Goal: Task Accomplishment & Management: Manage account settings

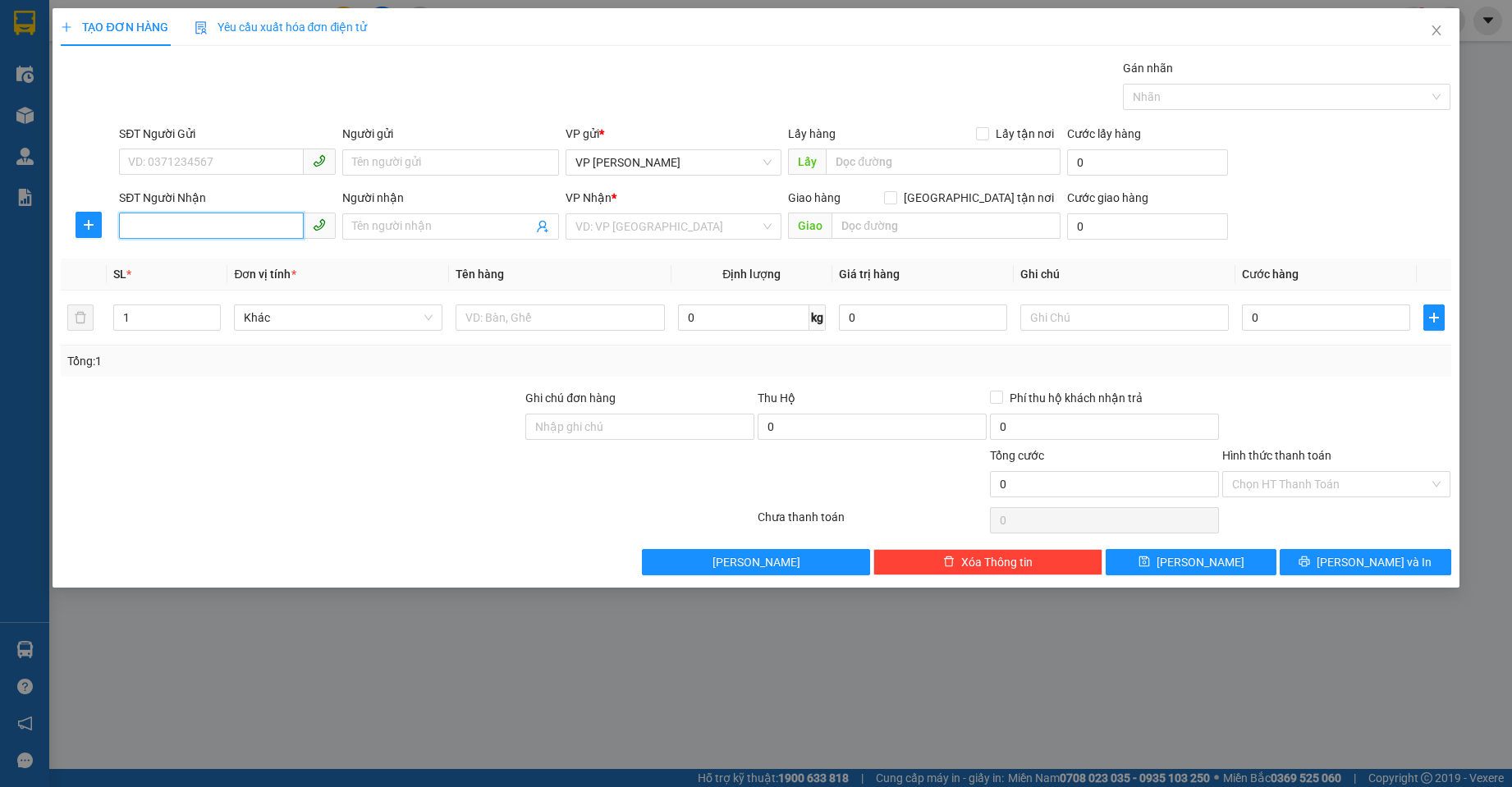
click at [181, 233] on input "SĐT Người Nhận" at bounding box center [212, 226] width 185 height 26
type input "0828194133"
drag, startPoint x: 611, startPoint y: 224, endPoint x: 636, endPoint y: 241, distance: 30.2
click at [613, 224] on input "search" at bounding box center [669, 226] width 185 height 25
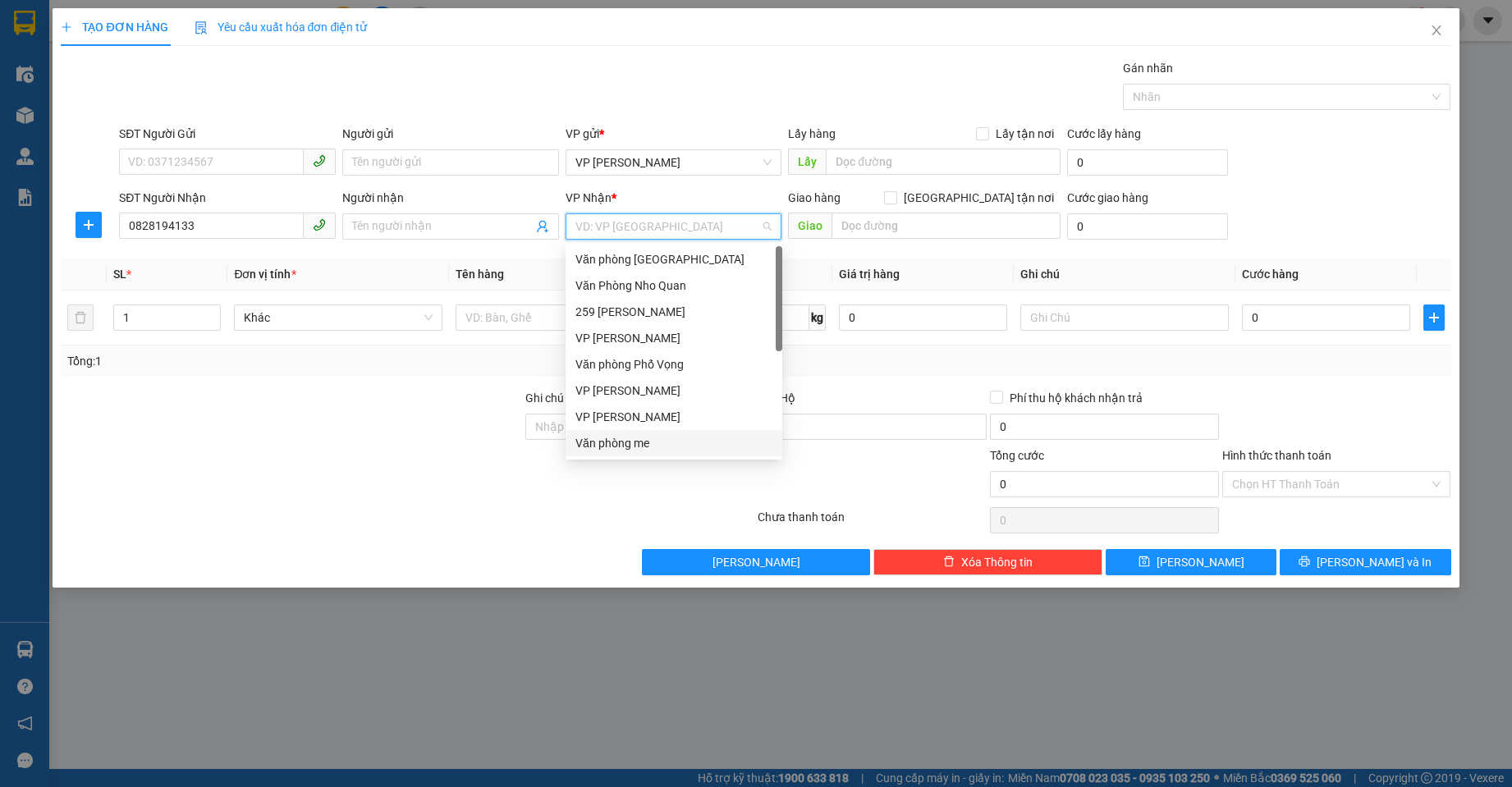
click at [634, 452] on div "Văn phòng me" at bounding box center [674, 443] width 197 height 19
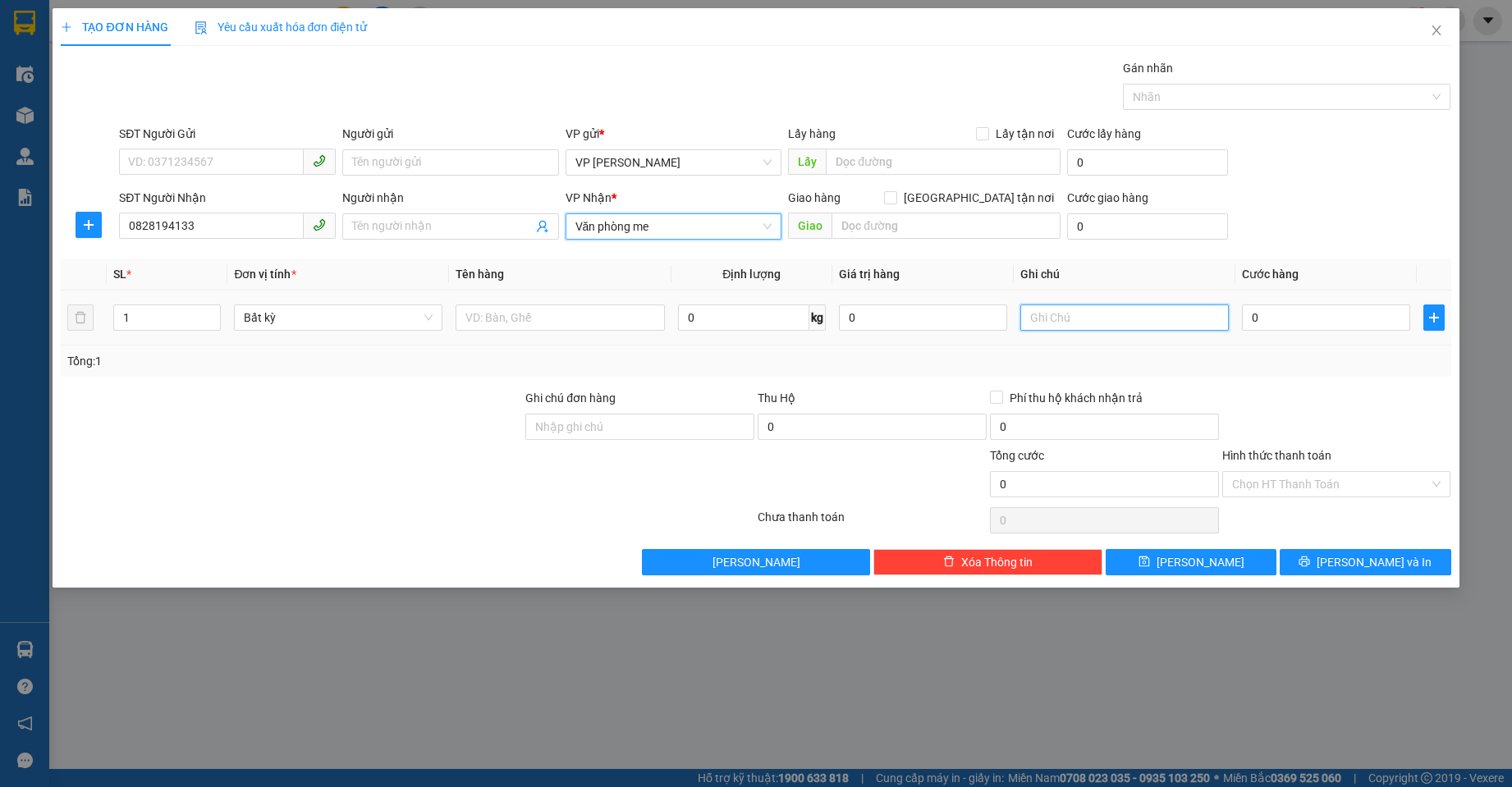
click at [1129, 316] on input "text" at bounding box center [1124, 318] width 208 height 26
click at [1161, 317] on input "văn phòng 80 phố ,me" at bounding box center [1124, 318] width 208 height 26
type input "văn phòng 80 phố me"
click at [1294, 320] on input "0" at bounding box center [1327, 318] width 169 height 26
type input "3"
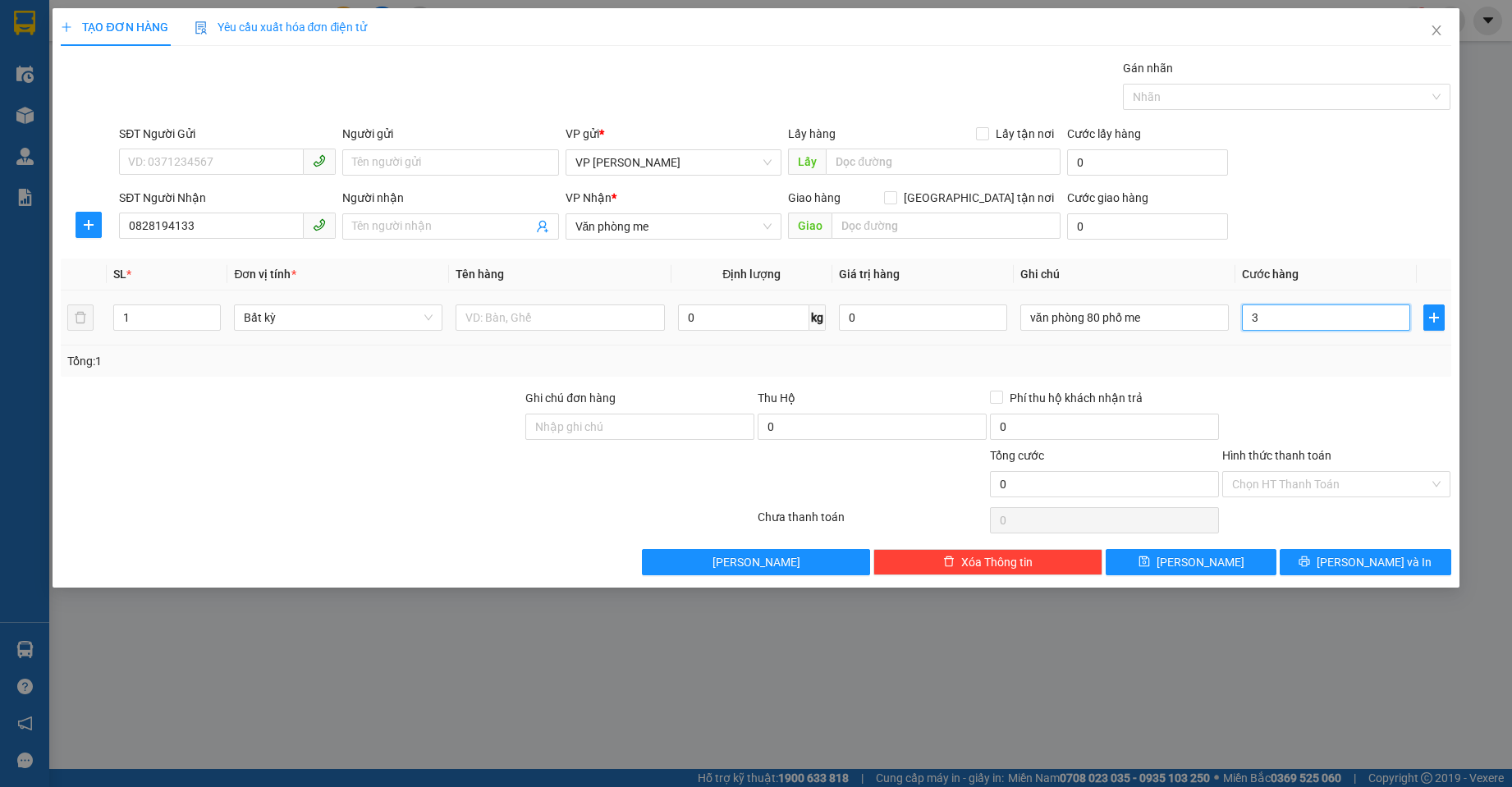
type input "3"
type input "30"
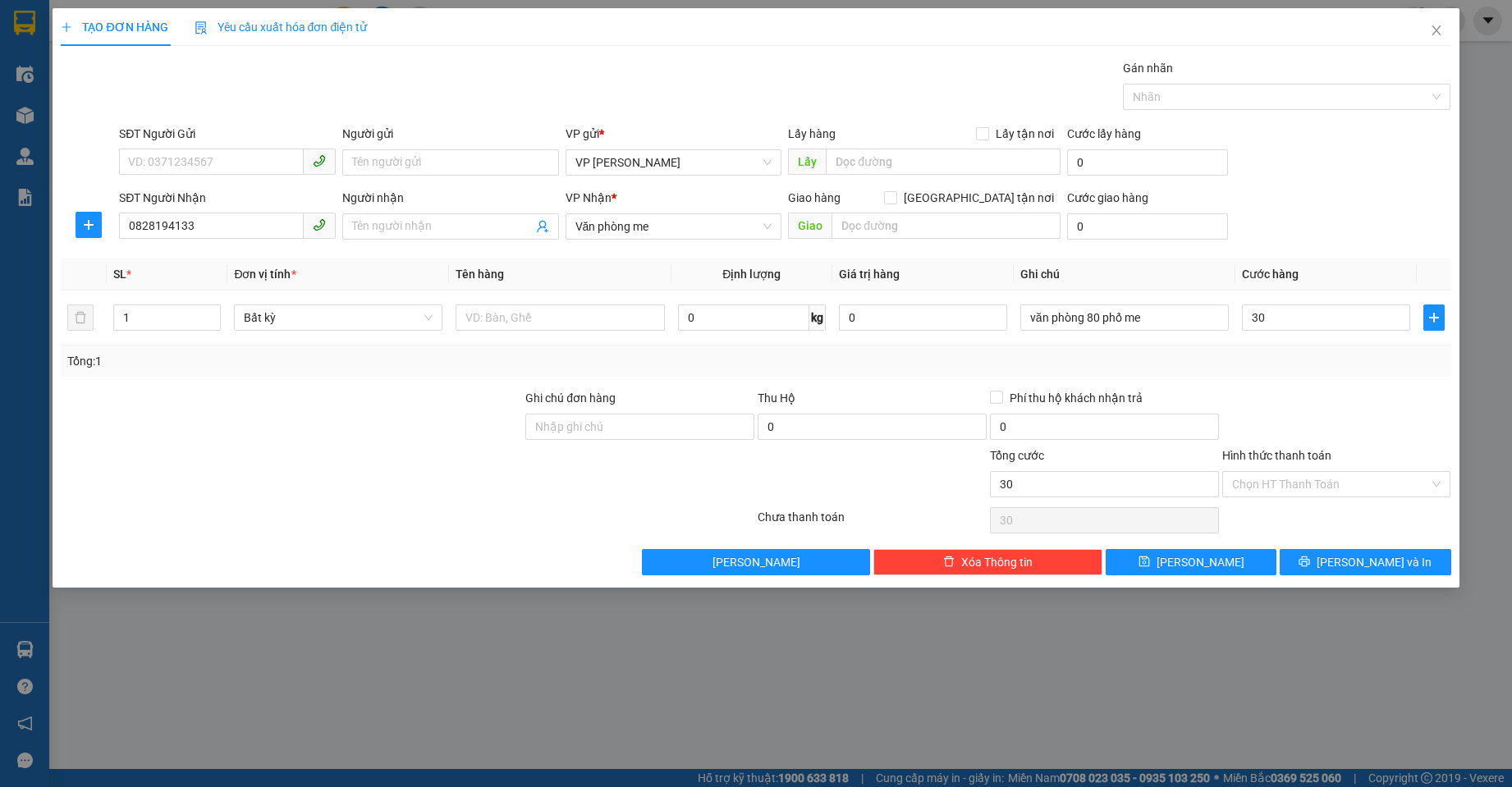
type input "30.000"
drag, startPoint x: 1300, startPoint y: 390, endPoint x: 1327, endPoint y: 468, distance: 82.5
click at [1301, 392] on div at bounding box center [1337, 418] width 232 height 57
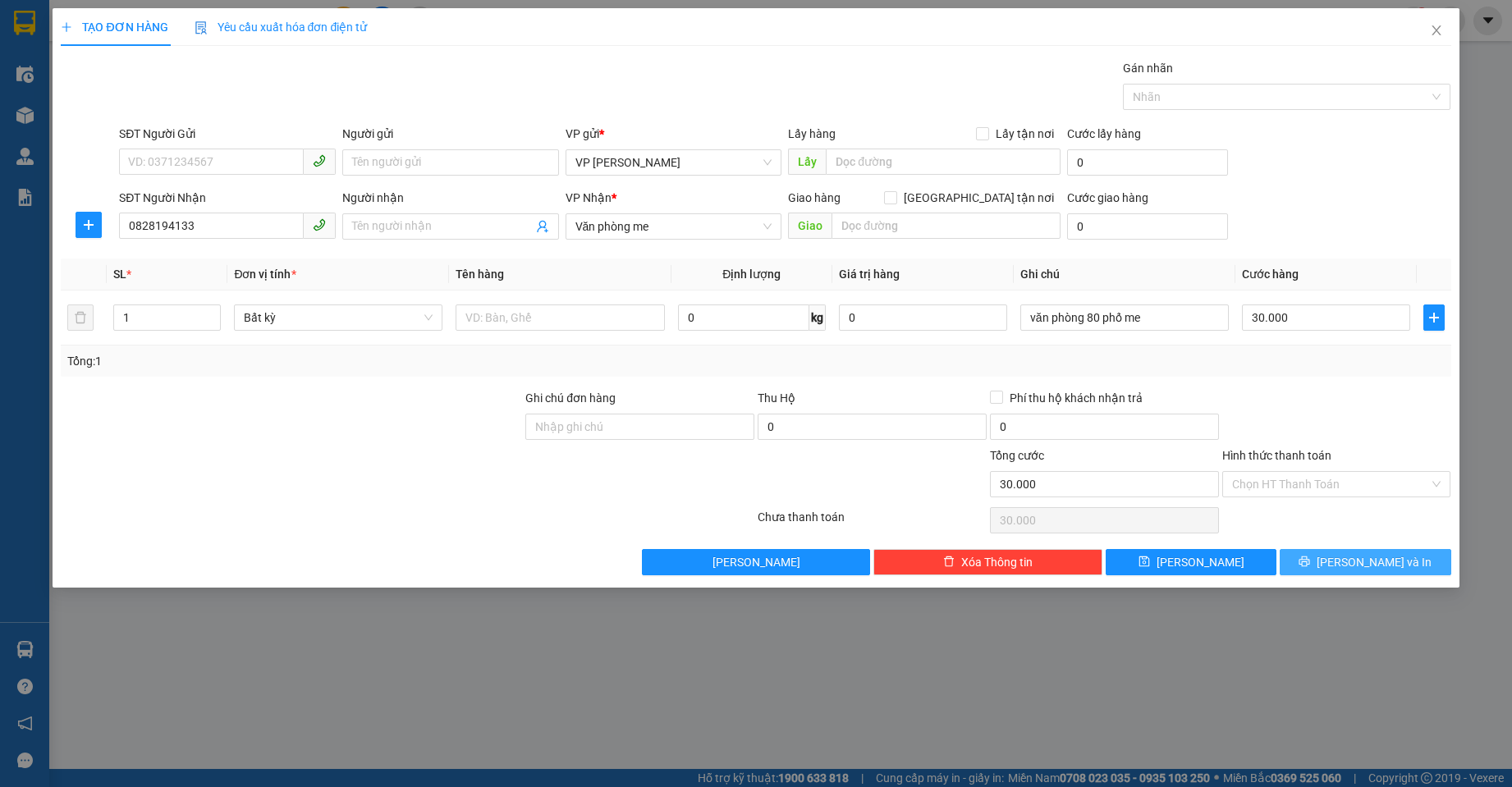
click at [1346, 568] on button "[PERSON_NAME] và In" at bounding box center [1365, 562] width 170 height 26
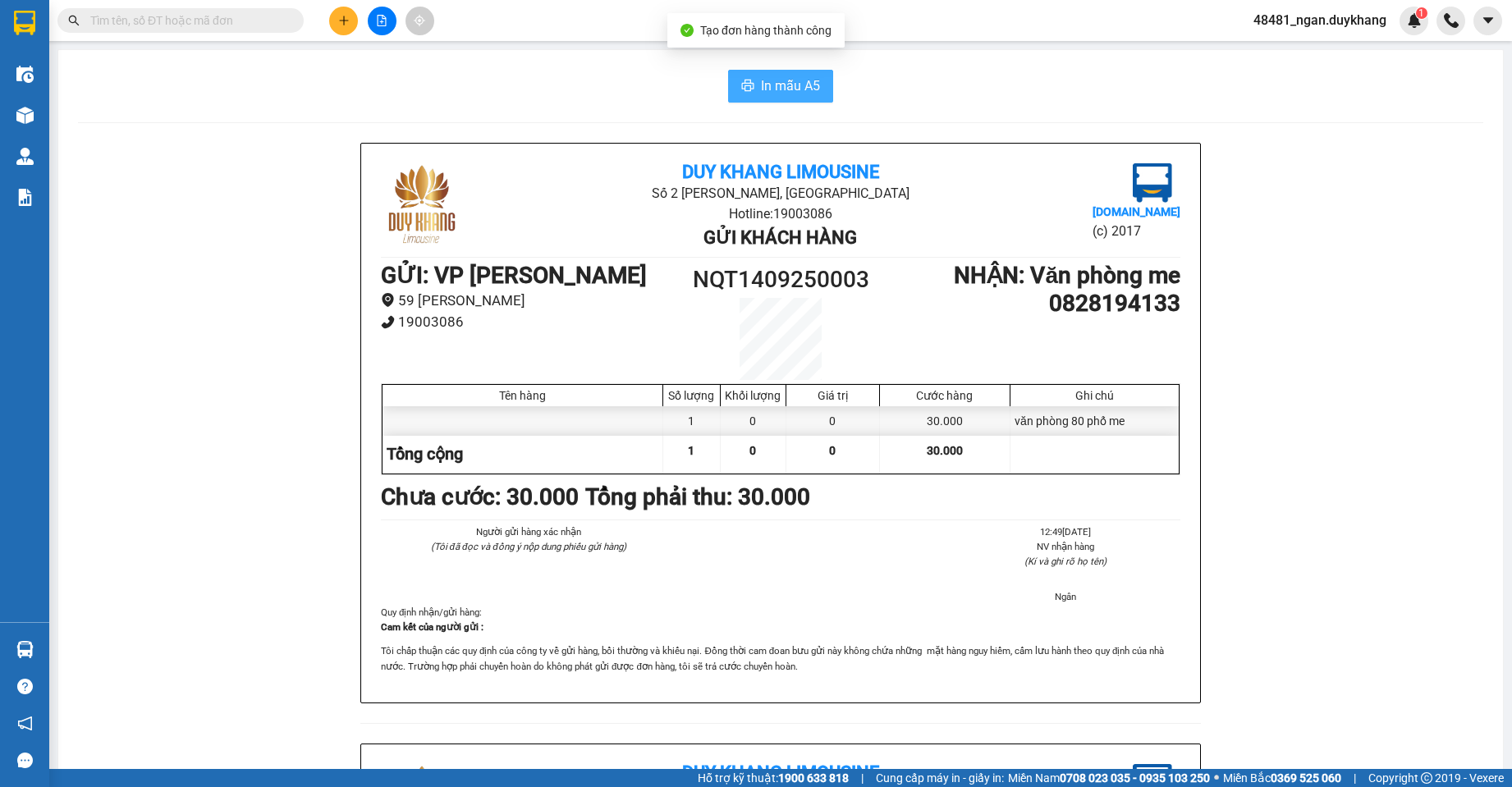
click at [788, 94] on span "In mẫu A5" at bounding box center [791, 86] width 59 height 20
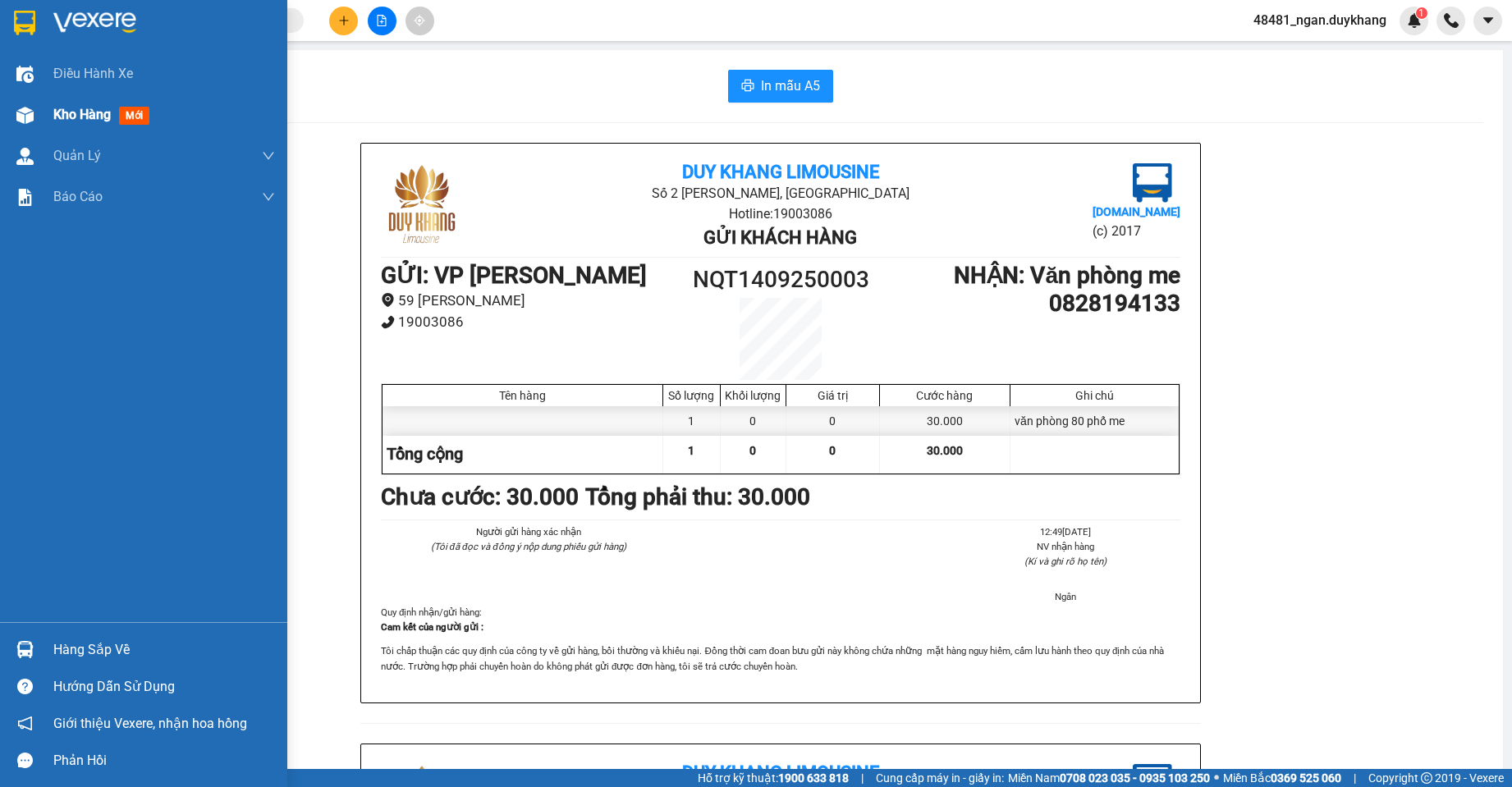
click at [19, 118] on img at bounding box center [25, 115] width 18 height 18
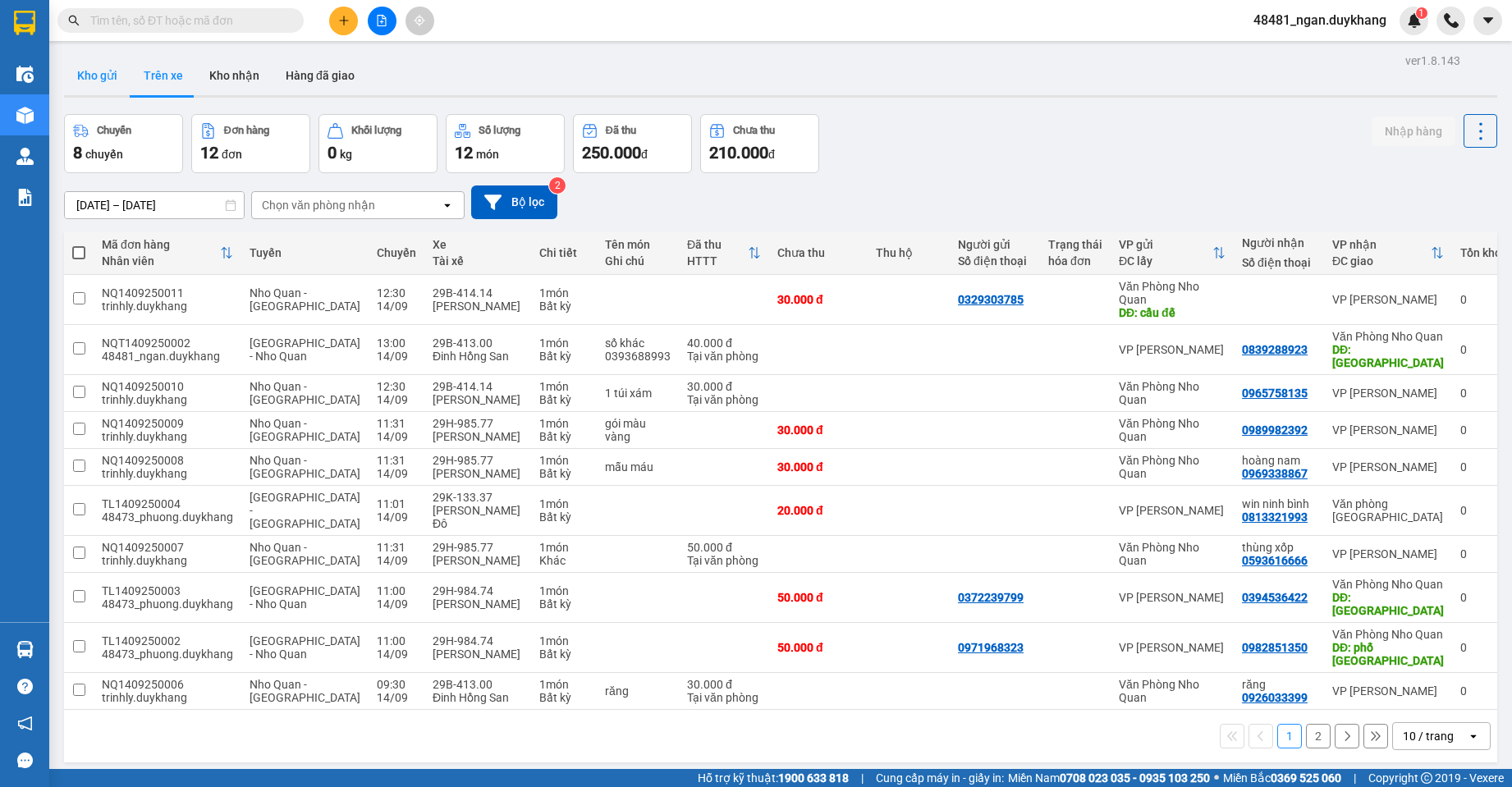
click at [109, 81] on button "Kho gửi" at bounding box center [97, 75] width 67 height 40
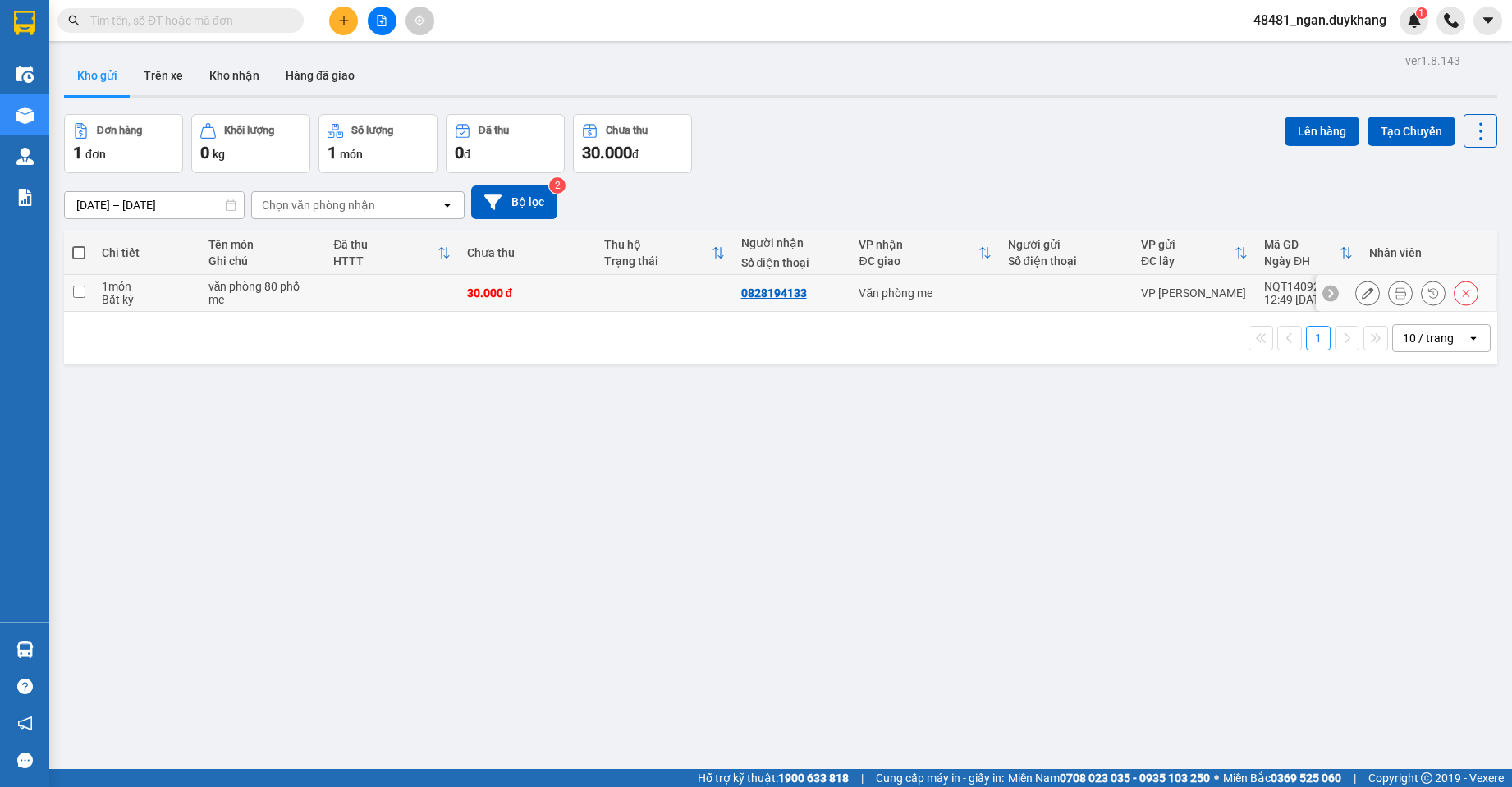
drag, startPoint x: 1059, startPoint y: 290, endPoint x: 1344, endPoint y: 144, distance: 320.2
click at [1065, 287] on div at bounding box center [1067, 293] width 117 height 13
checkbox input "true"
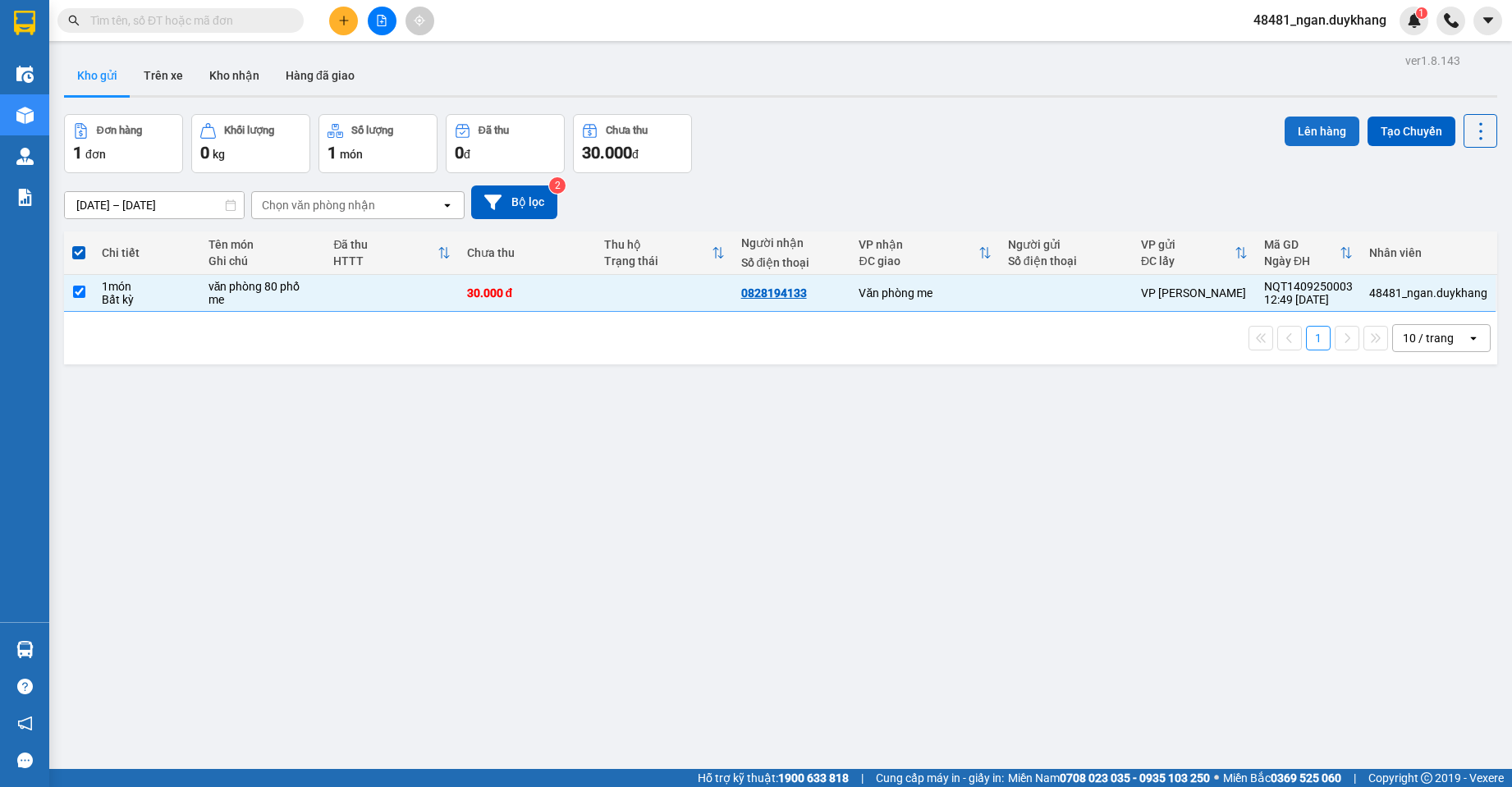
click at [1295, 122] on button "Lên hàng" at bounding box center [1322, 131] width 75 height 30
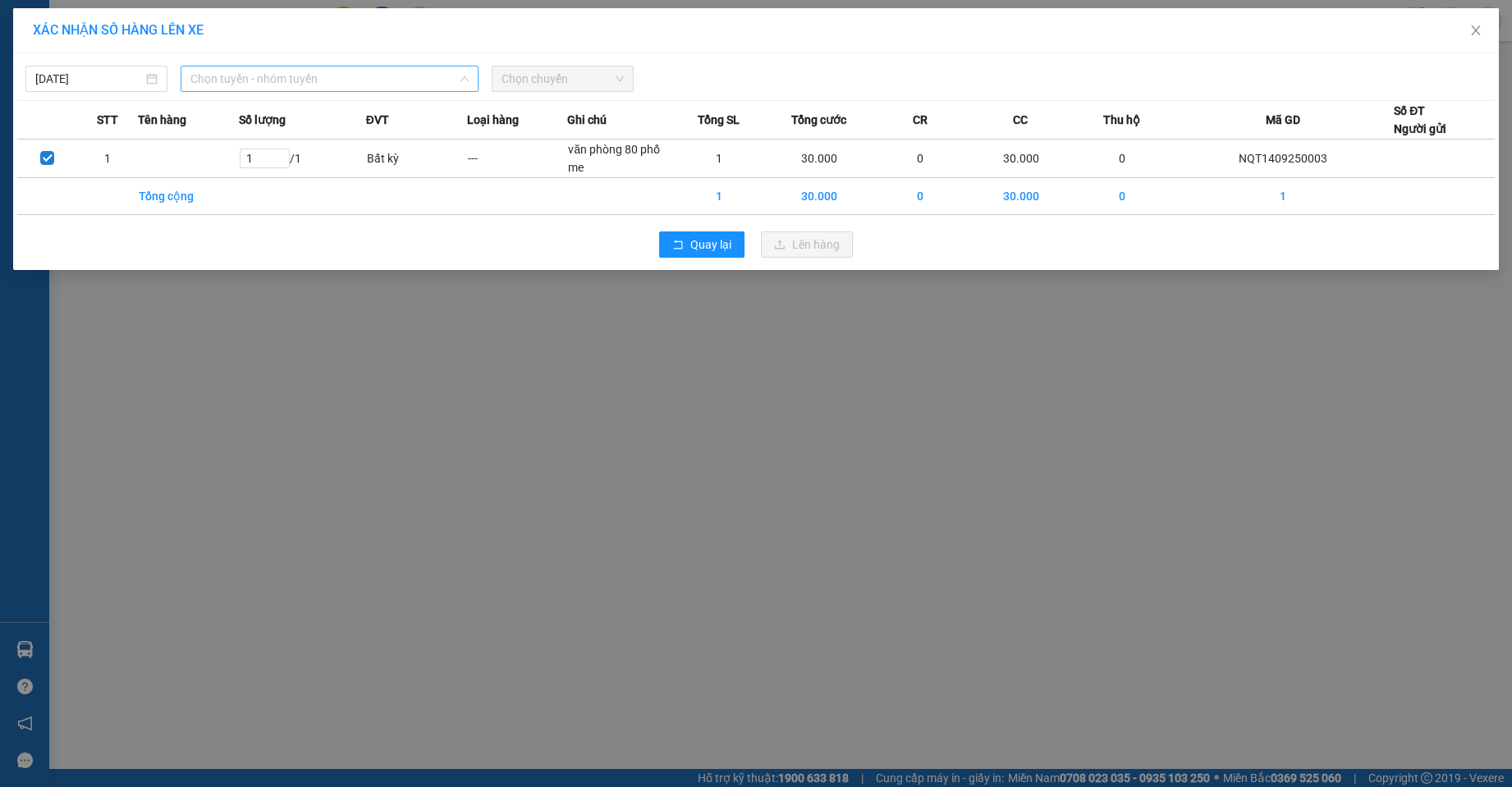
drag, startPoint x: 416, startPoint y: 81, endPoint x: 326, endPoint y: 244, distance: 186.2
click at [414, 81] on span "Chọn tuyến - nhóm tuyến" at bounding box center [330, 79] width 278 height 25
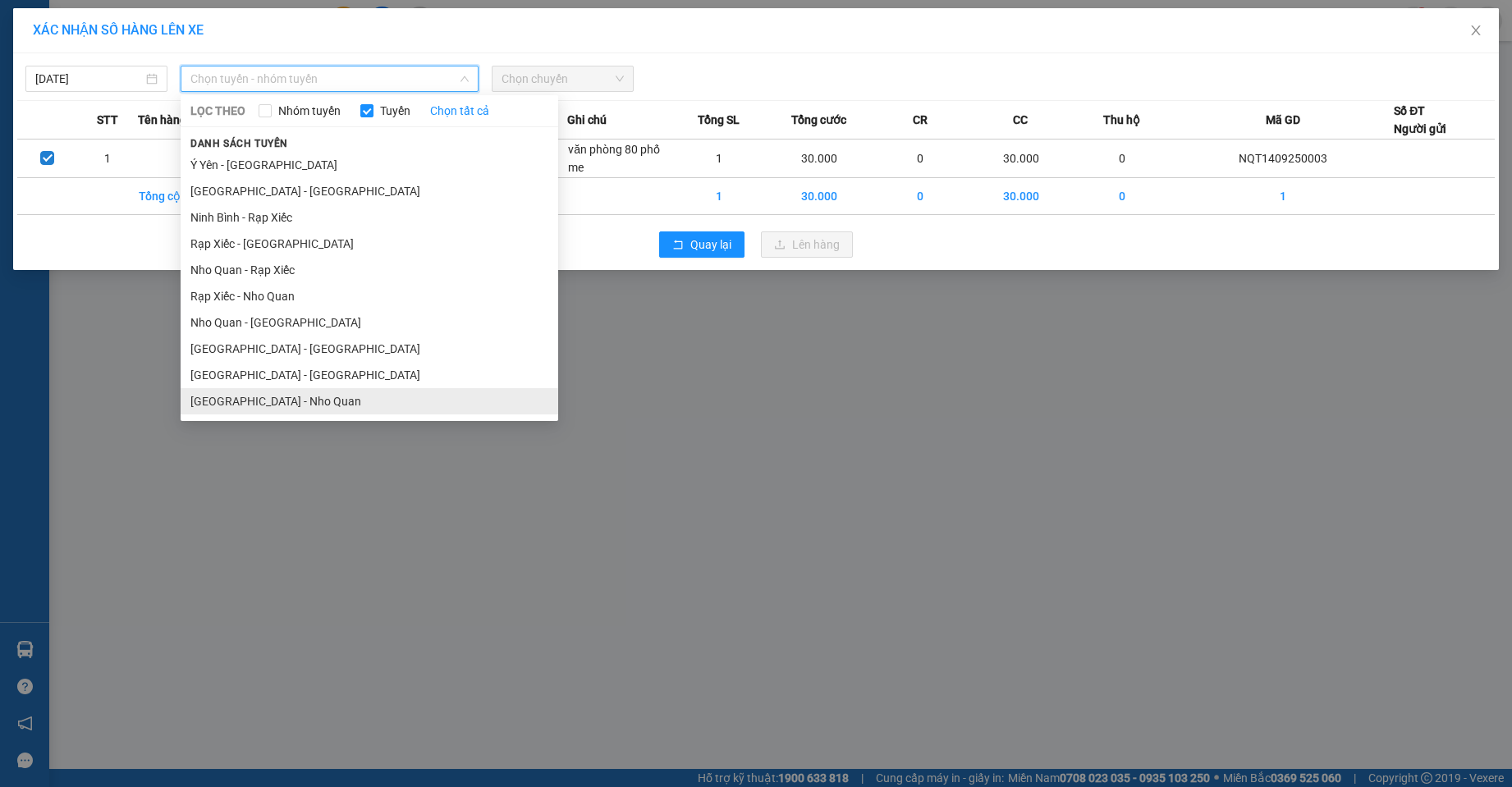
click at [269, 408] on li "[GEOGRAPHIC_DATA] - Nho Quan" at bounding box center [369, 401] width 378 height 26
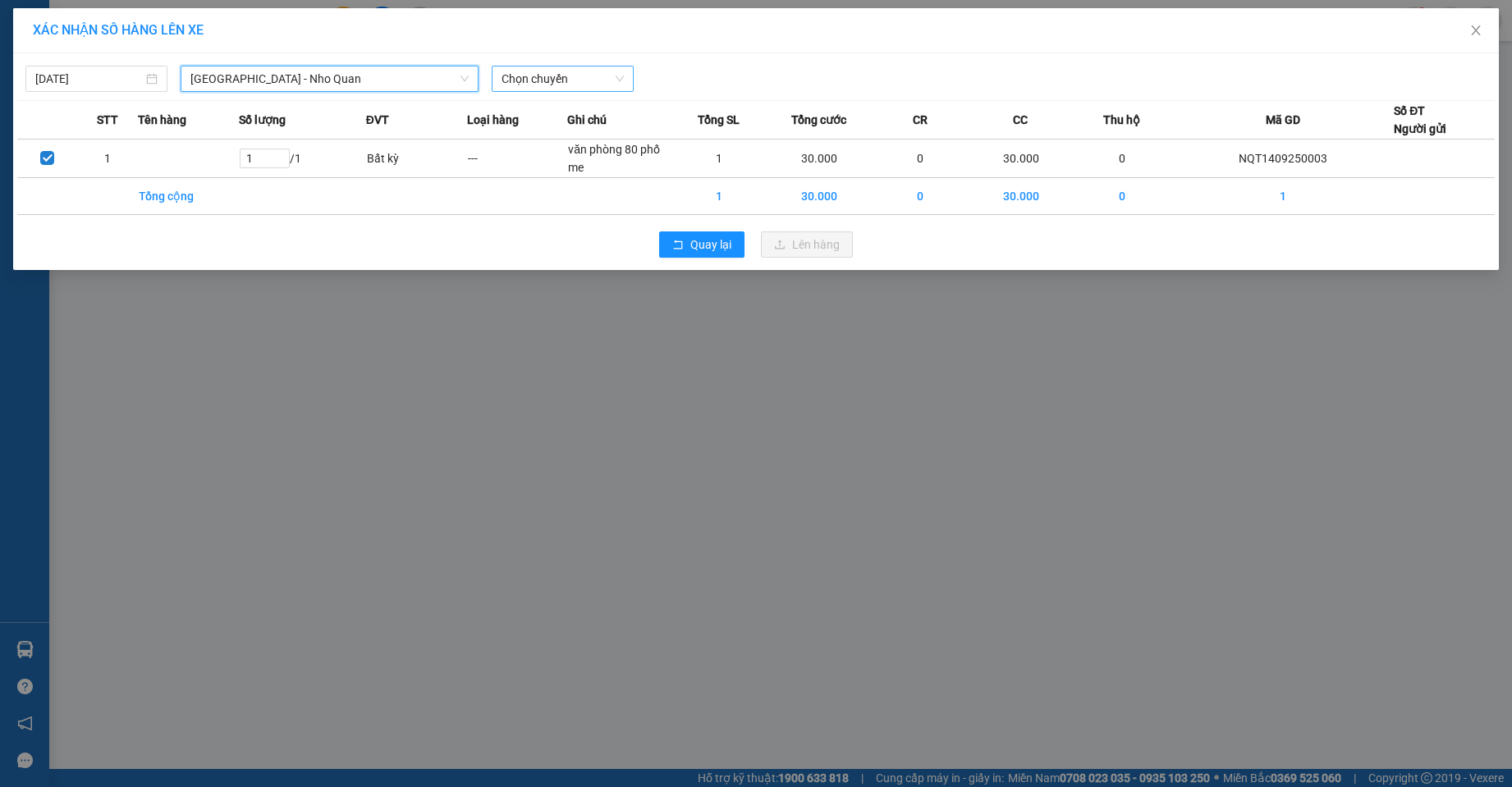
click at [594, 76] on span "Chọn chuyến" at bounding box center [563, 79] width 122 height 25
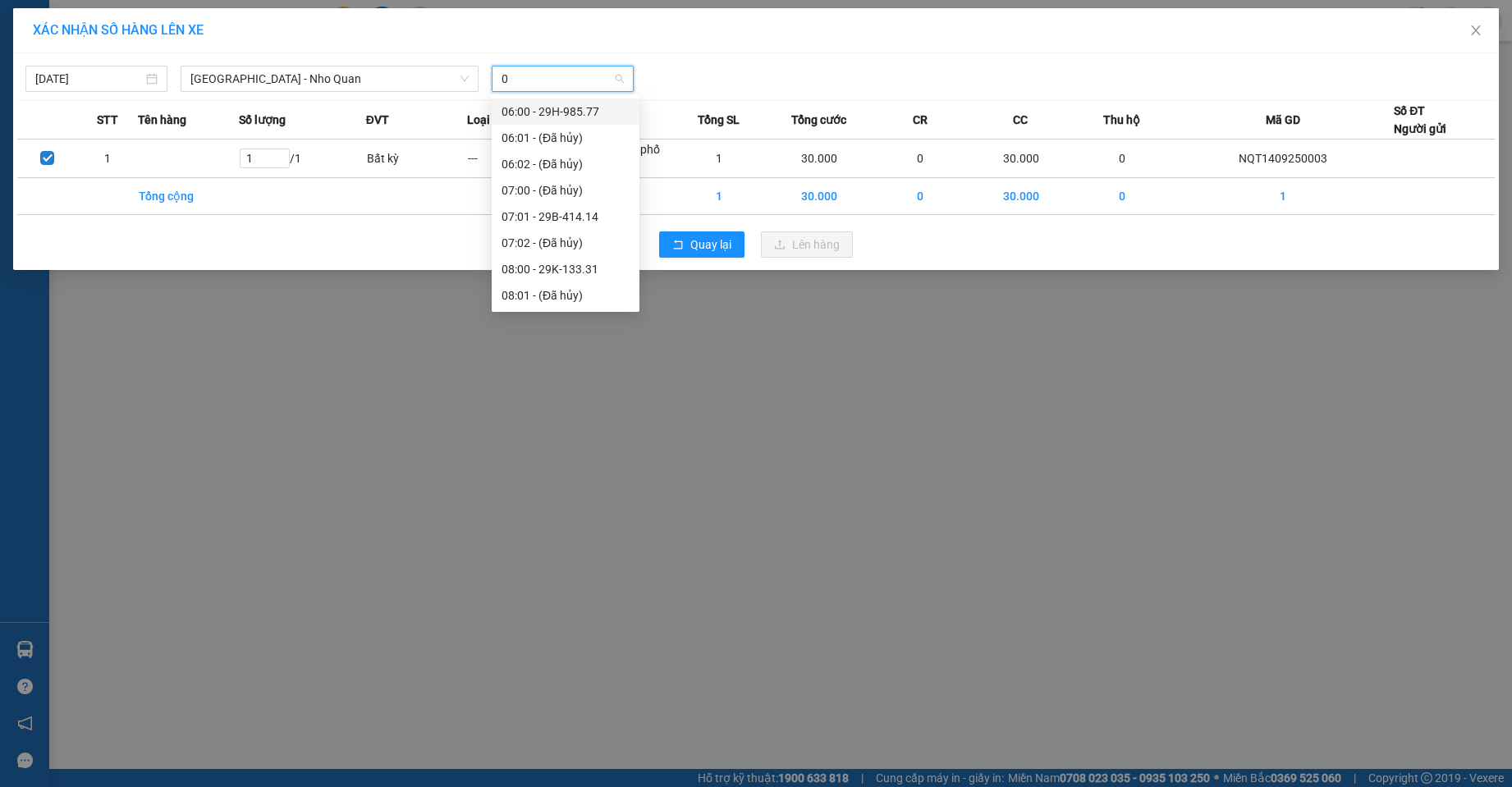
type input "09"
click at [555, 186] on div "14:00 - 29B-413.09" at bounding box center [566, 191] width 128 height 19
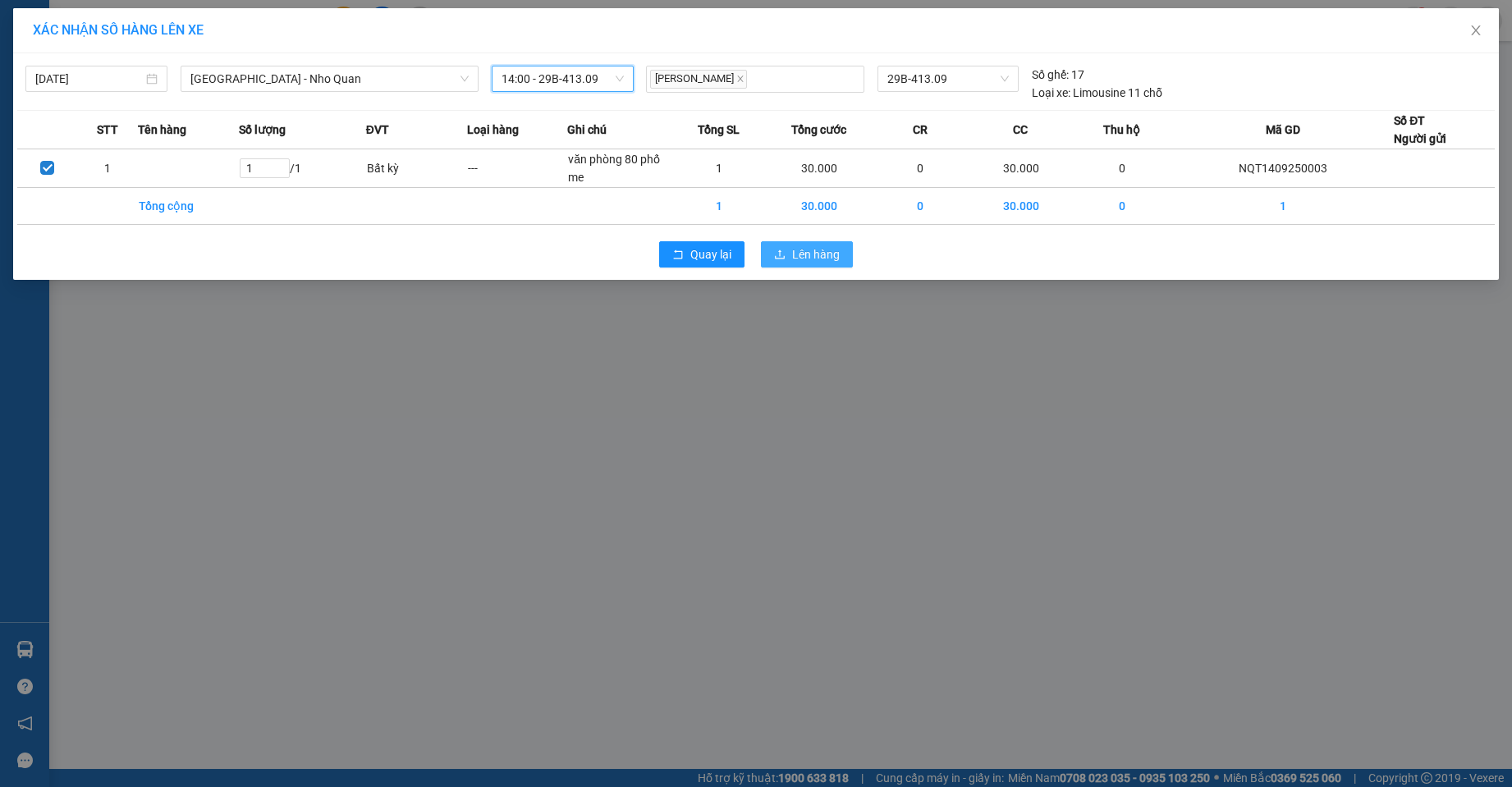
click at [795, 249] on span "Lên hàng" at bounding box center [816, 255] width 47 height 19
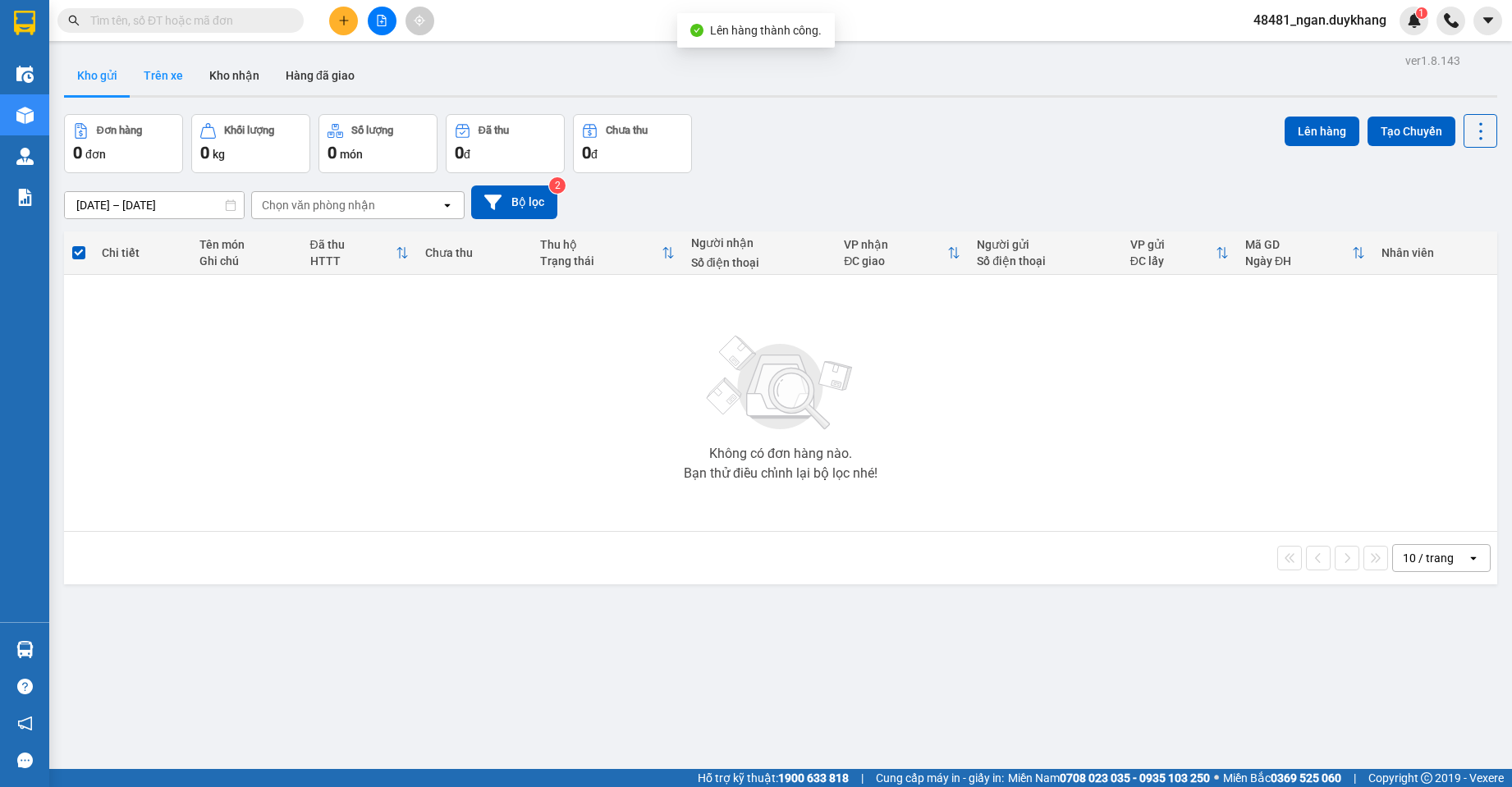
click at [146, 83] on button "Trên xe" at bounding box center [163, 75] width 66 height 40
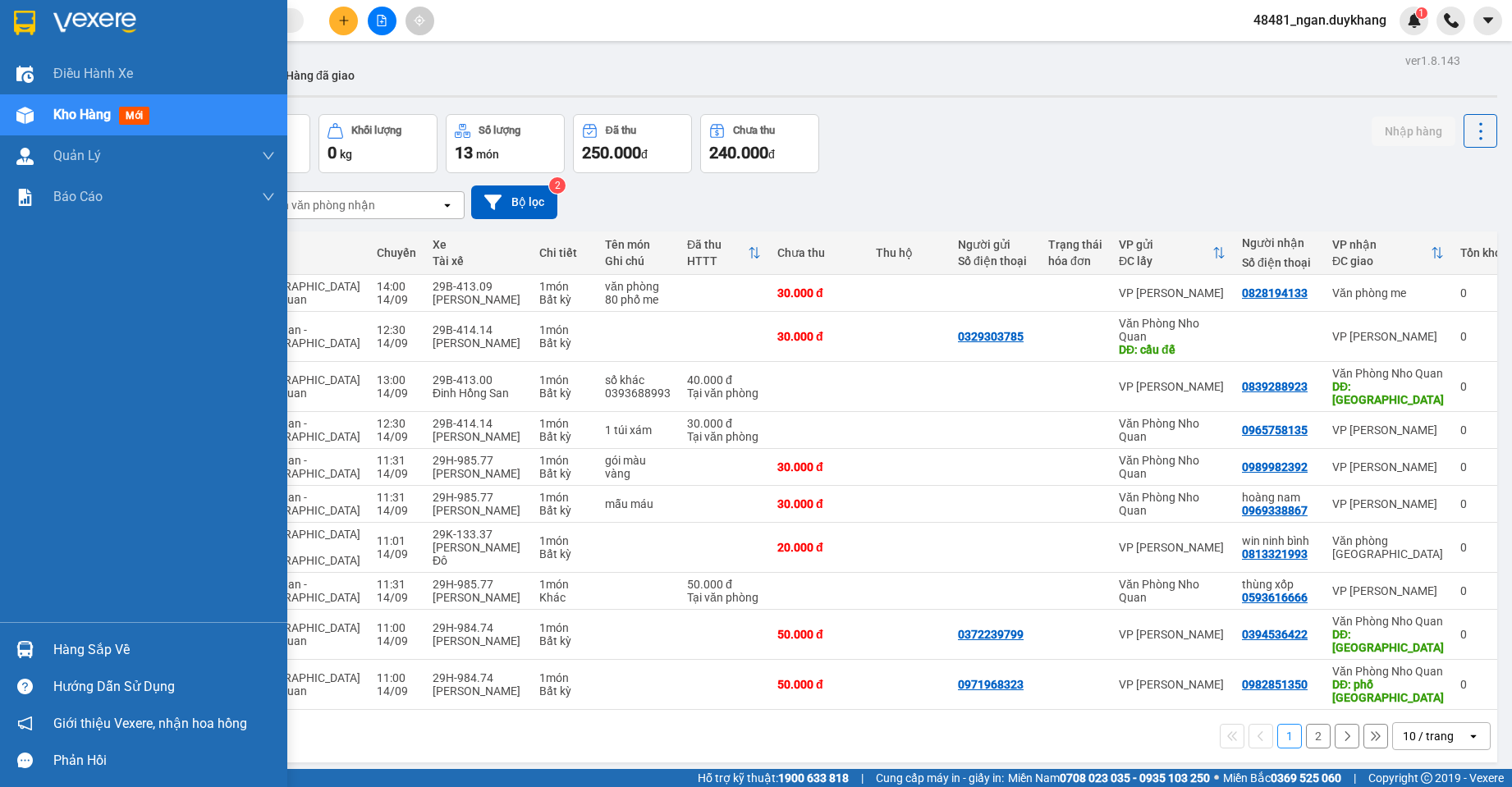
click at [25, 655] on img at bounding box center [25, 650] width 18 height 18
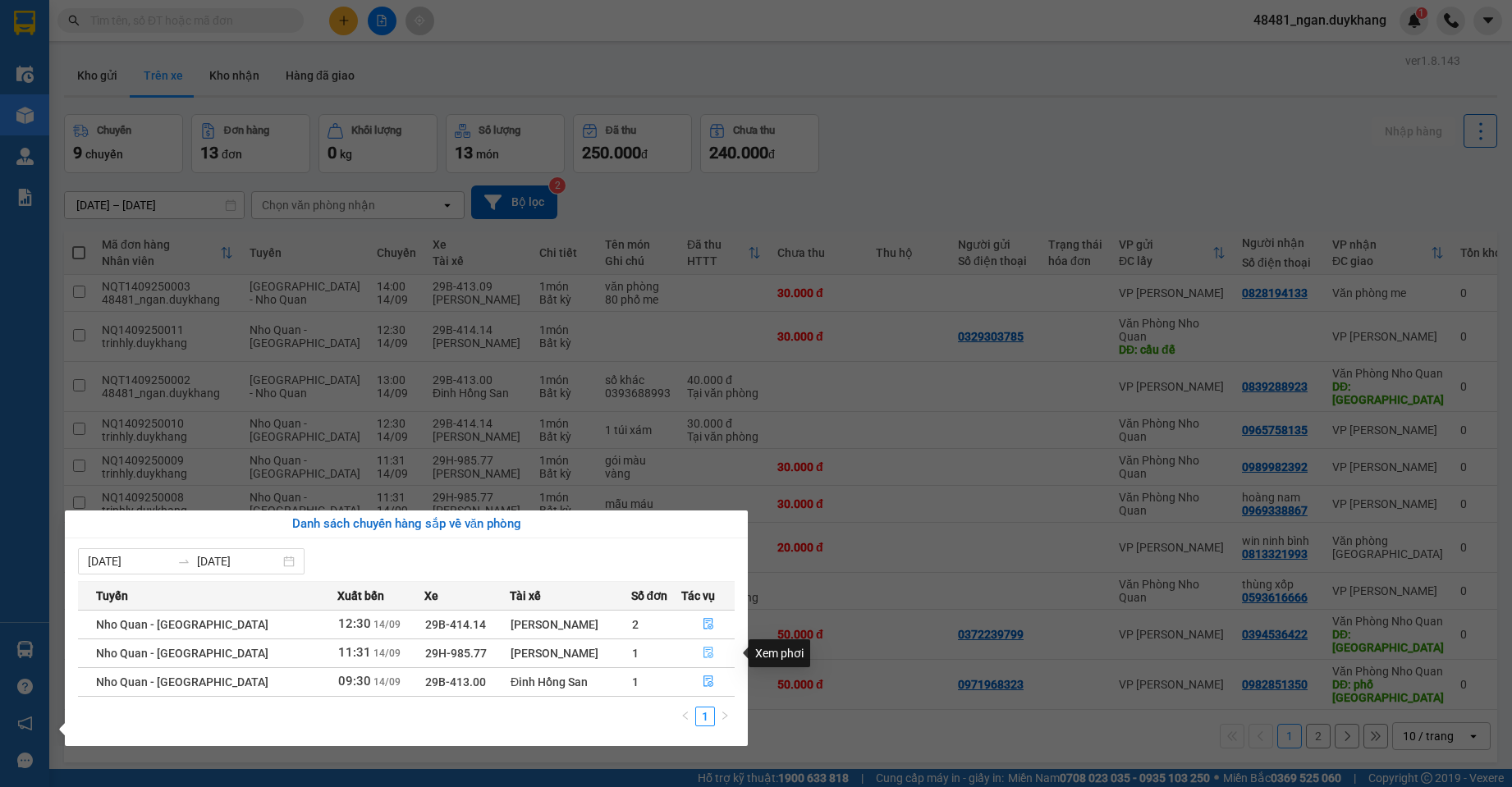
click at [704, 652] on icon "file-done" at bounding box center [708, 653] width 11 height 11
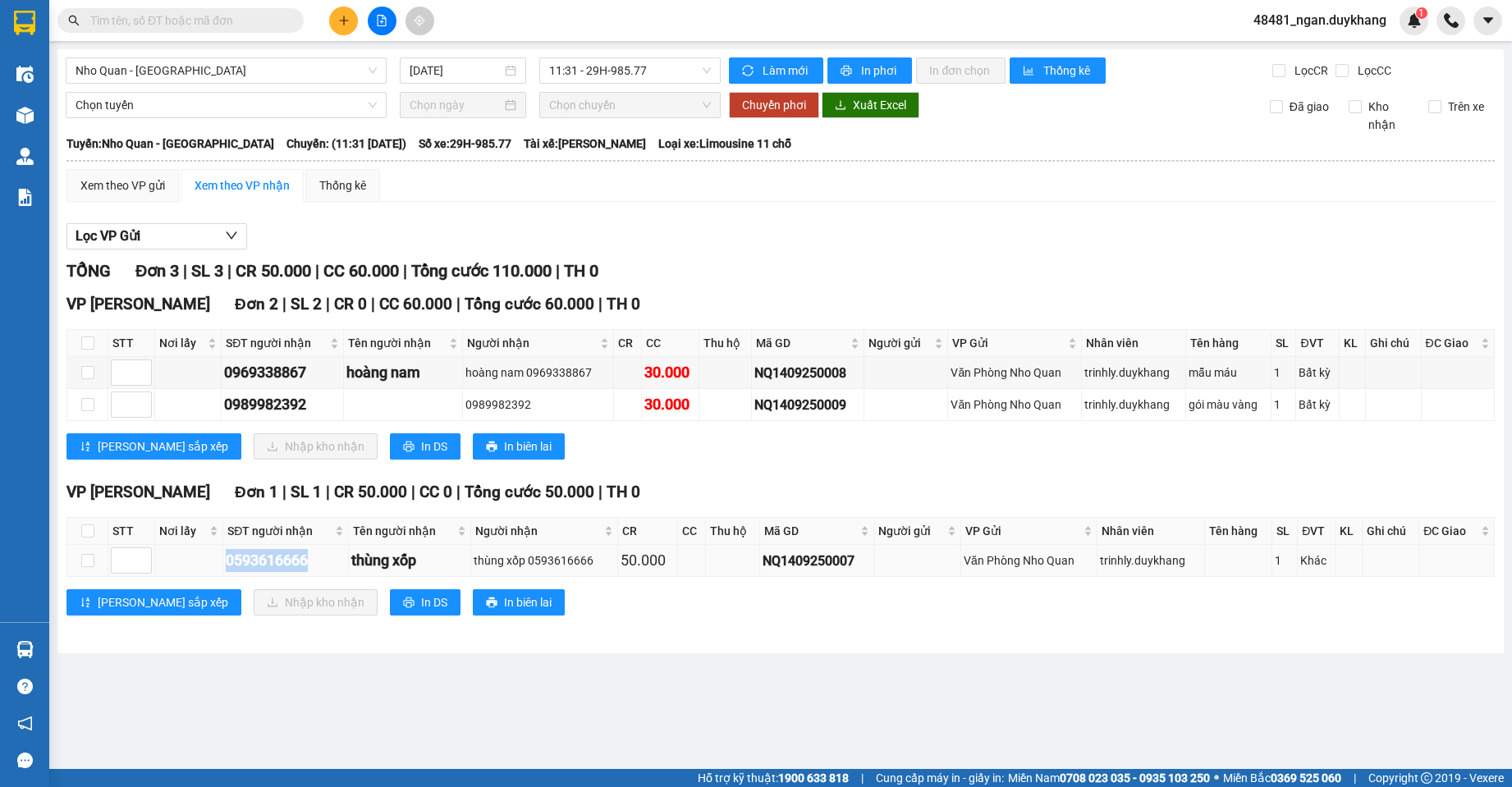
drag, startPoint x: 316, startPoint y: 556, endPoint x: 221, endPoint y: 557, distance: 95.0
click at [221, 557] on tr "0593616666 thùng xốp thùng xốp 0593616666 50.000 NQ1409250007 Văn Phòng Nho Qua…" at bounding box center [781, 561] width 1428 height 32
copy div "0593616666"
click at [207, 548] on td at bounding box center [190, 561] width 69 height 32
click at [882, 470] on div "VP Thịnh Liệt Đơn 2 | SL 2 | CR 0 | CC 60.000 | Tổng cước 60.000 | TH 0 STT Nơi…" at bounding box center [781, 382] width 1429 height 180
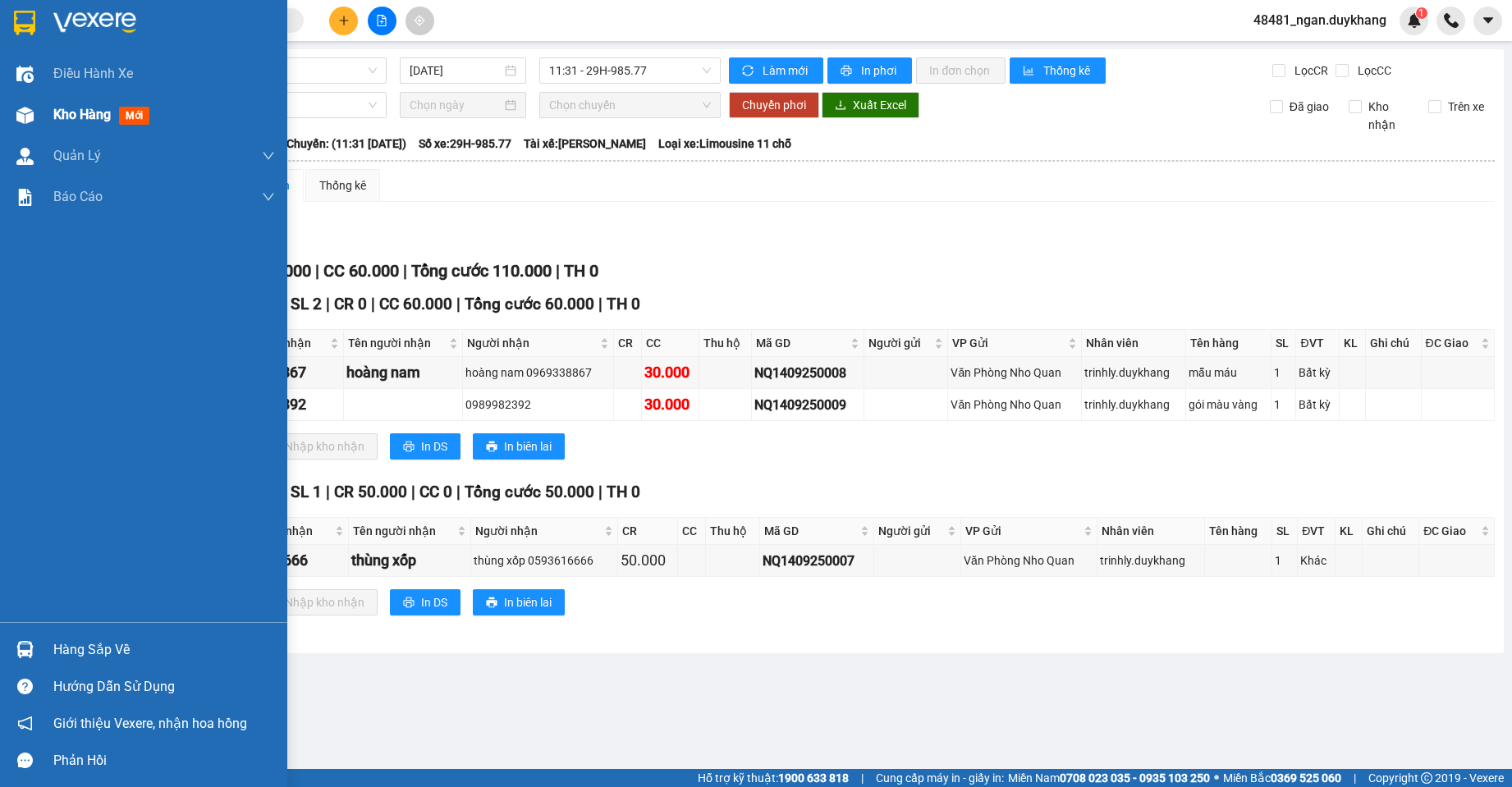
click at [30, 102] on div at bounding box center [25, 115] width 29 height 29
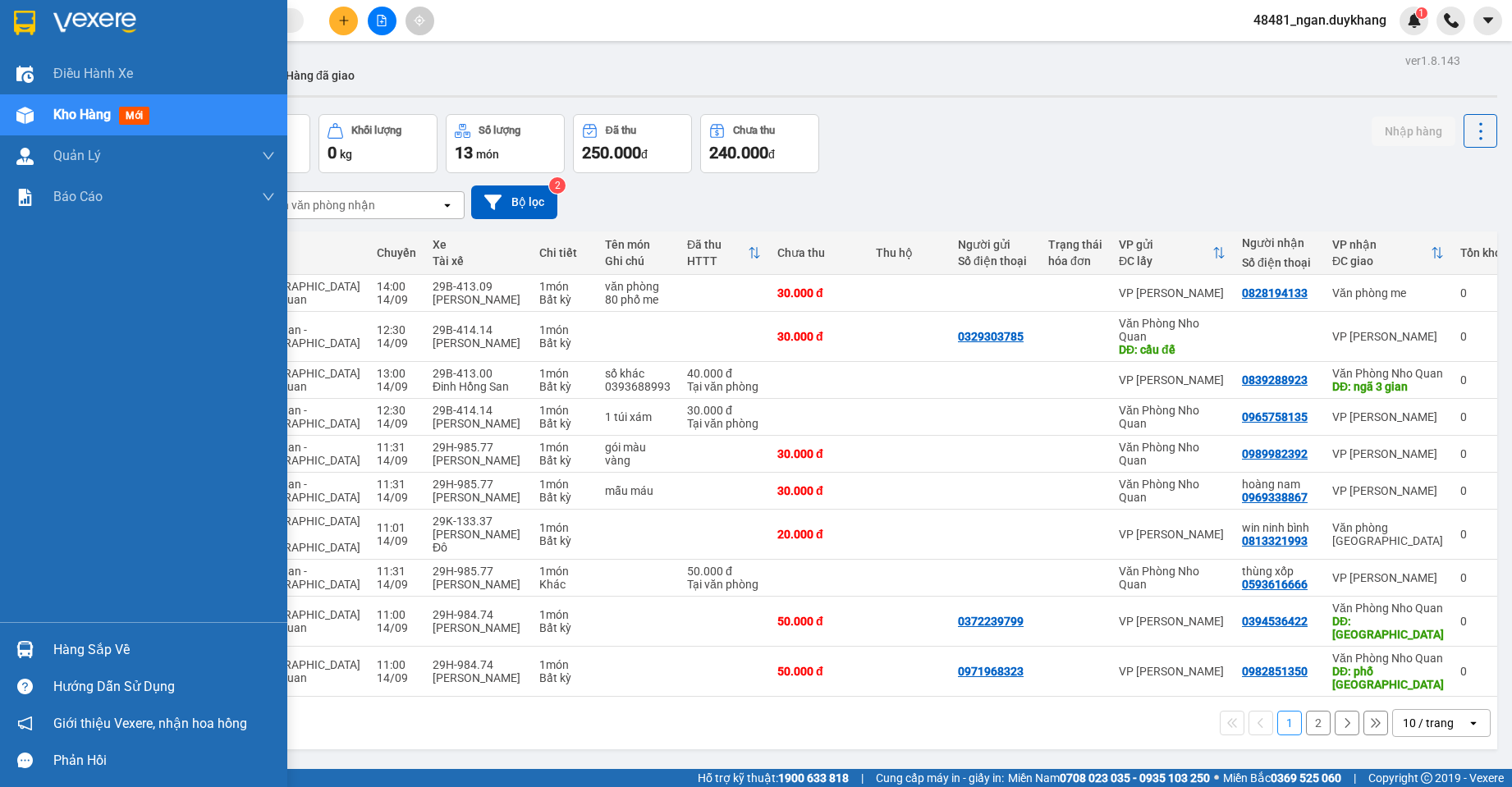
click at [26, 643] on img at bounding box center [25, 650] width 18 height 18
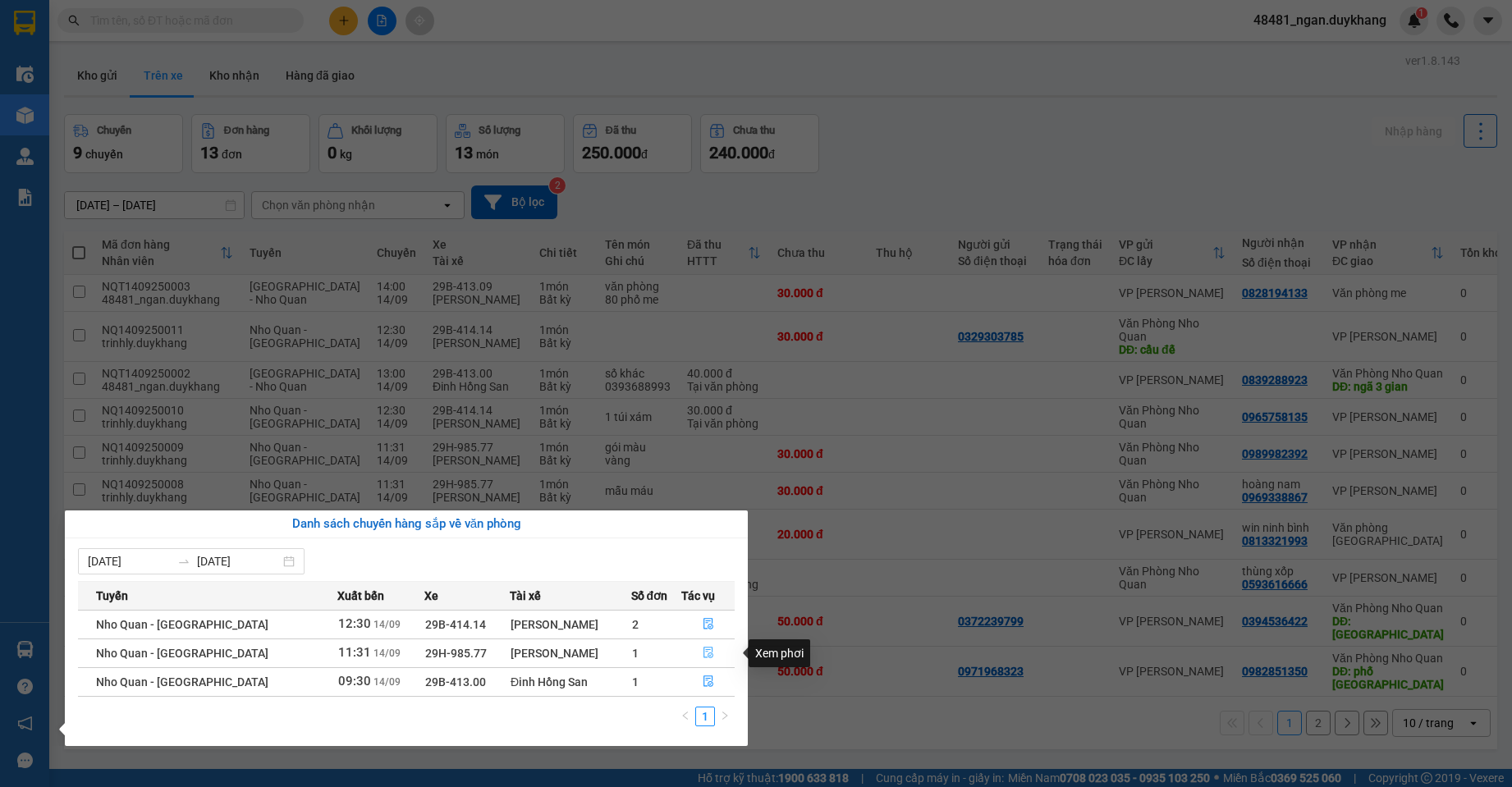
click at [705, 652] on icon "file-done" at bounding box center [708, 653] width 11 height 11
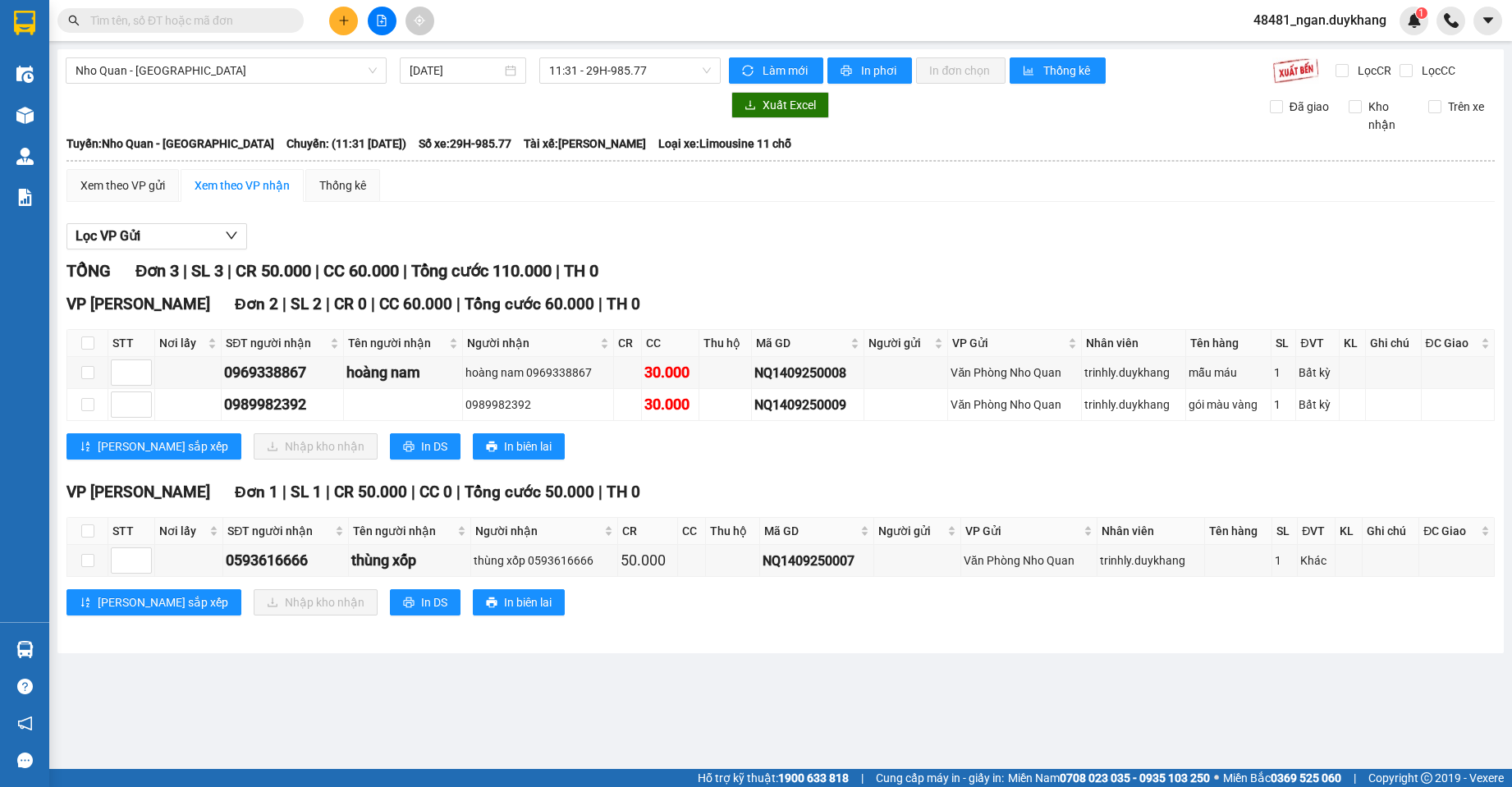
click at [345, 25] on icon "plus" at bounding box center [344, 20] width 11 height 11
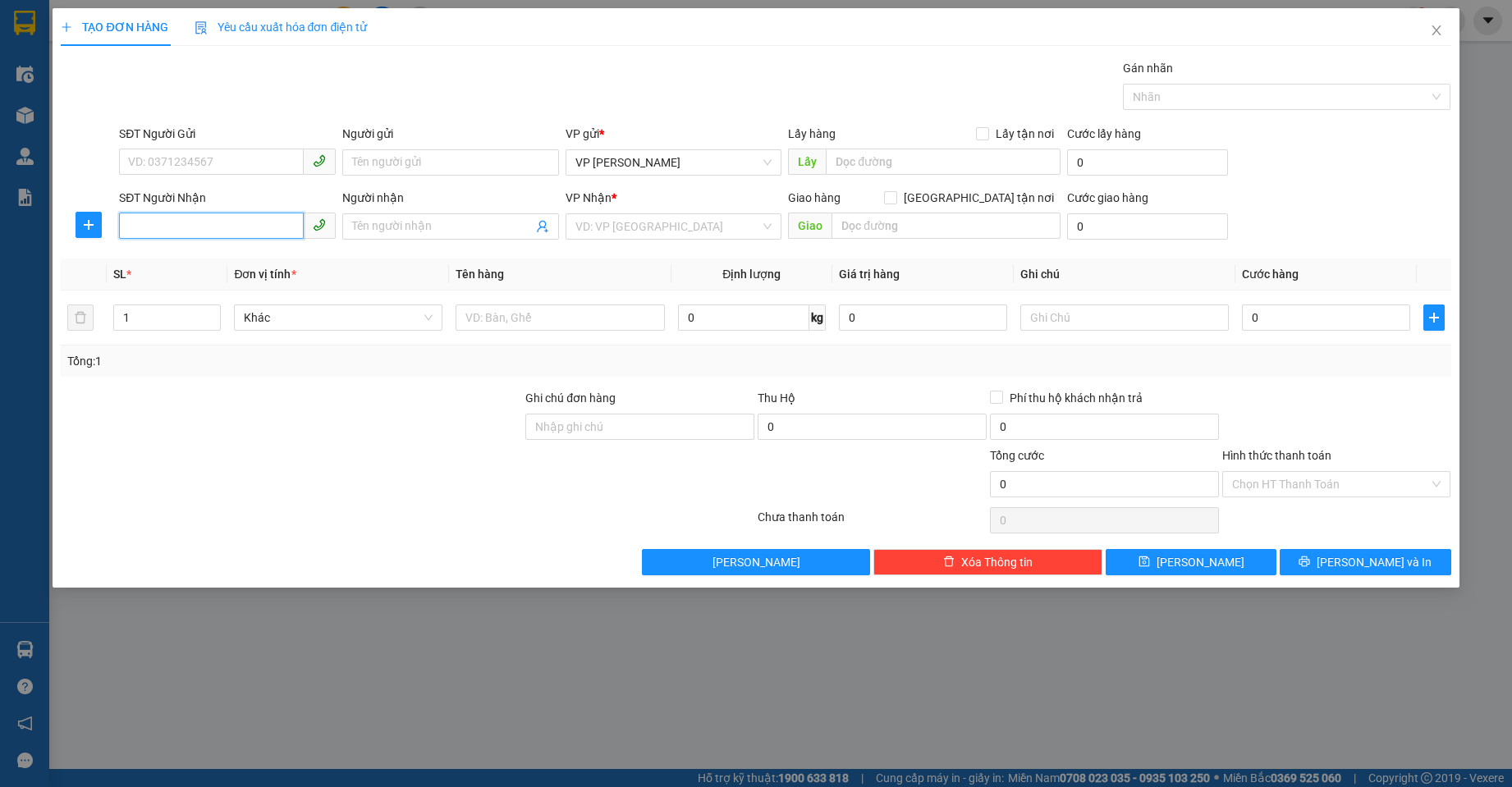
click at [214, 227] on input "SĐT Người Nhận" at bounding box center [212, 226] width 185 height 26
click at [1434, 25] on icon "close" at bounding box center [1437, 31] width 13 height 13
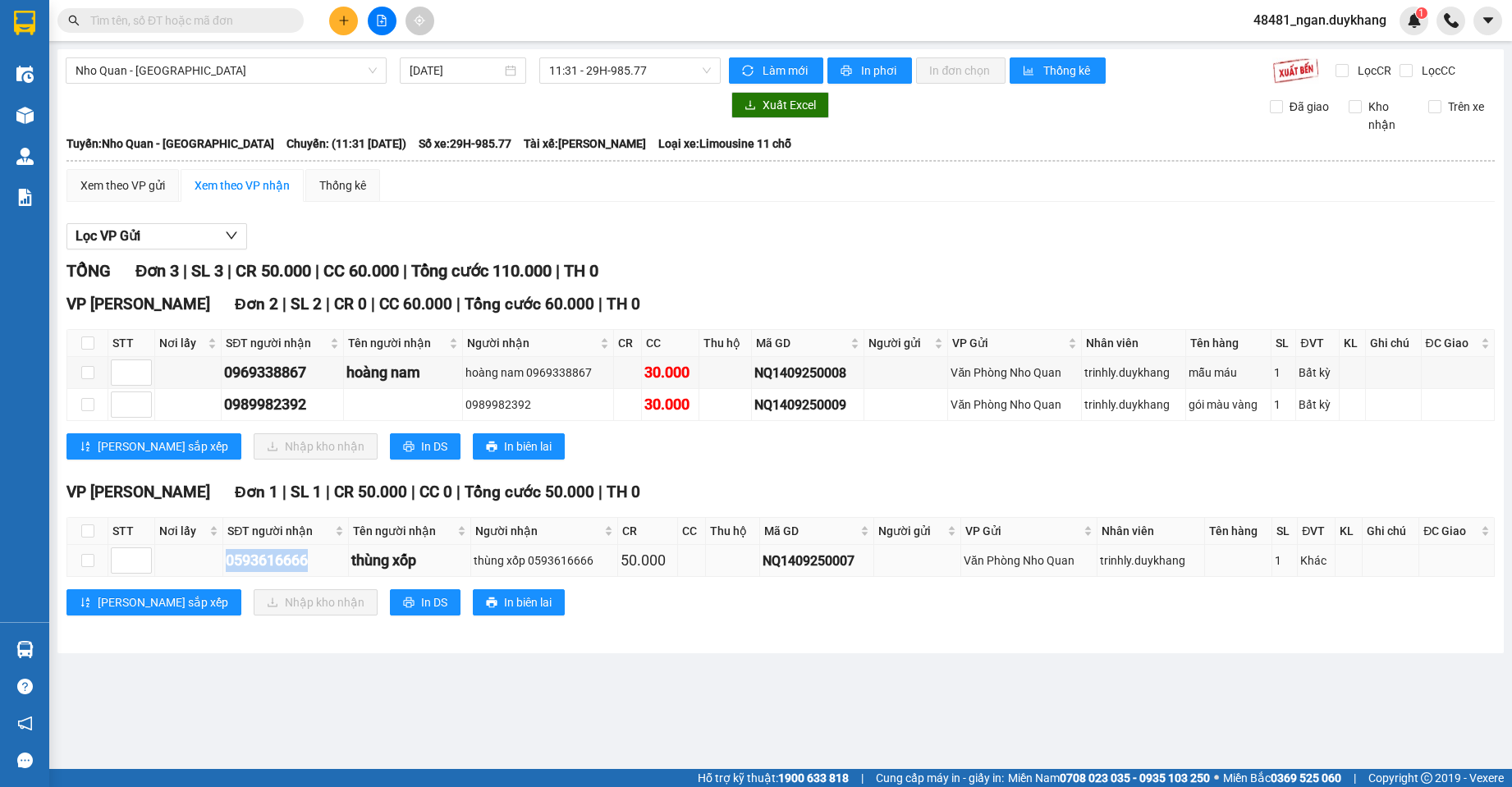
drag, startPoint x: 323, startPoint y: 563, endPoint x: 206, endPoint y: 566, distance: 117.0
click at [206, 566] on tr "0593616666 thùng xốp thùng xốp 0593616666 50.000 NQ1409250007 Văn Phòng Nho Qua…" at bounding box center [781, 561] width 1428 height 32
copy div "0593616666"
click at [331, 21] on button at bounding box center [344, 20] width 29 height 29
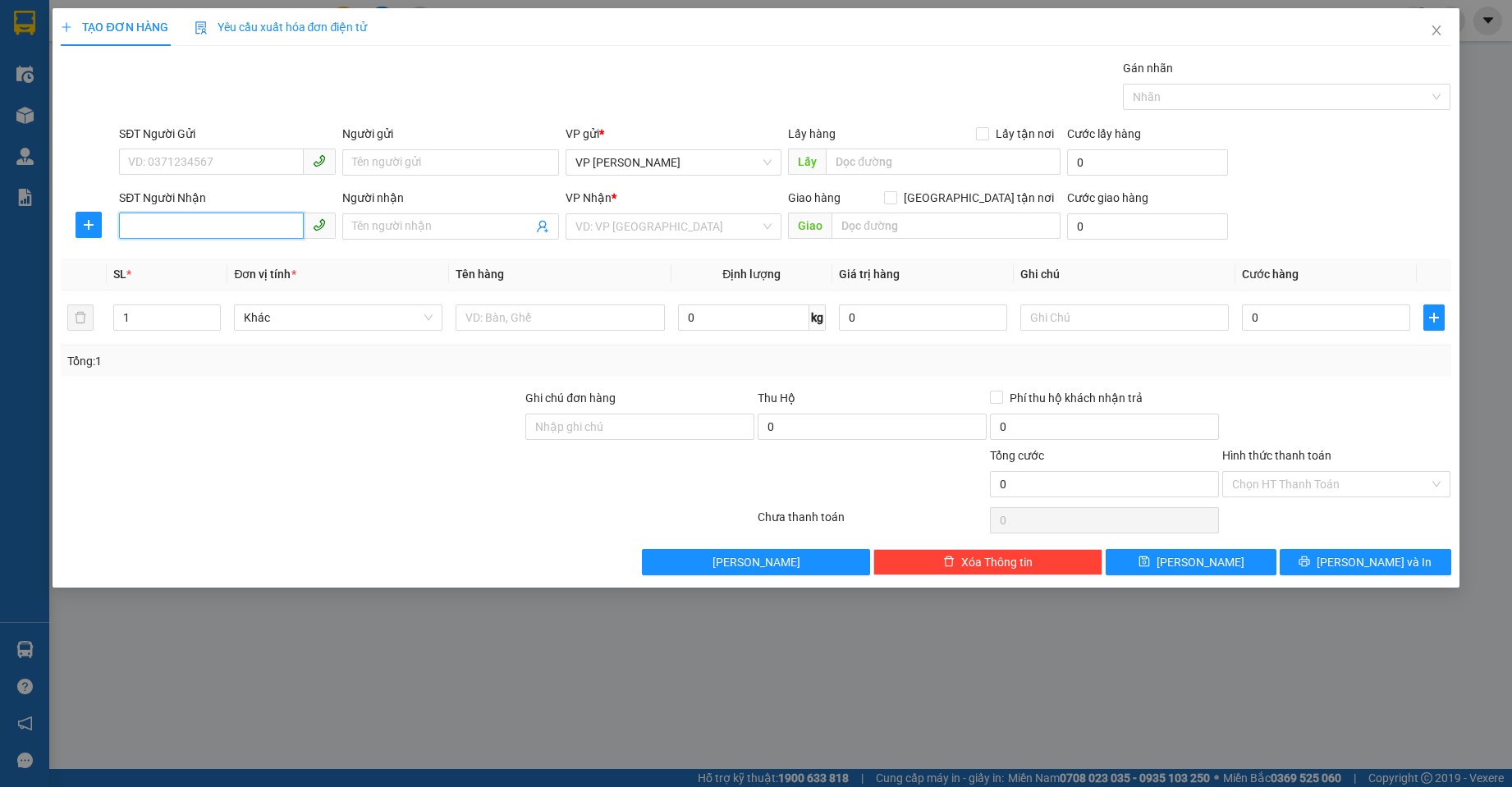
click at [229, 222] on input "SĐT Người Nhận" at bounding box center [212, 226] width 185 height 26
paste input "0593616666"
type input "0593616666"
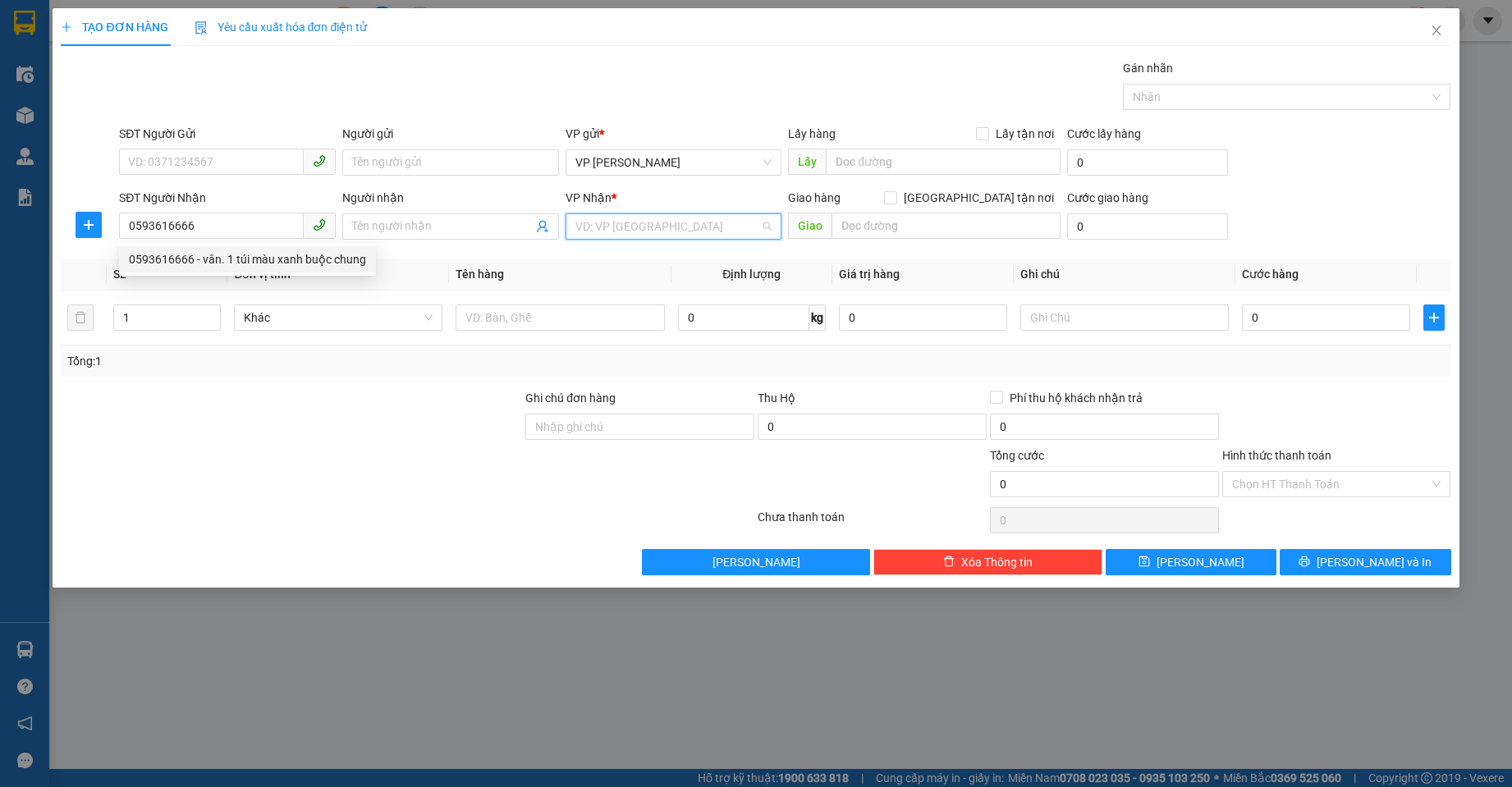
click at [596, 224] on input "search" at bounding box center [669, 226] width 185 height 25
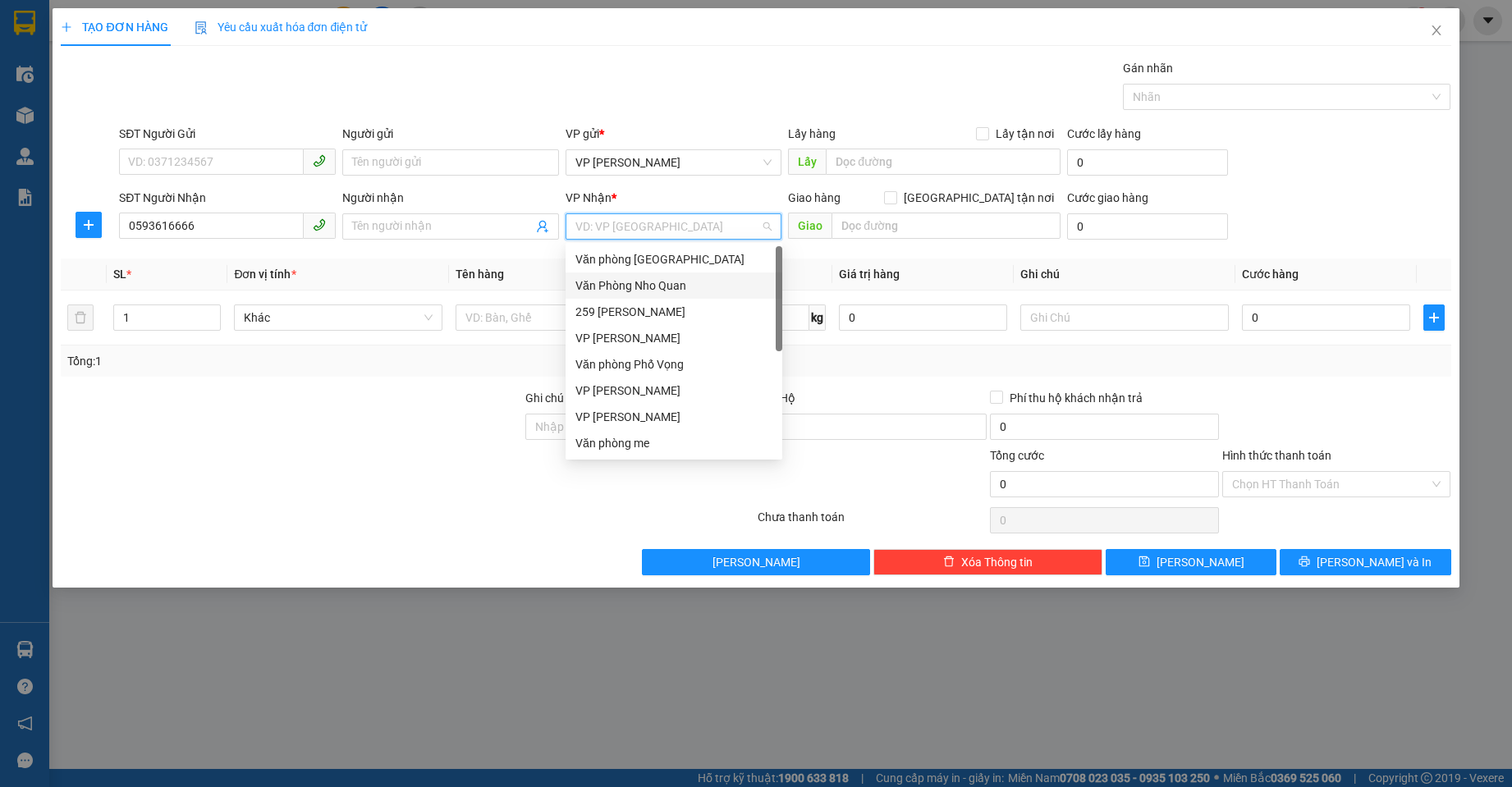
click at [633, 286] on div "Văn Phòng Nho Quan" at bounding box center [674, 286] width 197 height 19
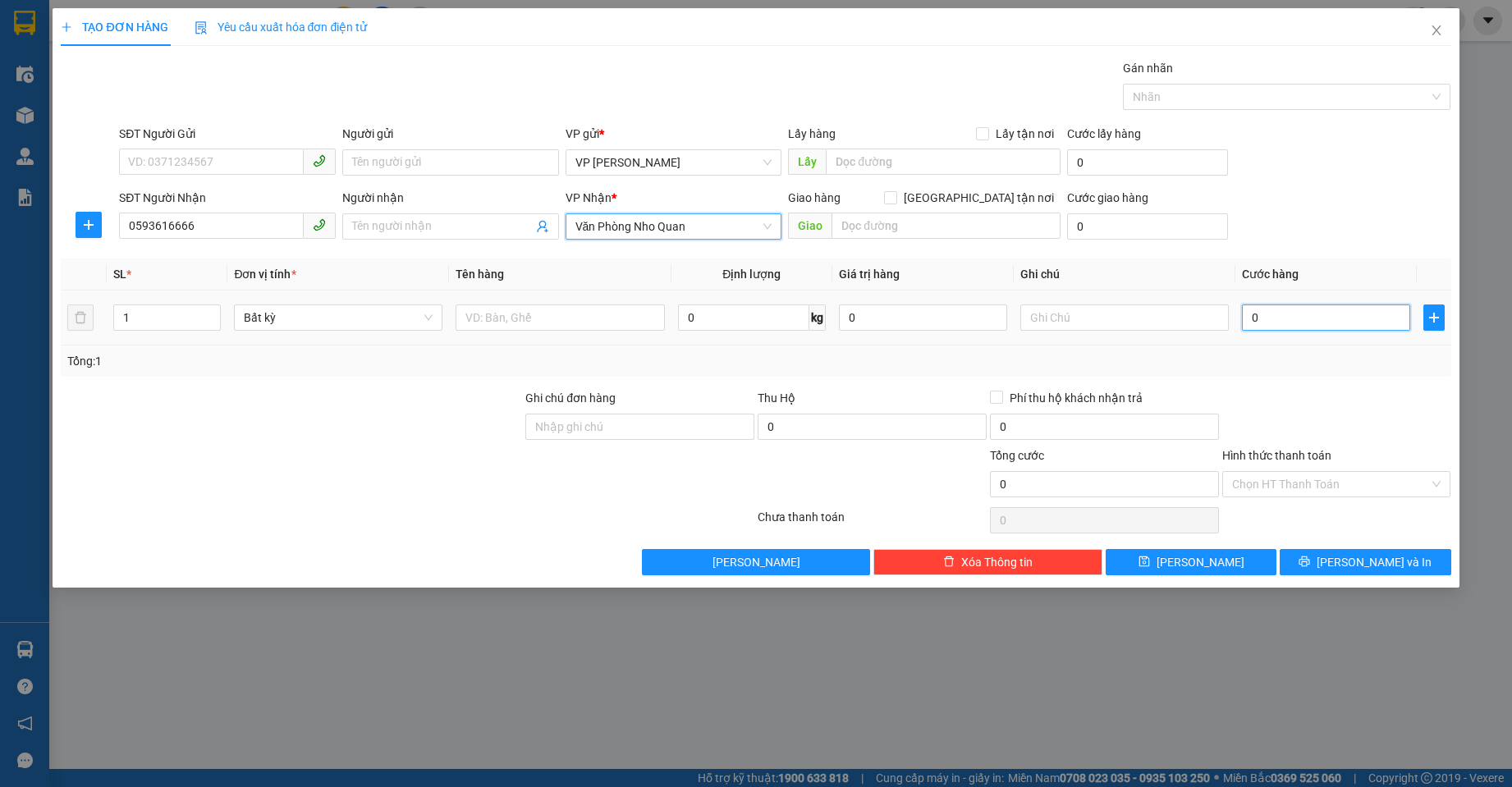
click at [1326, 322] on input "0" at bounding box center [1327, 318] width 169 height 26
type input "4"
type input "40"
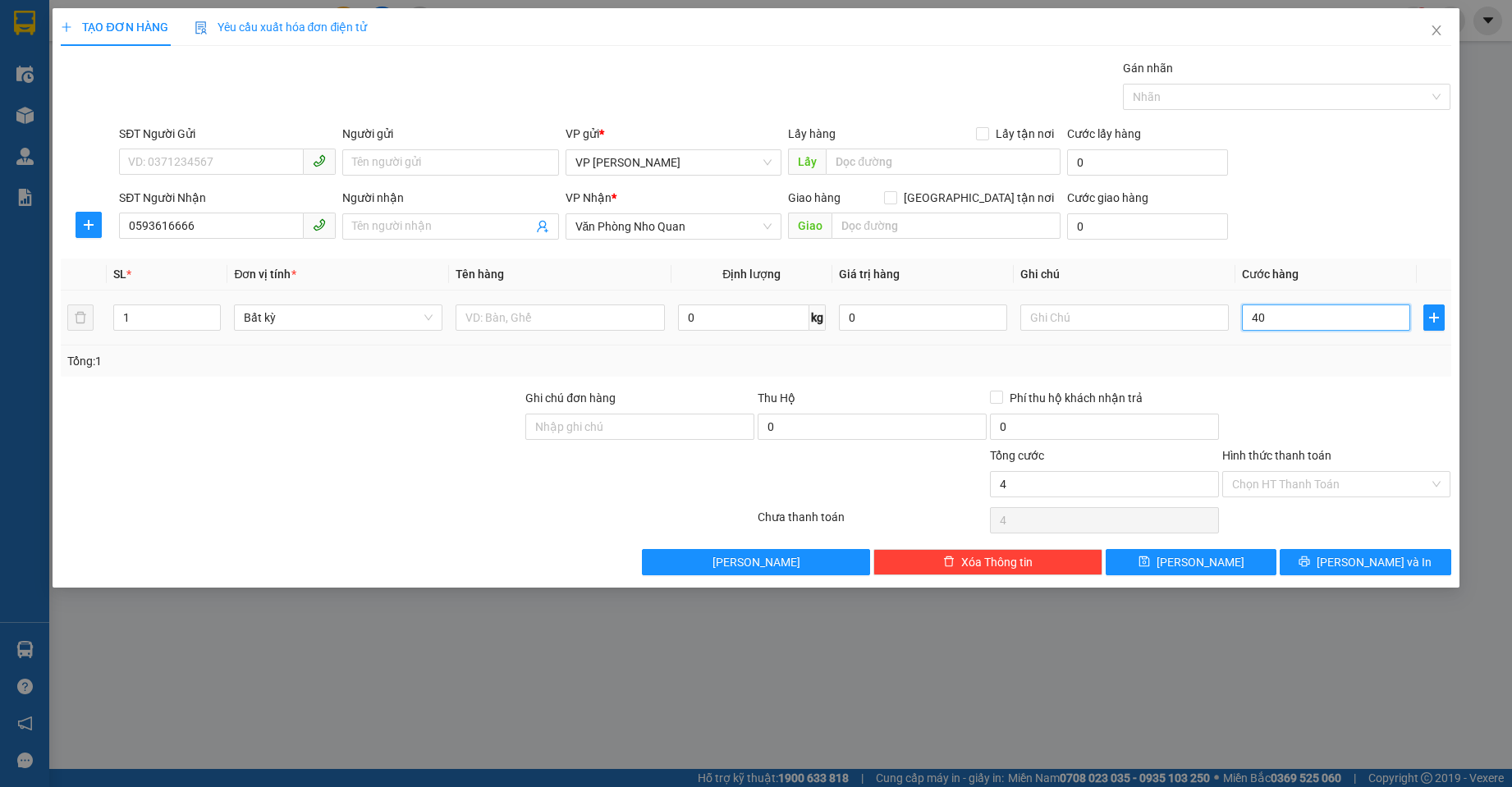
type input "40"
type input "40.000"
drag, startPoint x: 1286, startPoint y: 390, endPoint x: 1306, endPoint y: 421, distance: 36.9
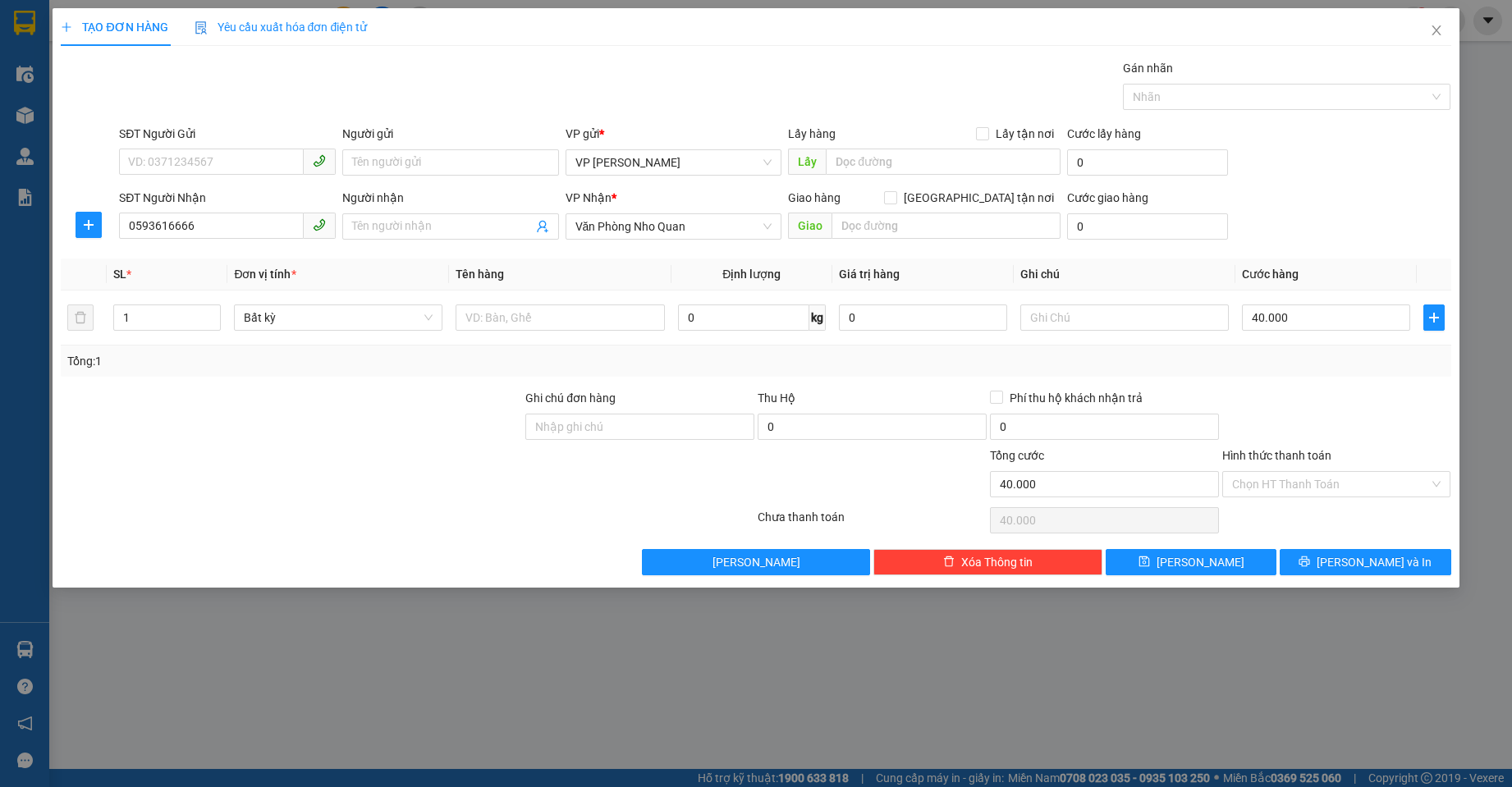
click at [1286, 391] on div at bounding box center [1337, 418] width 232 height 57
drag, startPoint x: 1302, startPoint y: 481, endPoint x: 1302, endPoint y: 497, distance: 16.0
click at [1301, 481] on input "Hình thức thanh toán" at bounding box center [1331, 484] width 198 height 25
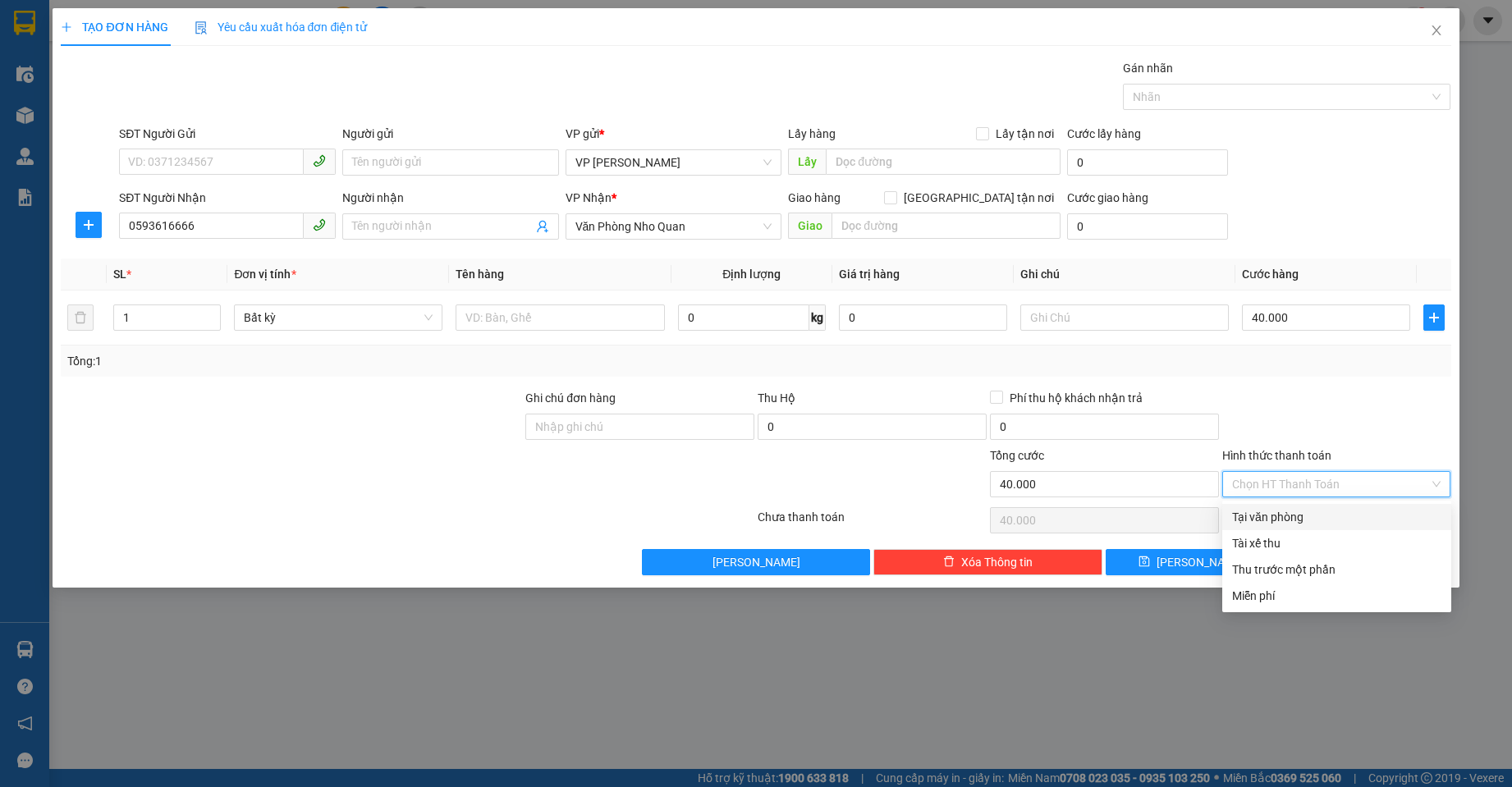
drag, startPoint x: 1285, startPoint y: 516, endPoint x: 1280, endPoint y: 411, distance: 105.1
click at [1285, 513] on div "Tại văn phòng" at bounding box center [1337, 518] width 209 height 19
type input "0"
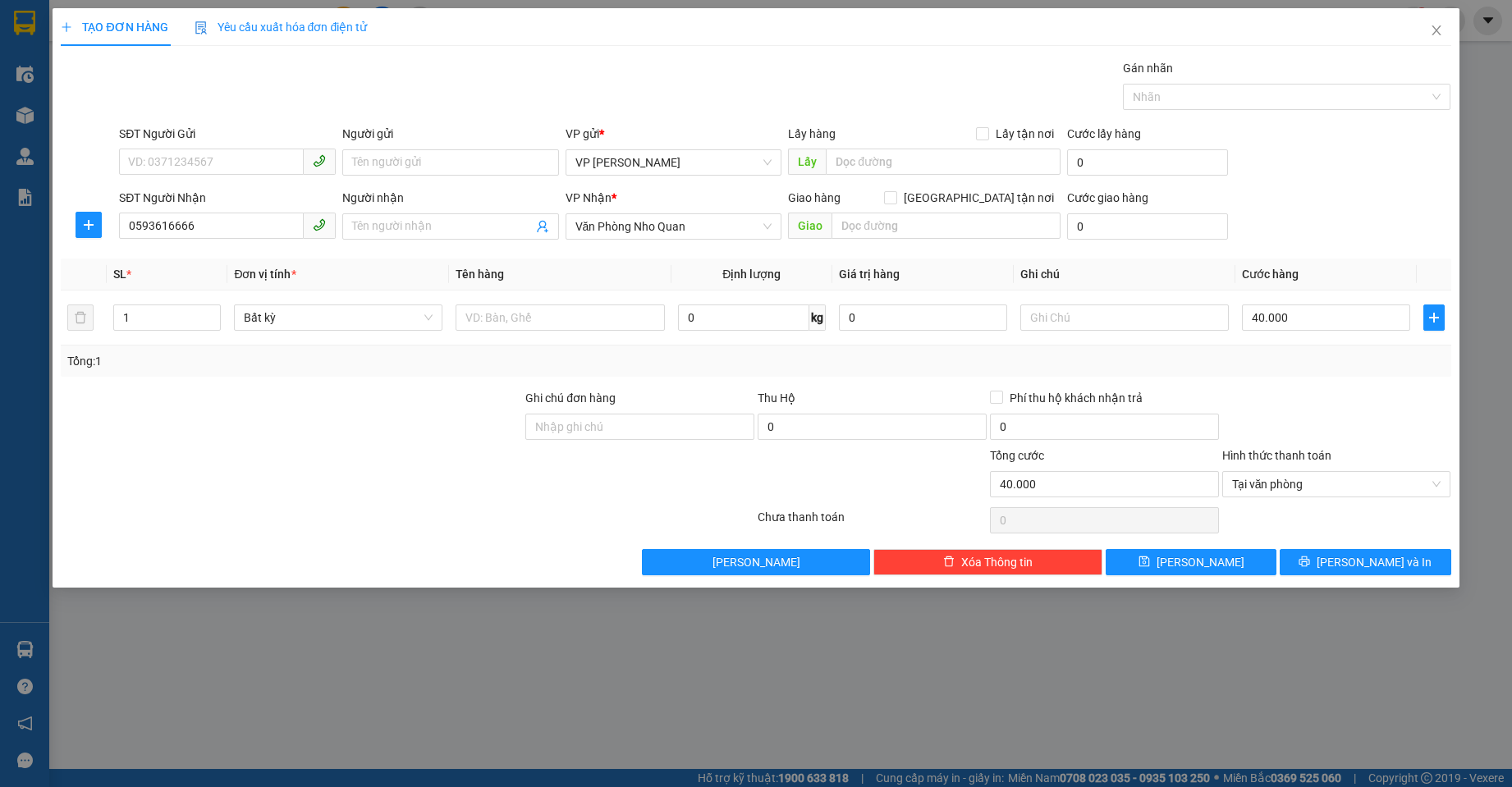
drag, startPoint x: 1280, startPoint y: 410, endPoint x: 1319, endPoint y: 525, distance: 121.4
click at [1281, 410] on div at bounding box center [1337, 418] width 232 height 57
click at [1311, 560] on button "[PERSON_NAME] và In" at bounding box center [1365, 562] width 170 height 26
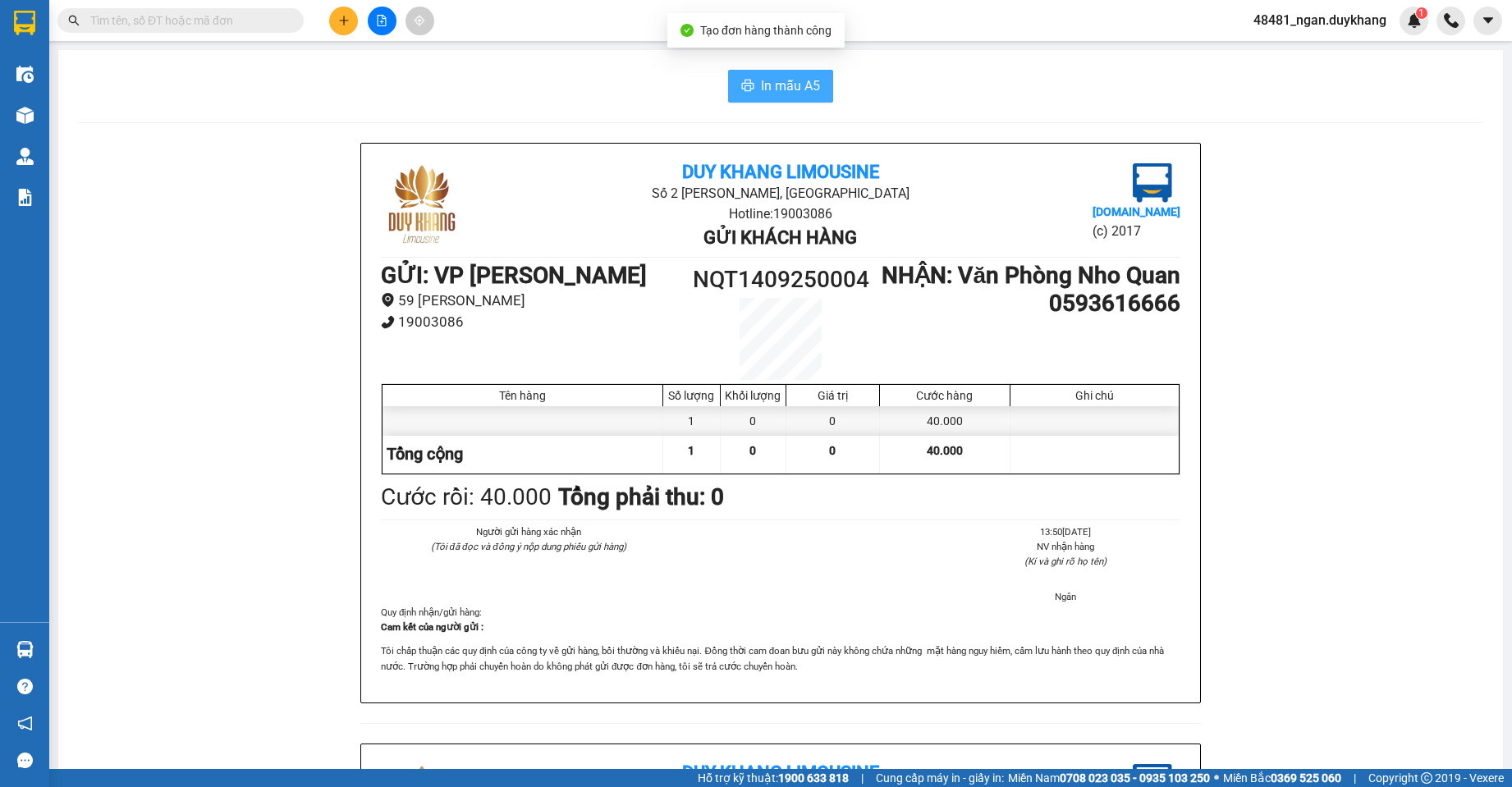
click at [779, 88] on span "In mẫu A5" at bounding box center [791, 86] width 59 height 20
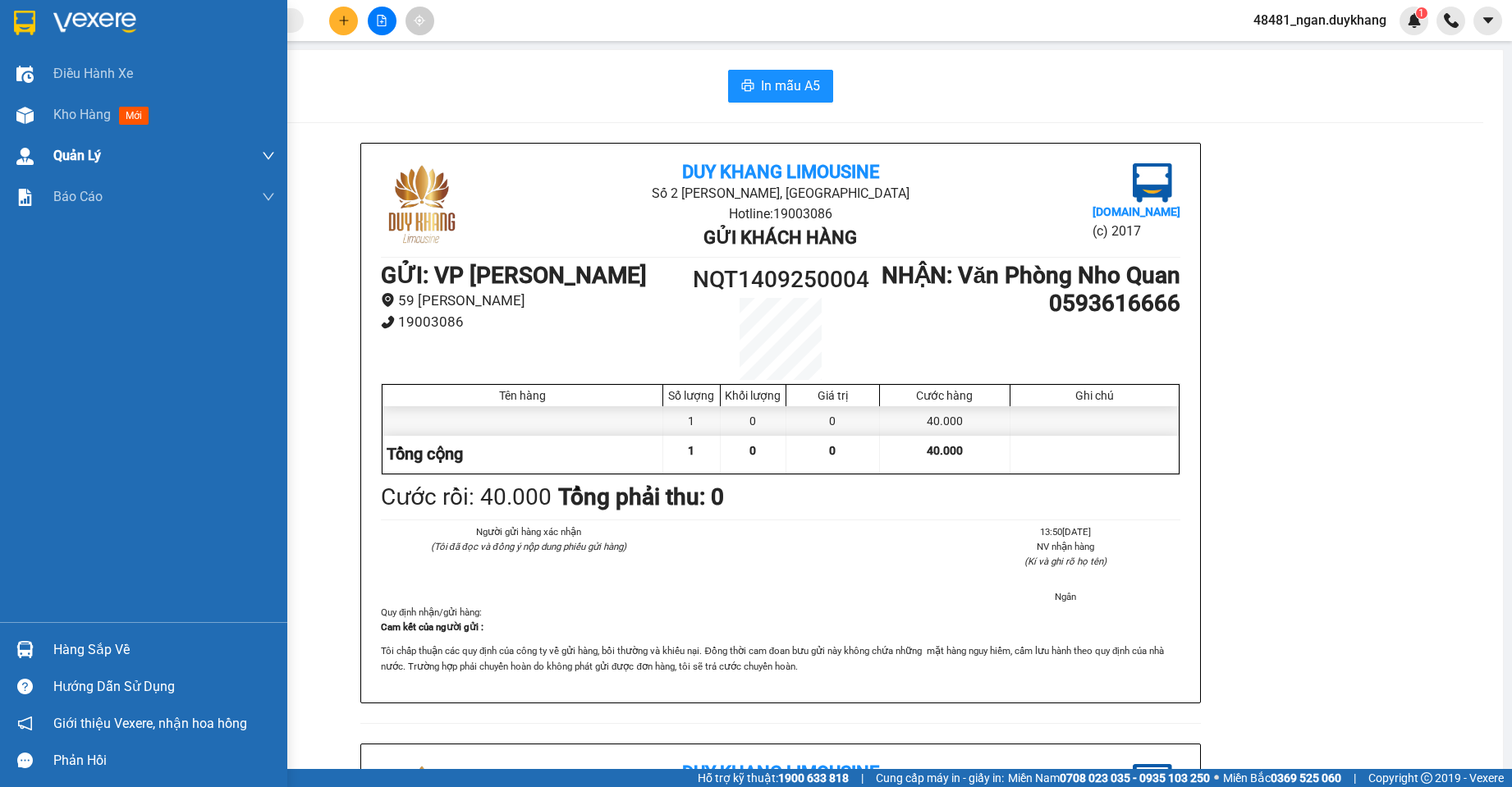
drag, startPoint x: 19, startPoint y: 112, endPoint x: 35, endPoint y: 156, distance: 46.8
click at [17, 114] on img at bounding box center [25, 115] width 18 height 18
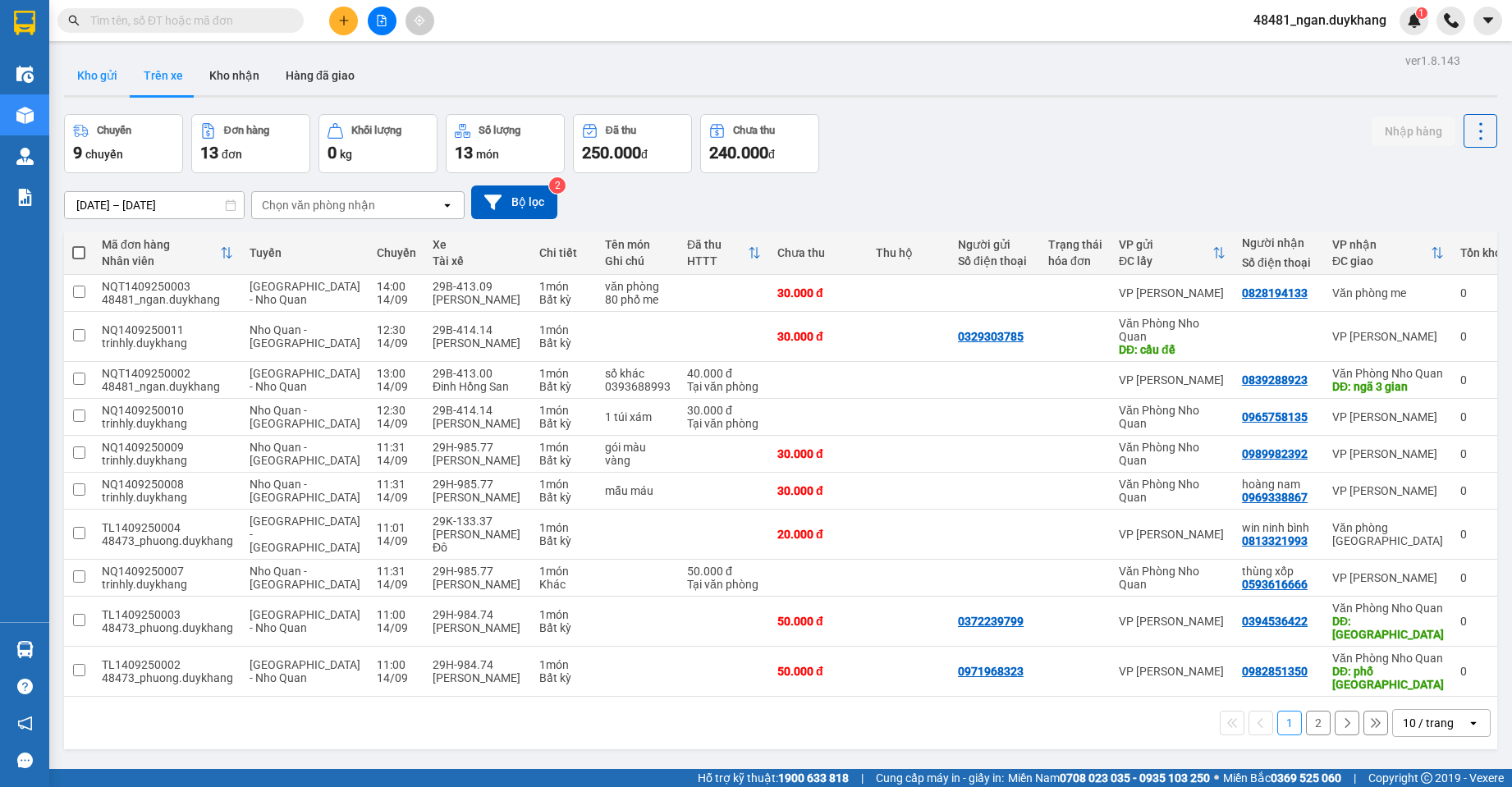
click at [111, 66] on button "Kho gửi" at bounding box center [97, 75] width 67 height 40
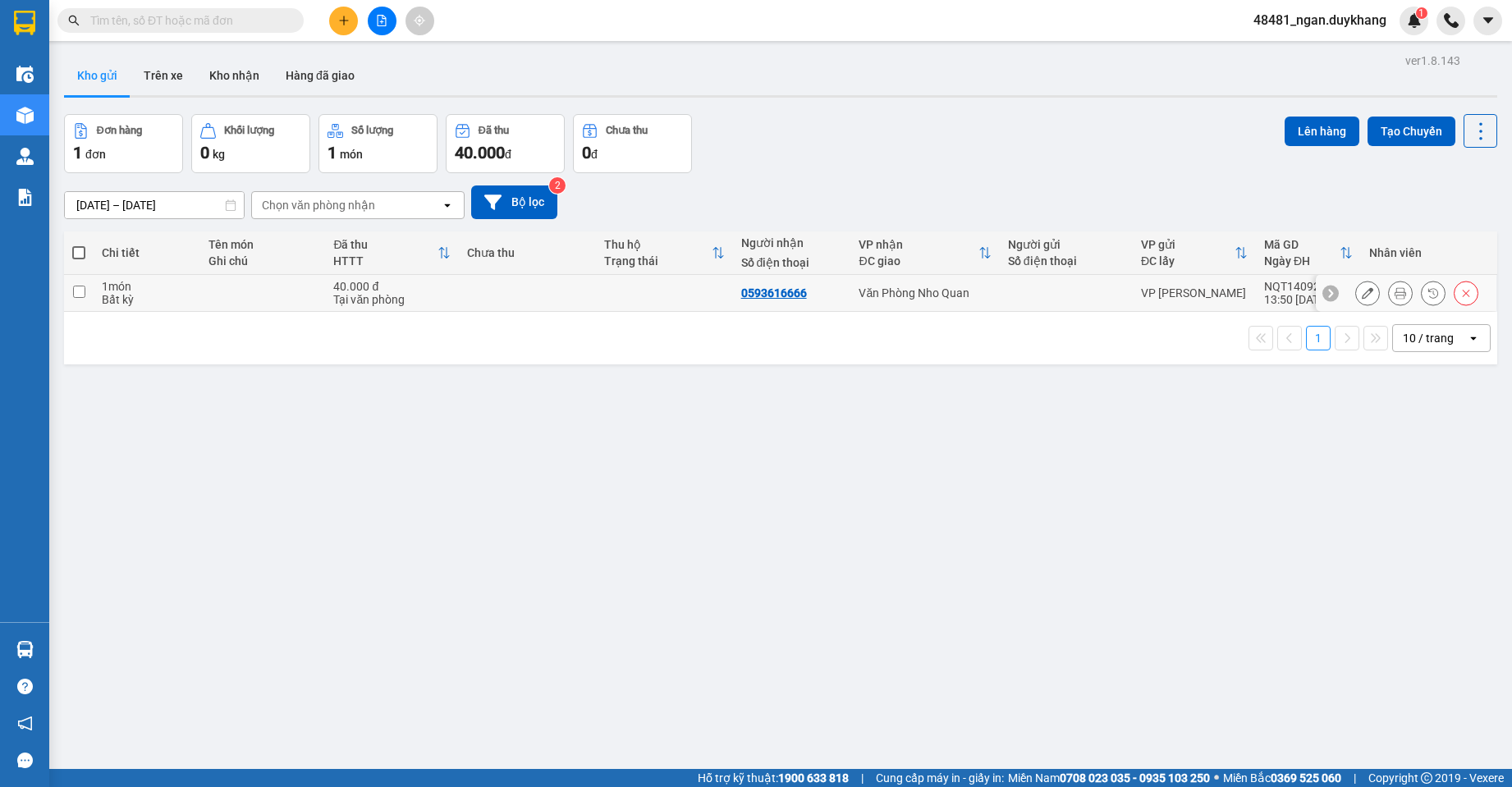
drag, startPoint x: 1057, startPoint y: 301, endPoint x: 1194, endPoint y: 231, distance: 153.8
click at [1060, 299] on td at bounding box center [1067, 294] width 133 height 37
checkbox input "true"
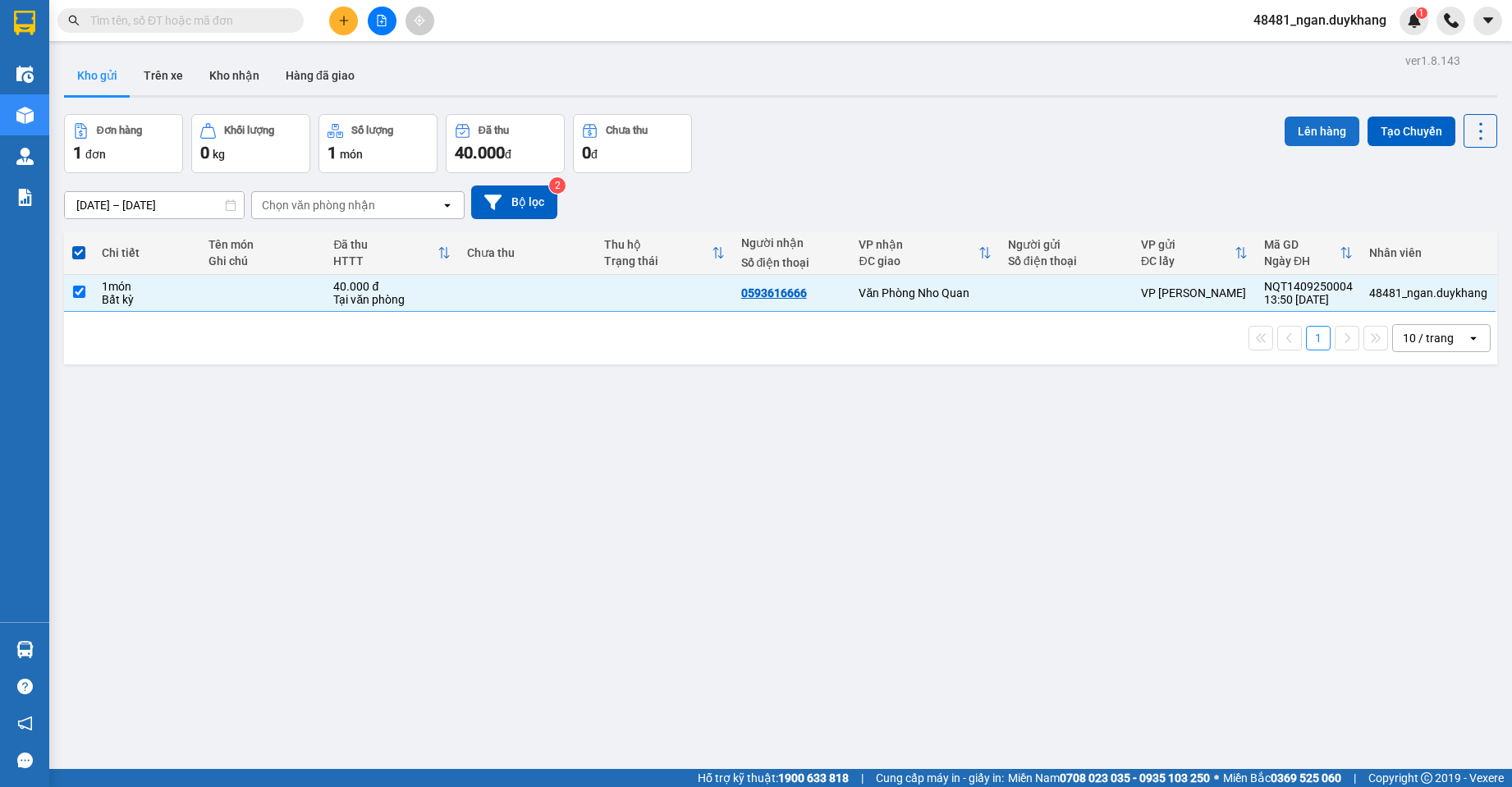
click at [1305, 134] on button "Lên hàng" at bounding box center [1322, 131] width 75 height 30
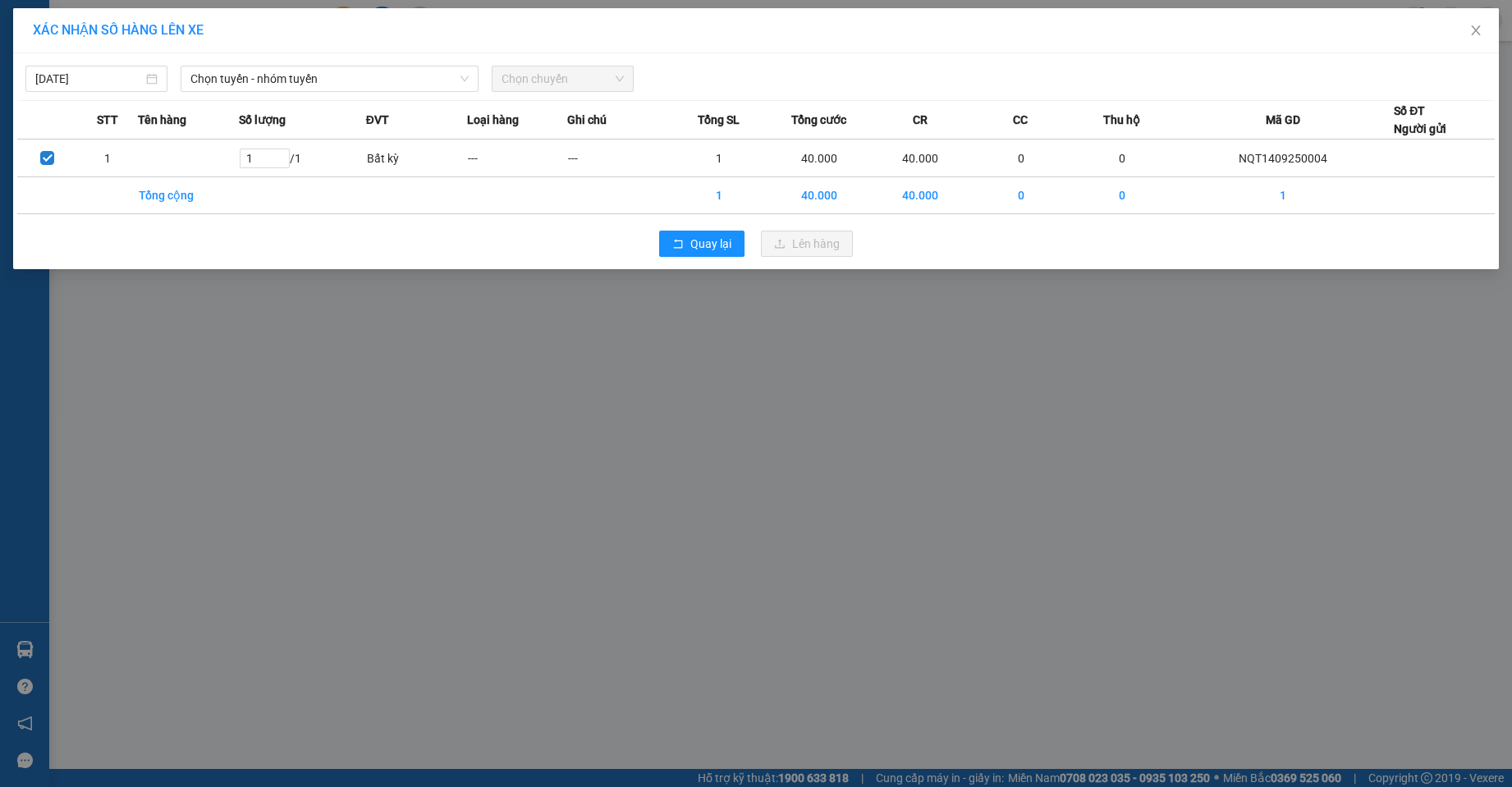
click at [383, 93] on div "[DATE] Chọn tuyến - nhóm tuyến Chọn chuyến STT Tên hàng Số lượng ĐVT Loại hàng …" at bounding box center [756, 161] width 1486 height 216
click at [344, 94] on div "[DATE] Chọn tuyến - nhóm tuyến Chọn chuyến STT Tên hàng Số lượng ĐVT Loại hàng …" at bounding box center [756, 161] width 1486 height 216
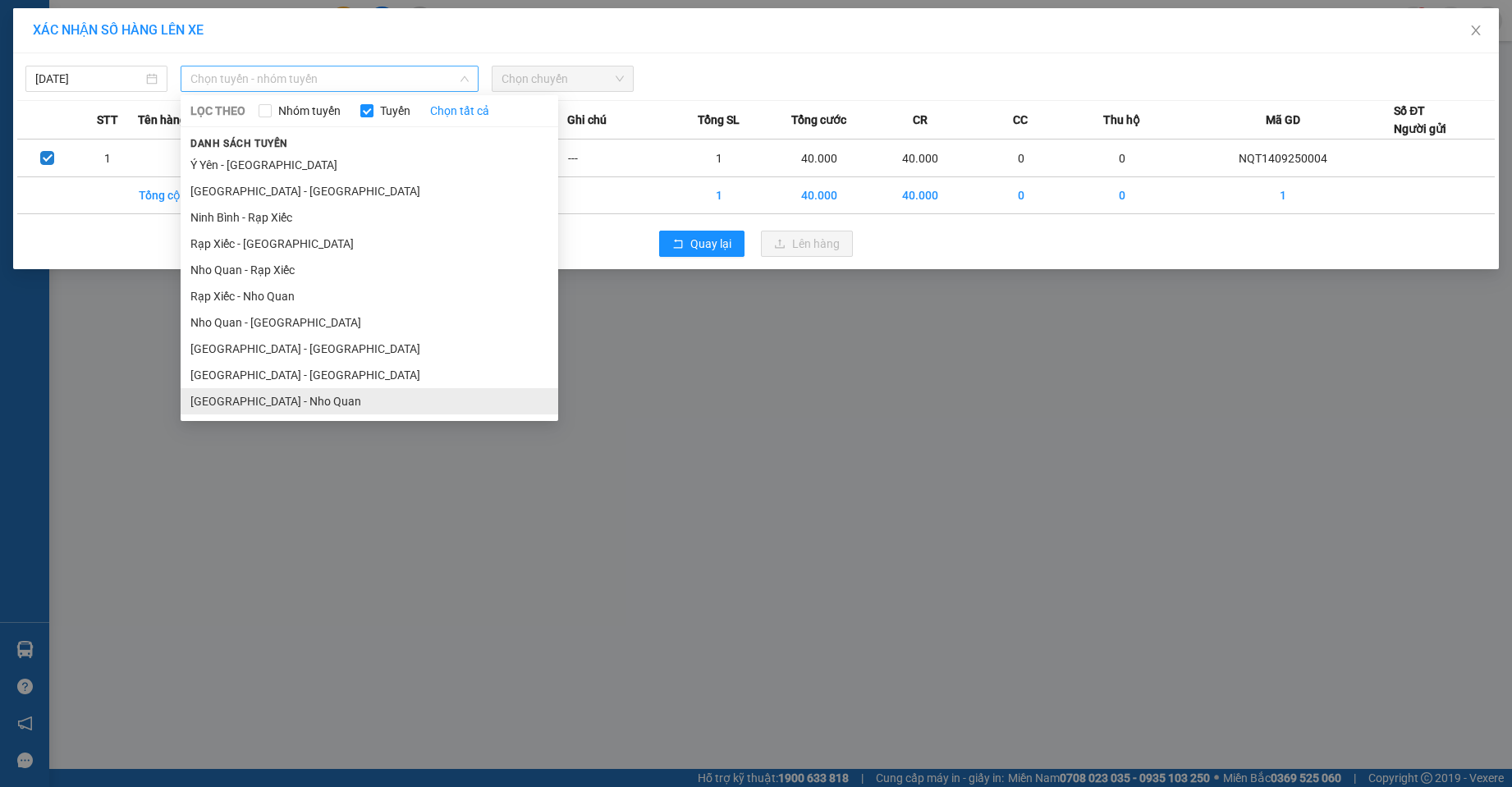
click at [271, 396] on li "[GEOGRAPHIC_DATA] - Nho Quan" at bounding box center [369, 401] width 378 height 26
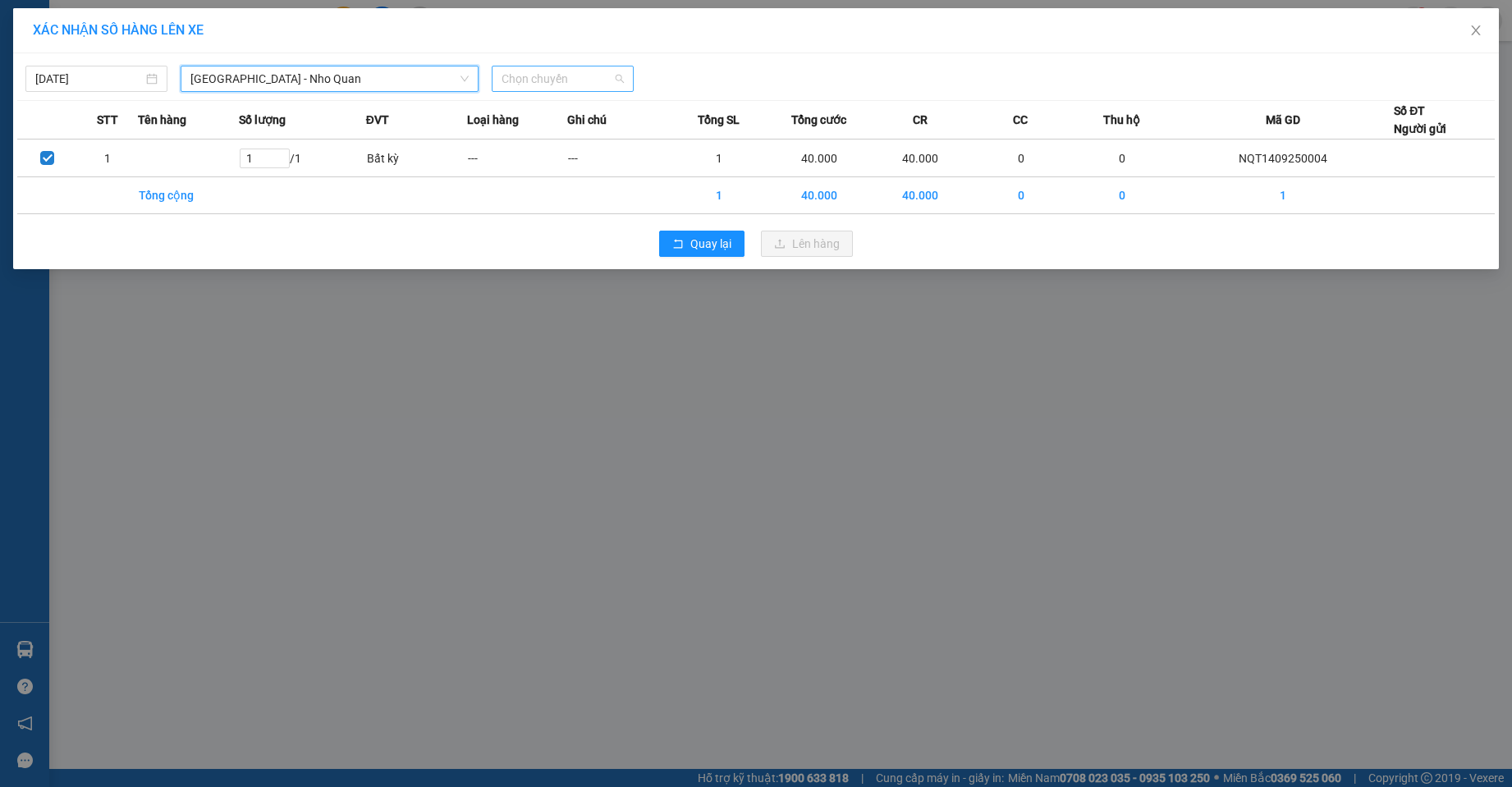
click at [576, 78] on span "Chọn chuyến" at bounding box center [563, 79] width 122 height 25
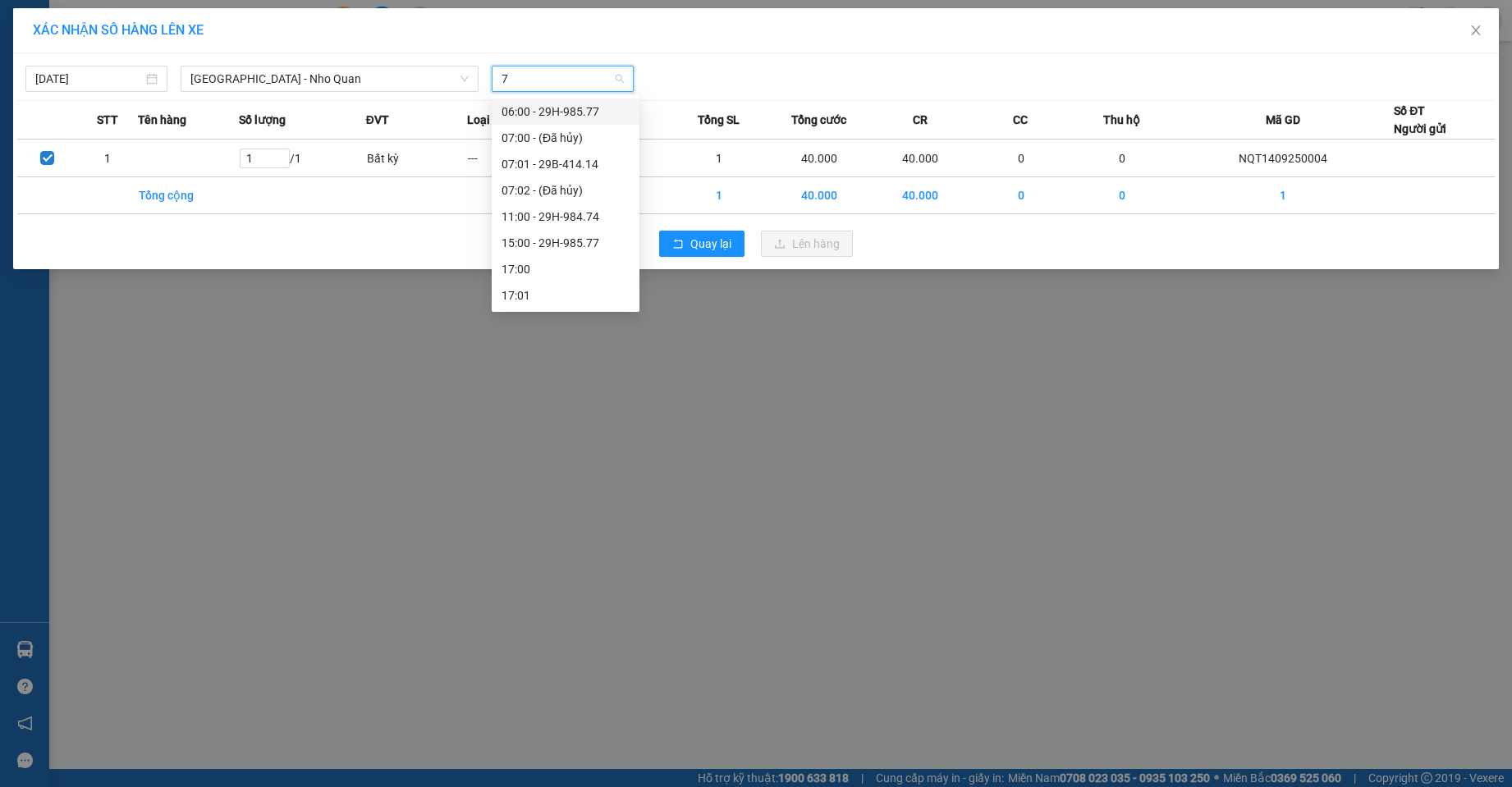
type input "77"
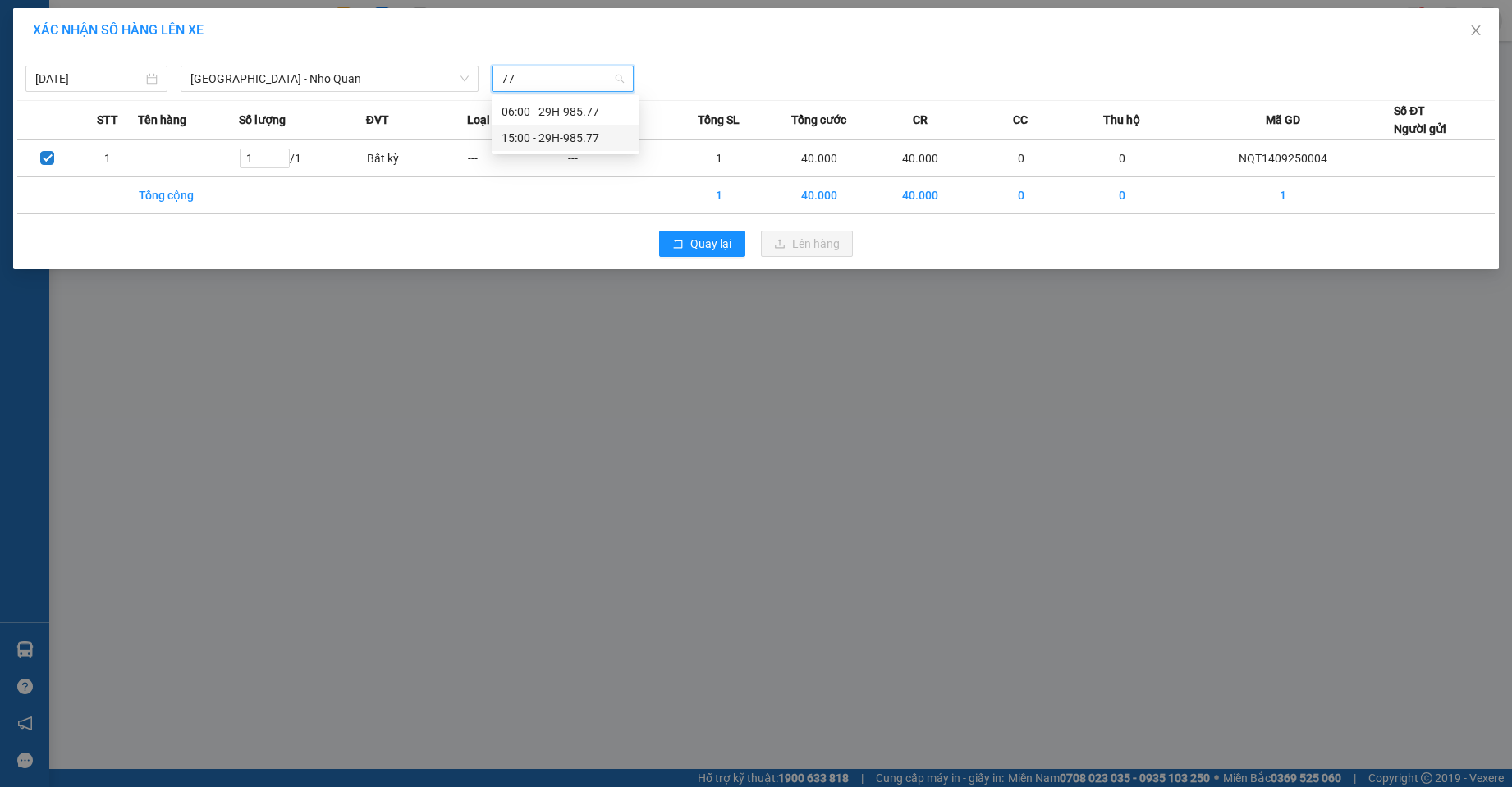
click at [564, 131] on div "15:00 - 29H-985.77" at bounding box center [566, 138] width 128 height 19
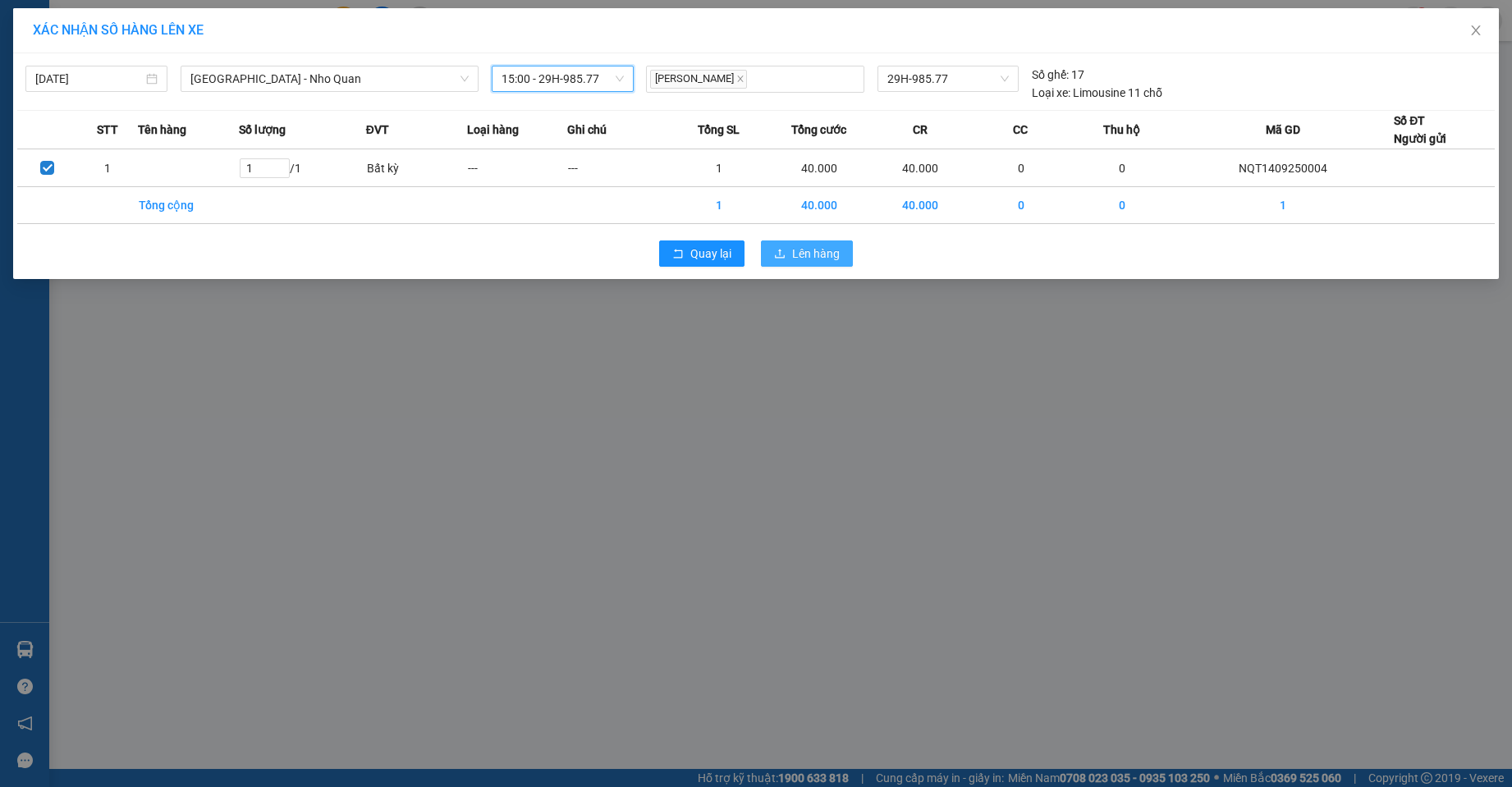
click at [814, 257] on span "Lên hàng" at bounding box center [816, 254] width 47 height 19
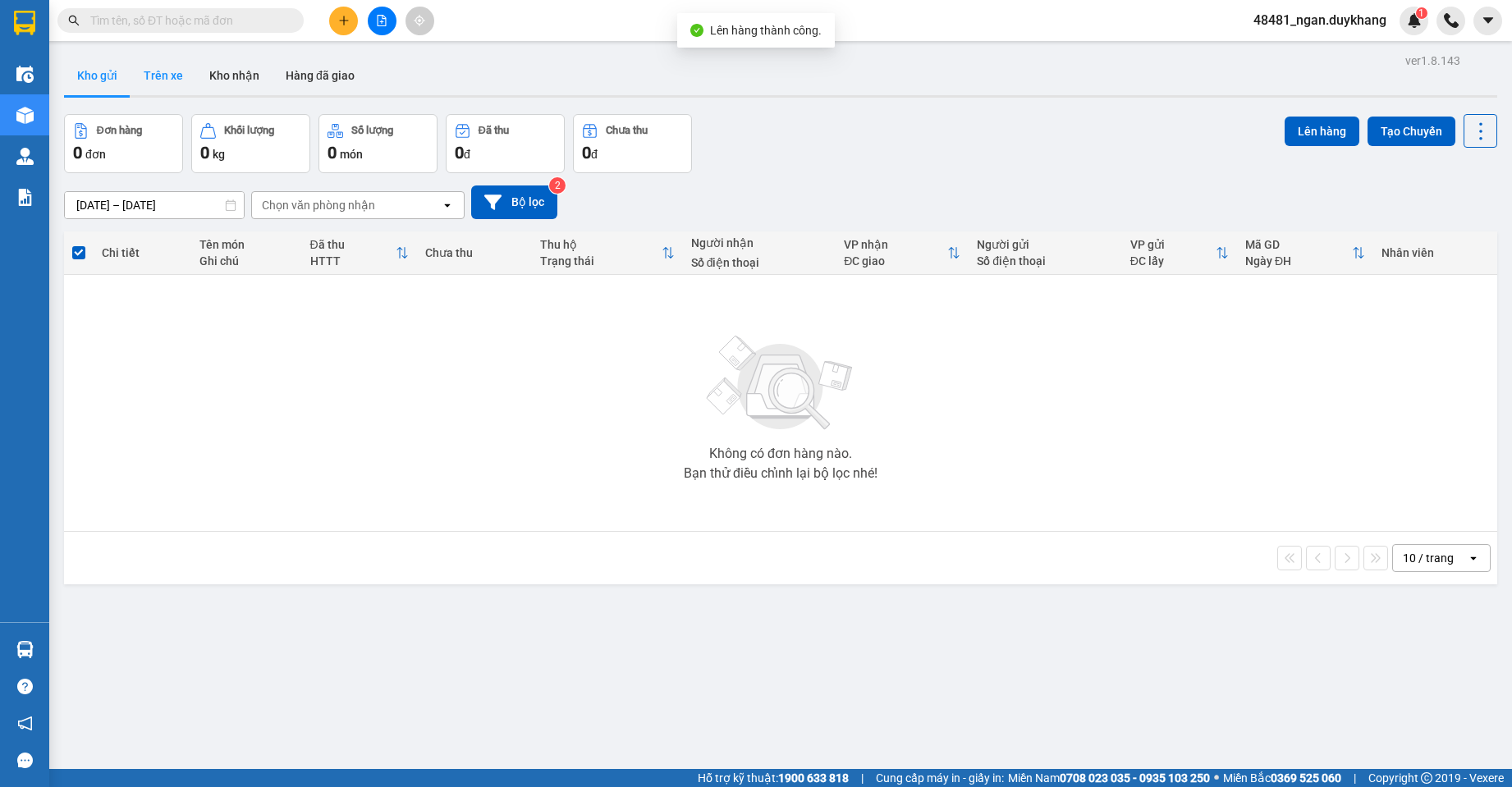
click at [181, 66] on button "Trên xe" at bounding box center [163, 75] width 66 height 40
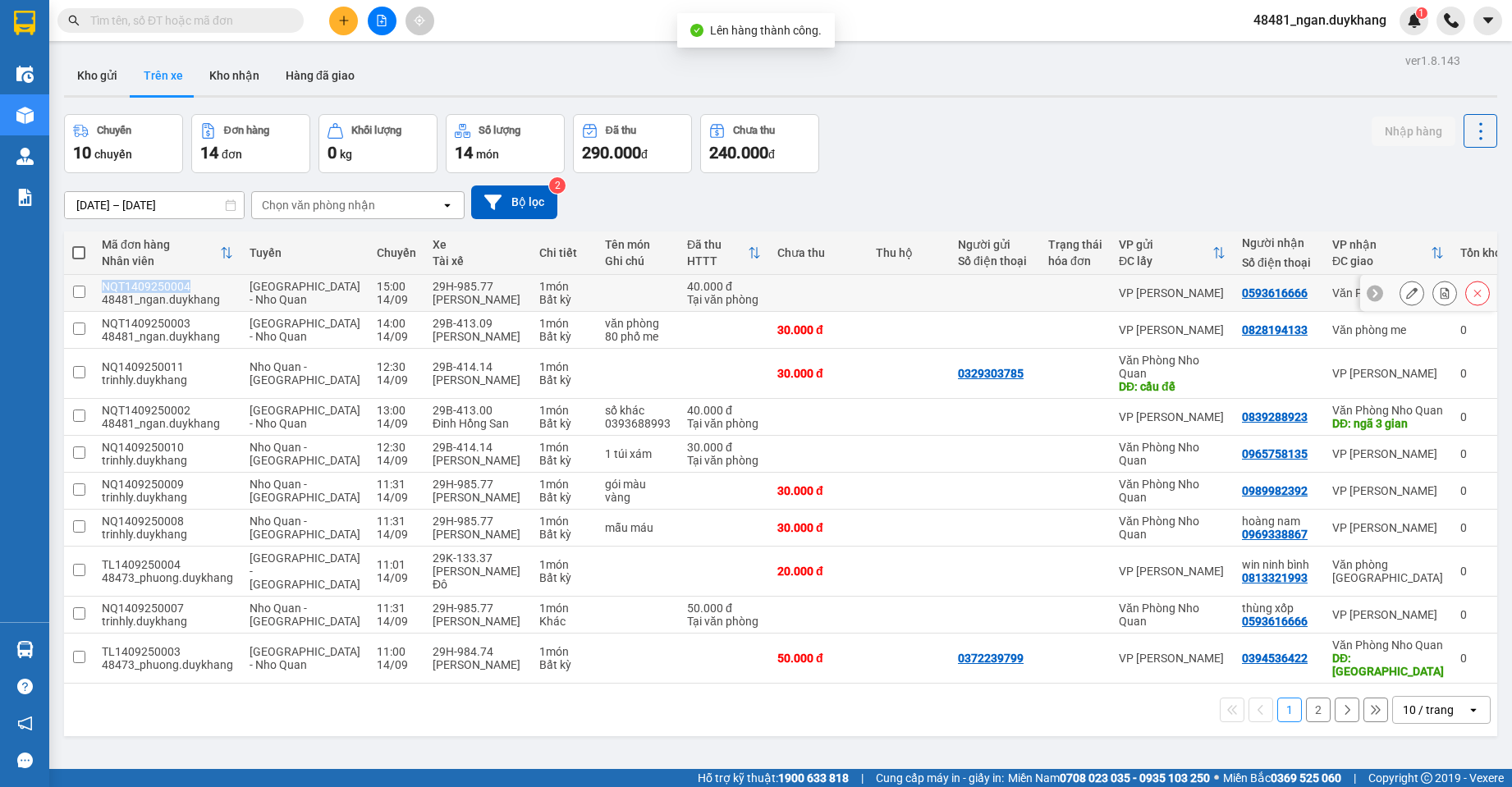
drag, startPoint x: 185, startPoint y: 287, endPoint x: 104, endPoint y: 287, distance: 81.0
click at [104, 287] on div "NQT1409250004" at bounding box center [168, 286] width 131 height 13
checkbox input "true"
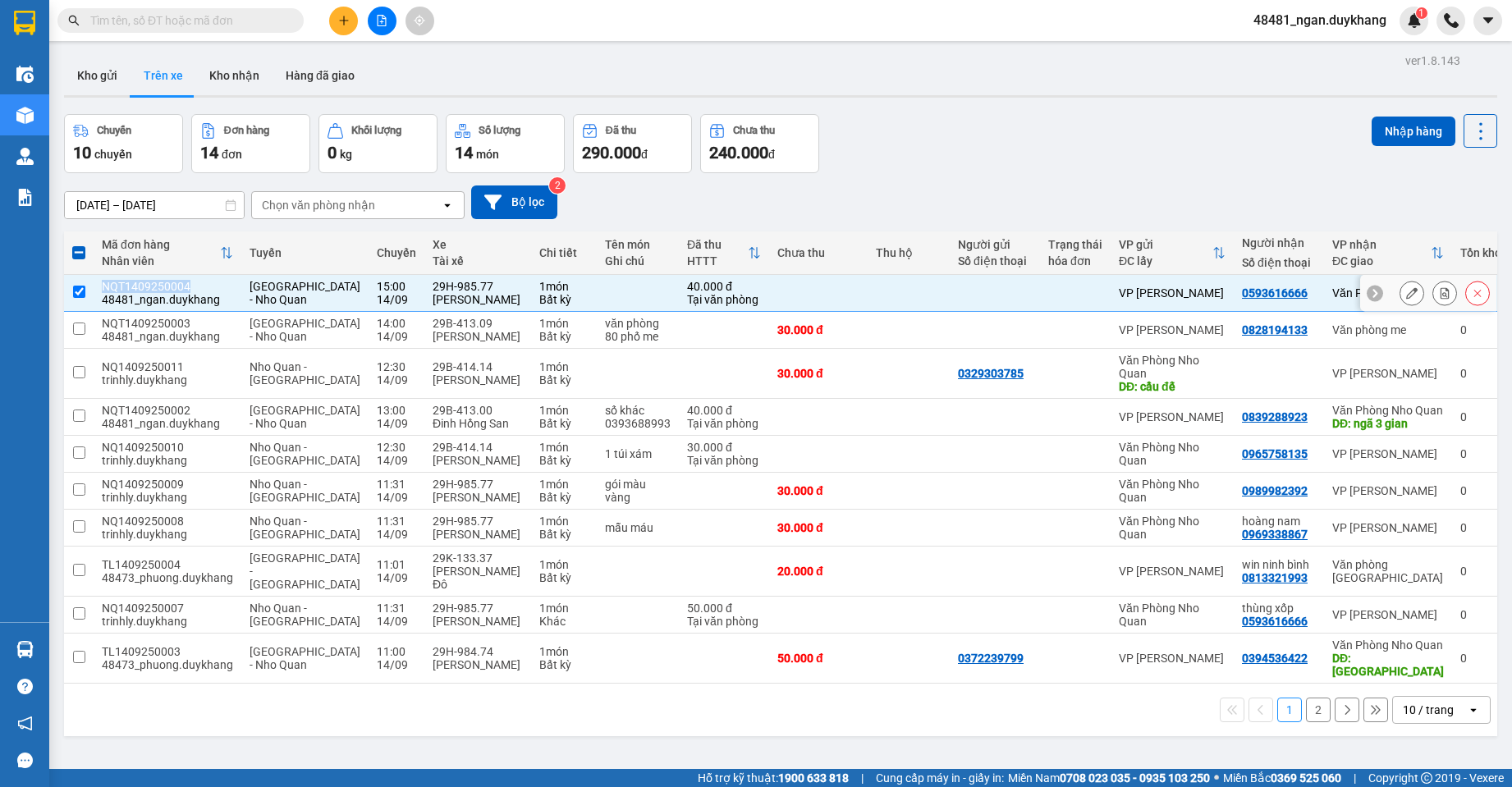
copy div "NQT1409250004"
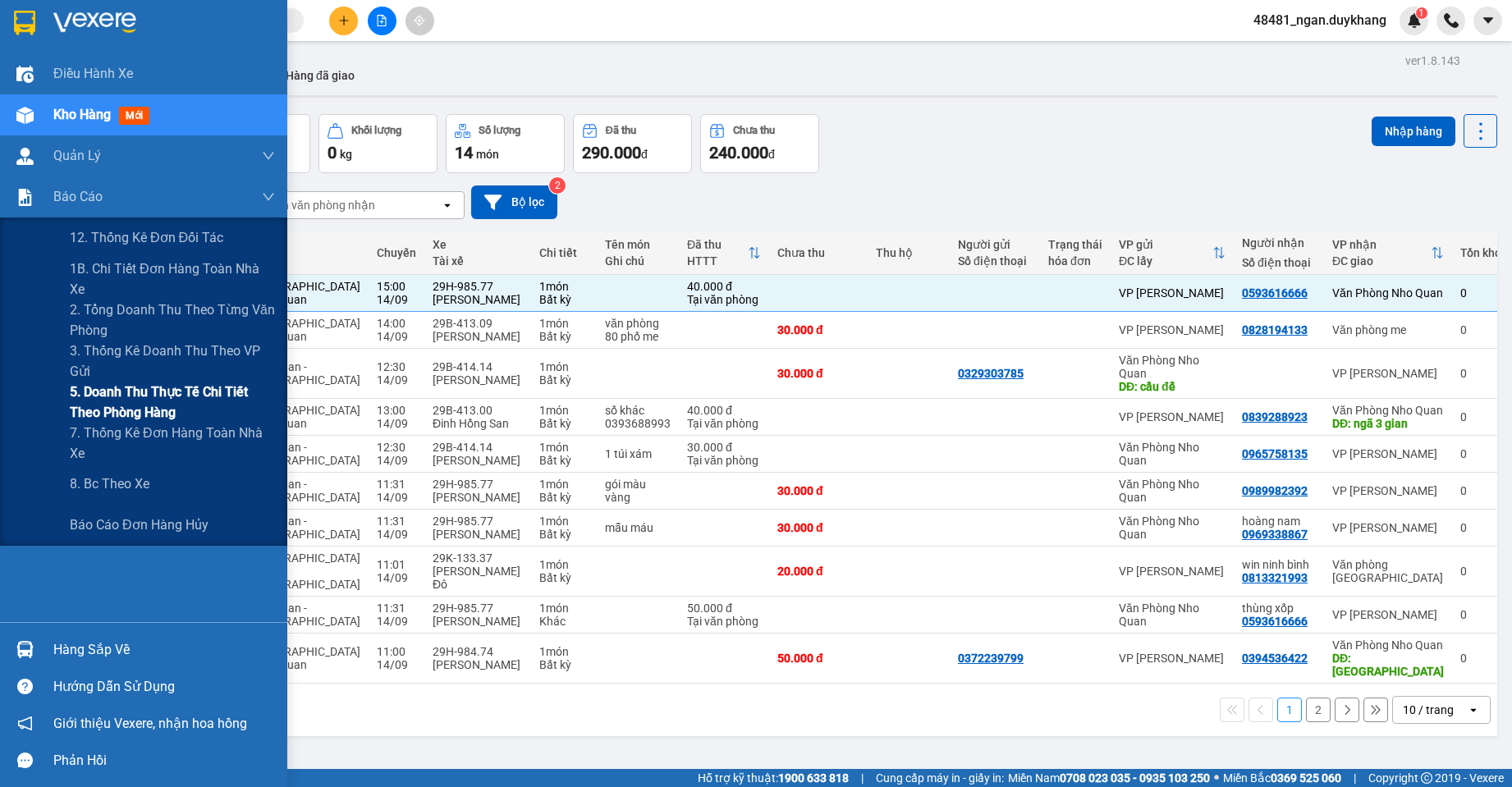
click at [79, 404] on span "5. Doanh thu thực tế chi tiết theo phòng hàng" at bounding box center [172, 402] width 206 height 41
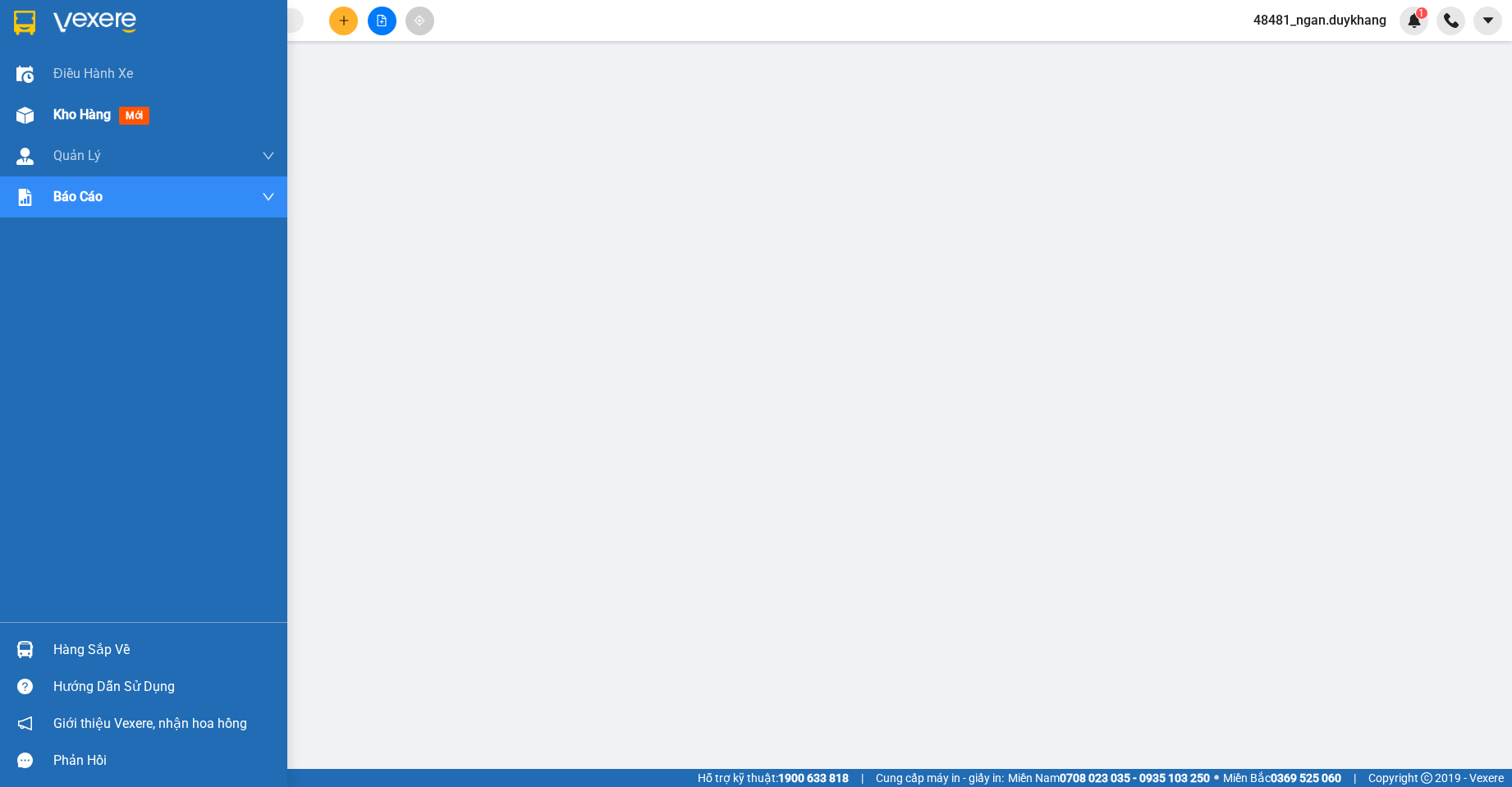
click at [44, 102] on div "Kho hàng mới" at bounding box center [144, 115] width 287 height 41
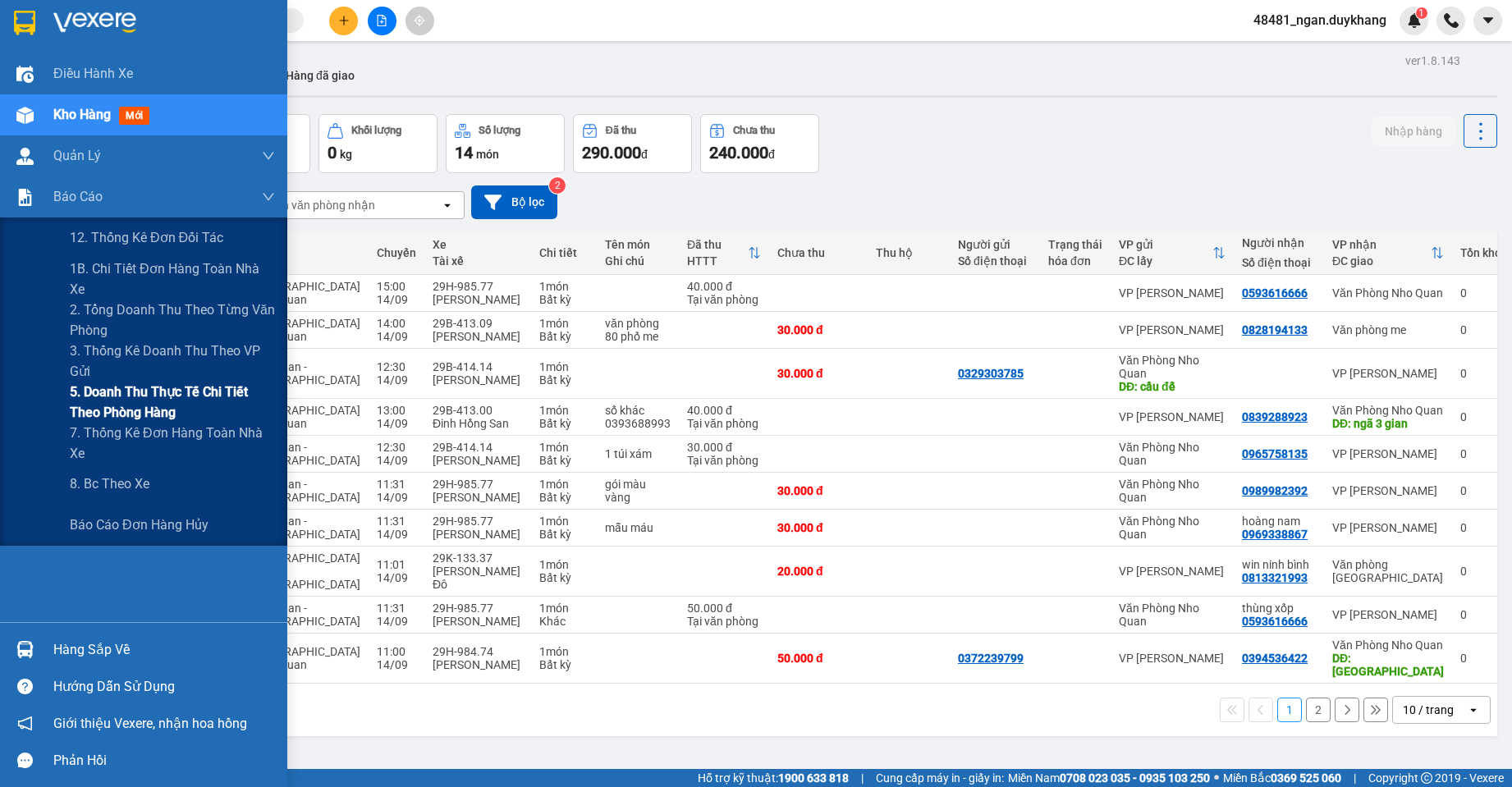
click at [116, 415] on span "5. Doanh thu thực tế chi tiết theo phòng hàng" at bounding box center [172, 402] width 206 height 41
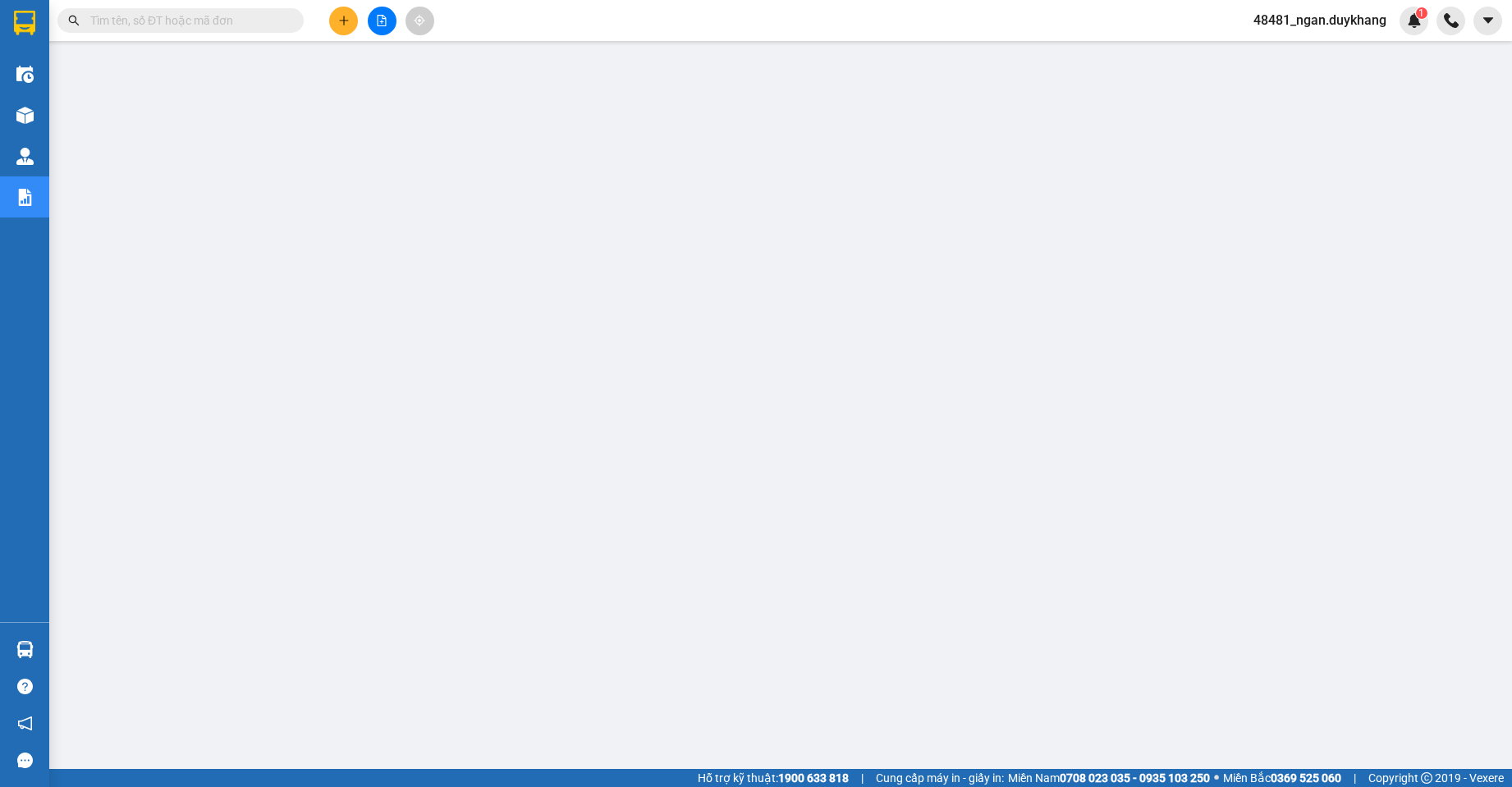
paste input "NQT1409250002"
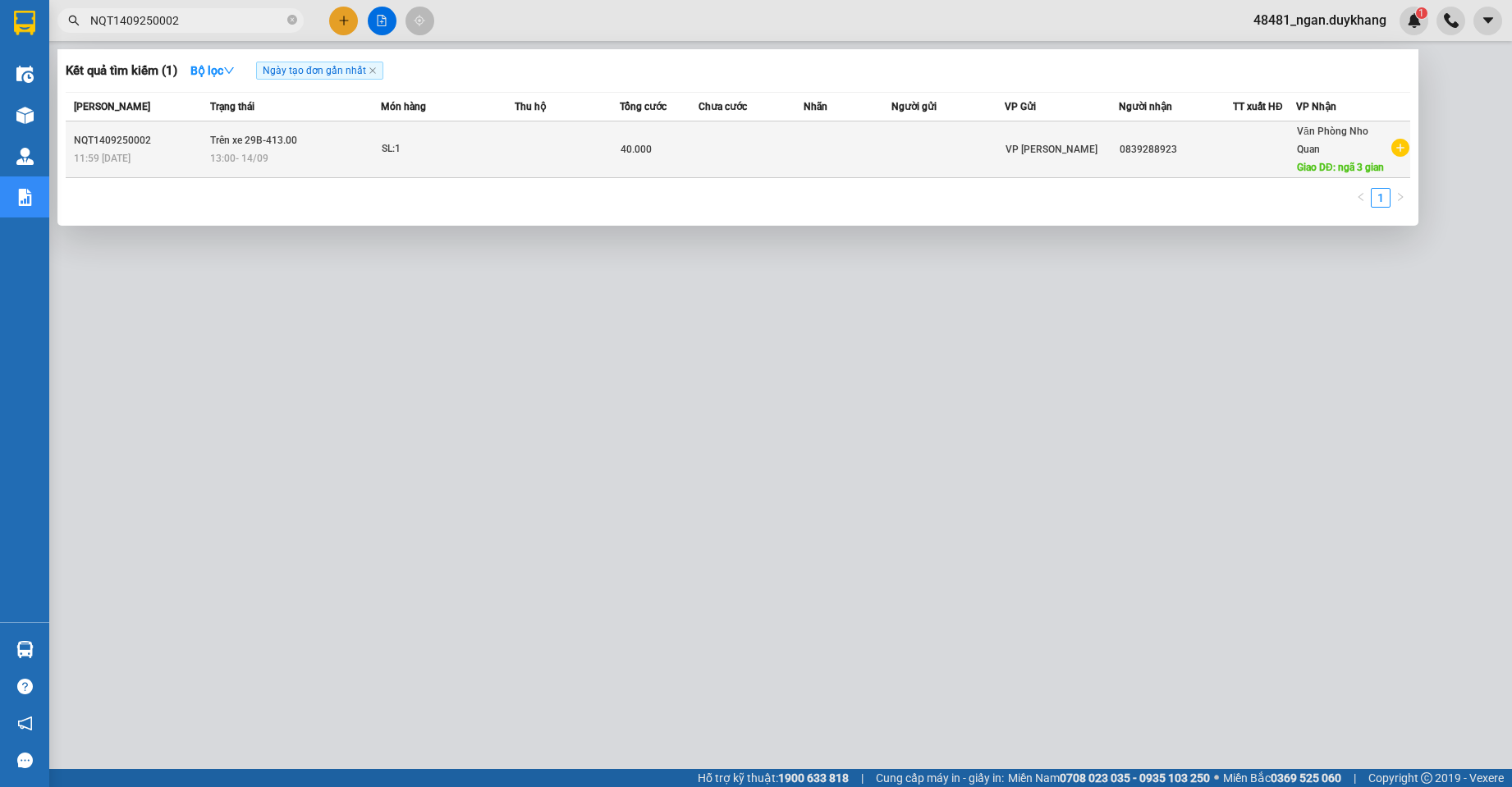
type input "NQT1409250002"
click at [713, 158] on td at bounding box center [752, 149] width 106 height 56
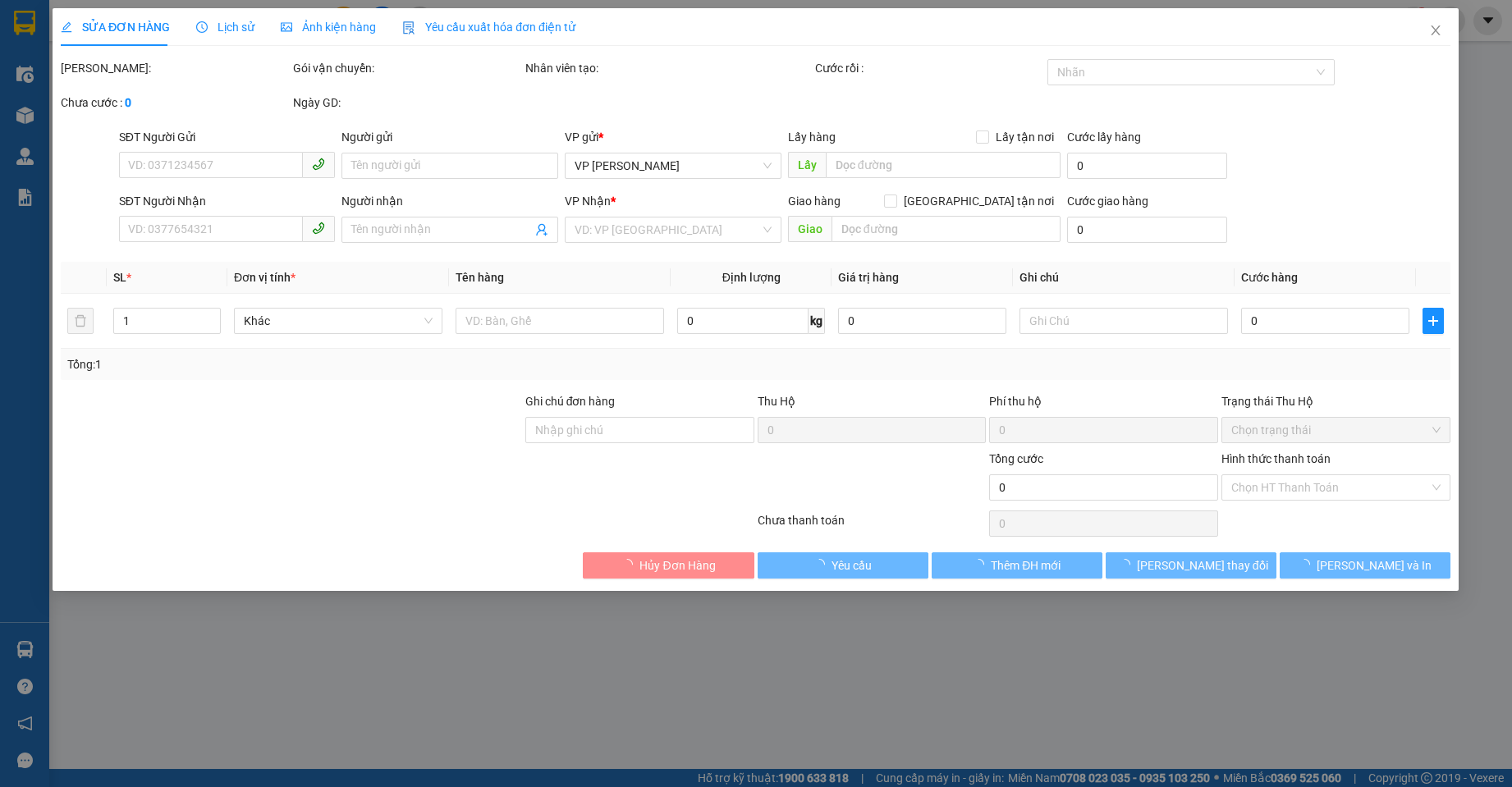
type input "0839288923"
type input "ngã 3 gian"
type input "40.000"
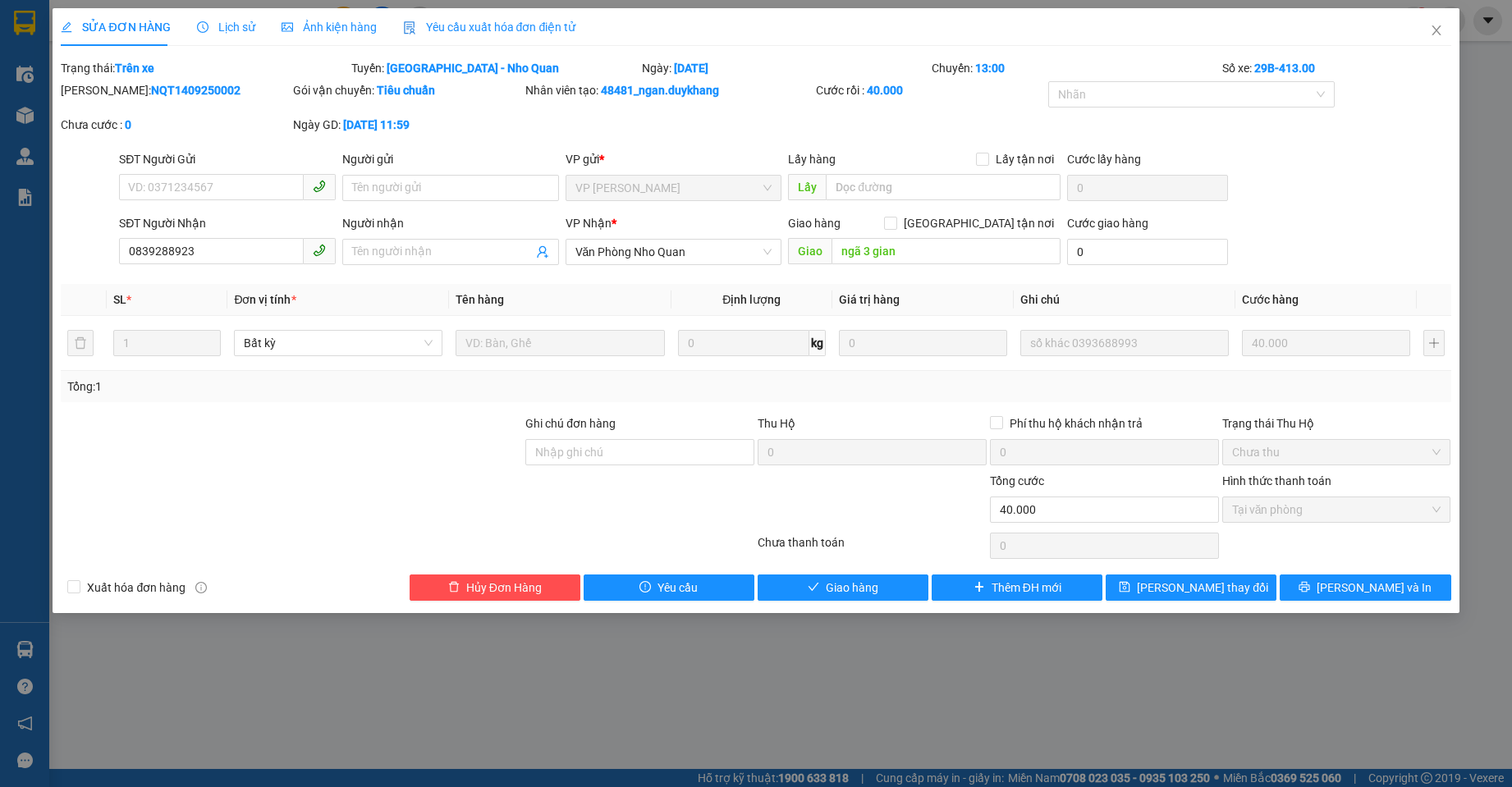
click at [250, 27] on div "SỬA ĐƠN HÀNG Lịch sử Ảnh kiện hàng Yêu cầu xuất hóa đơn điện tử" at bounding box center [319, 27] width 515 height 38
click at [243, 29] on span "Lịch sử" at bounding box center [226, 27] width 58 height 13
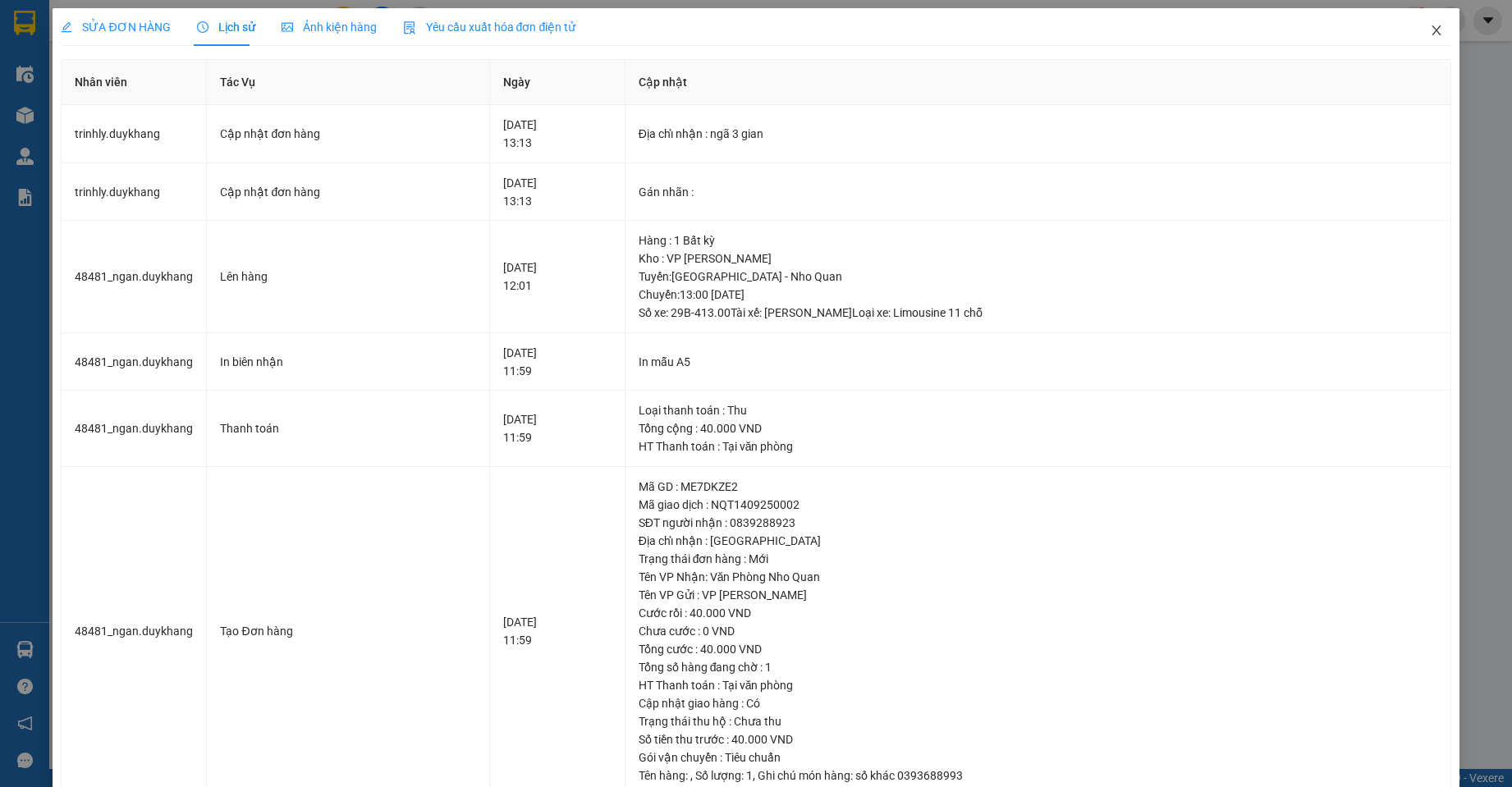
click at [1431, 32] on icon "close" at bounding box center [1437, 31] width 13 height 13
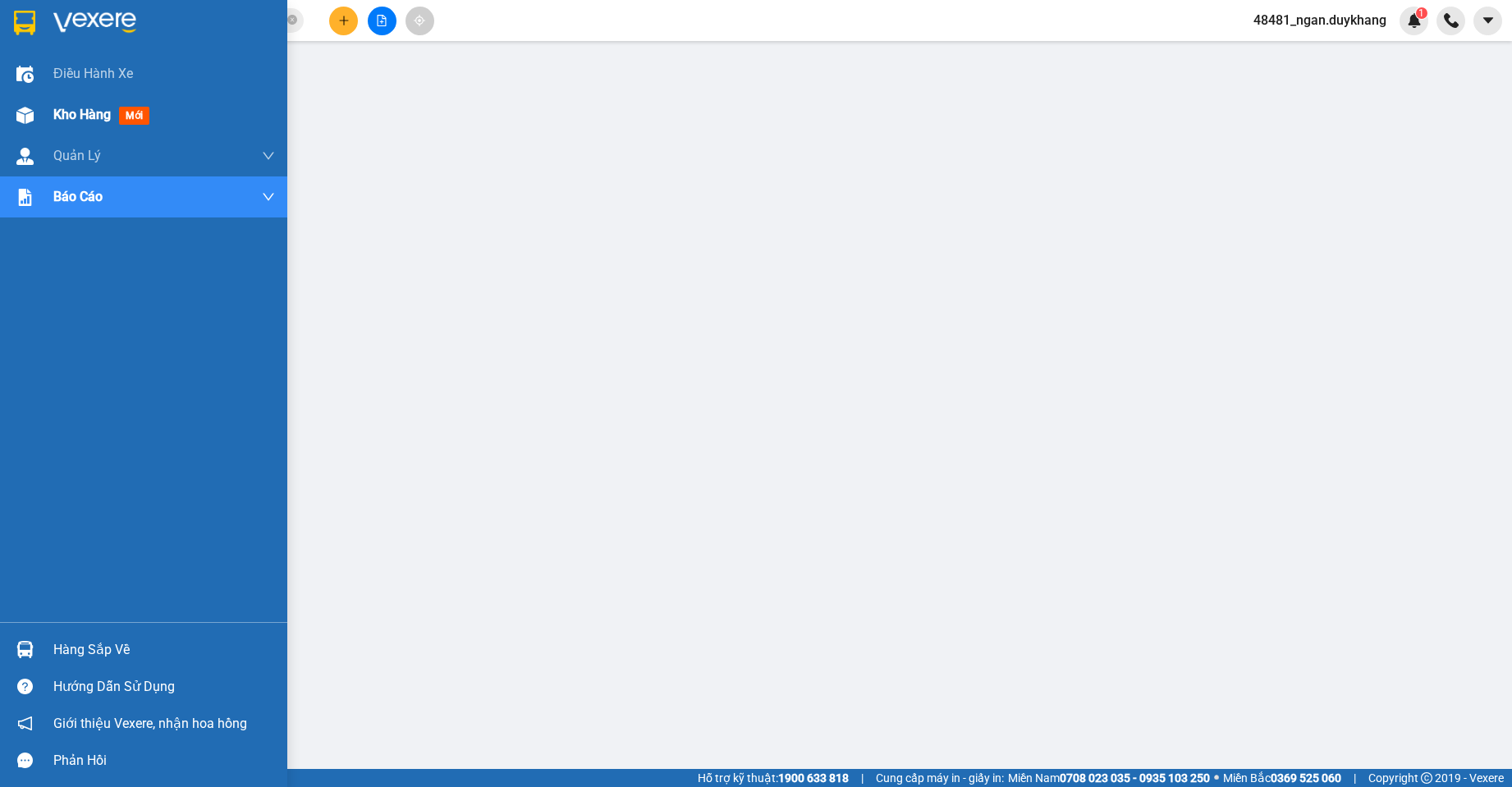
click at [31, 113] on img at bounding box center [25, 115] width 18 height 18
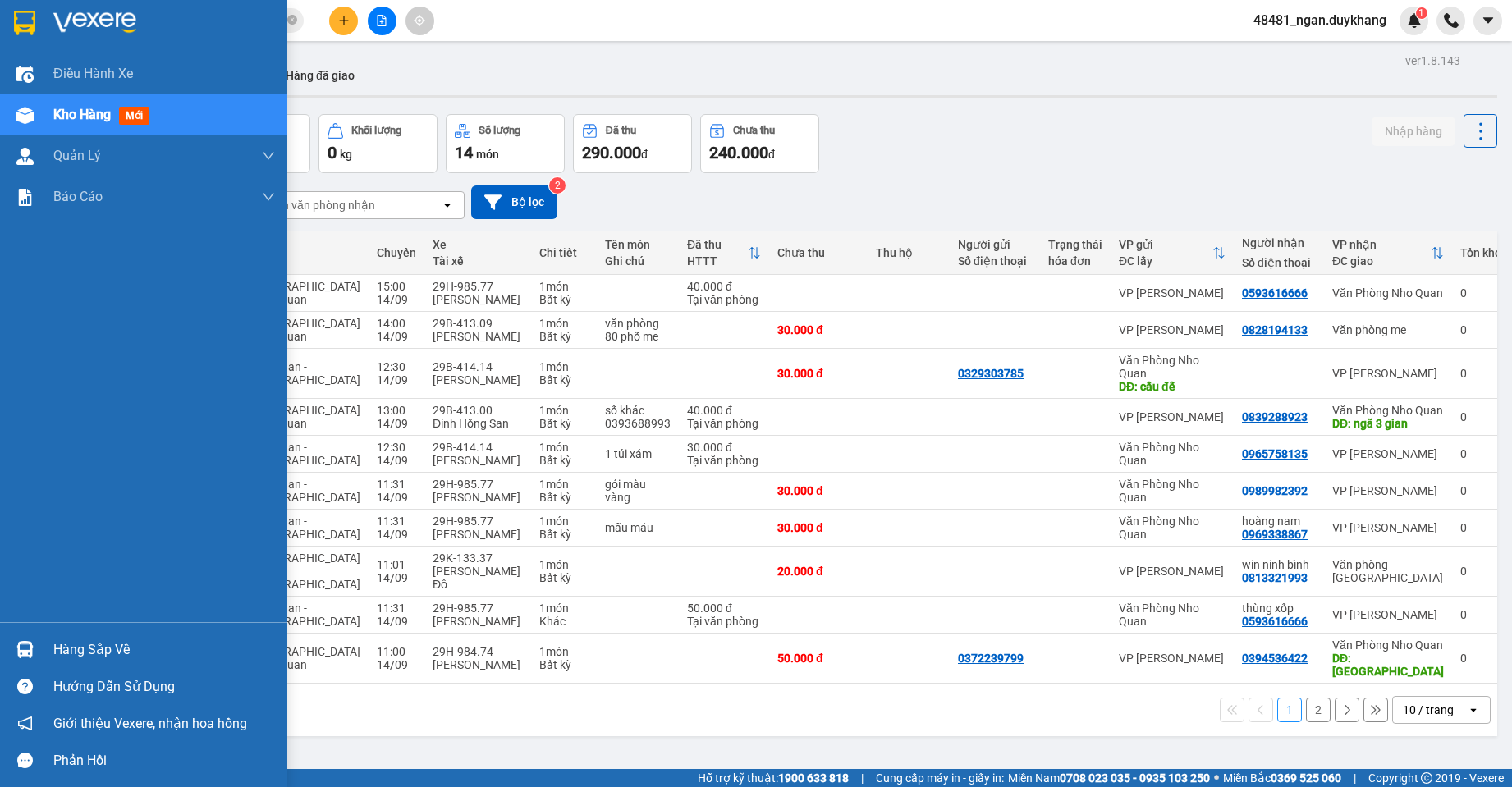
click at [22, 644] on img at bounding box center [25, 650] width 18 height 18
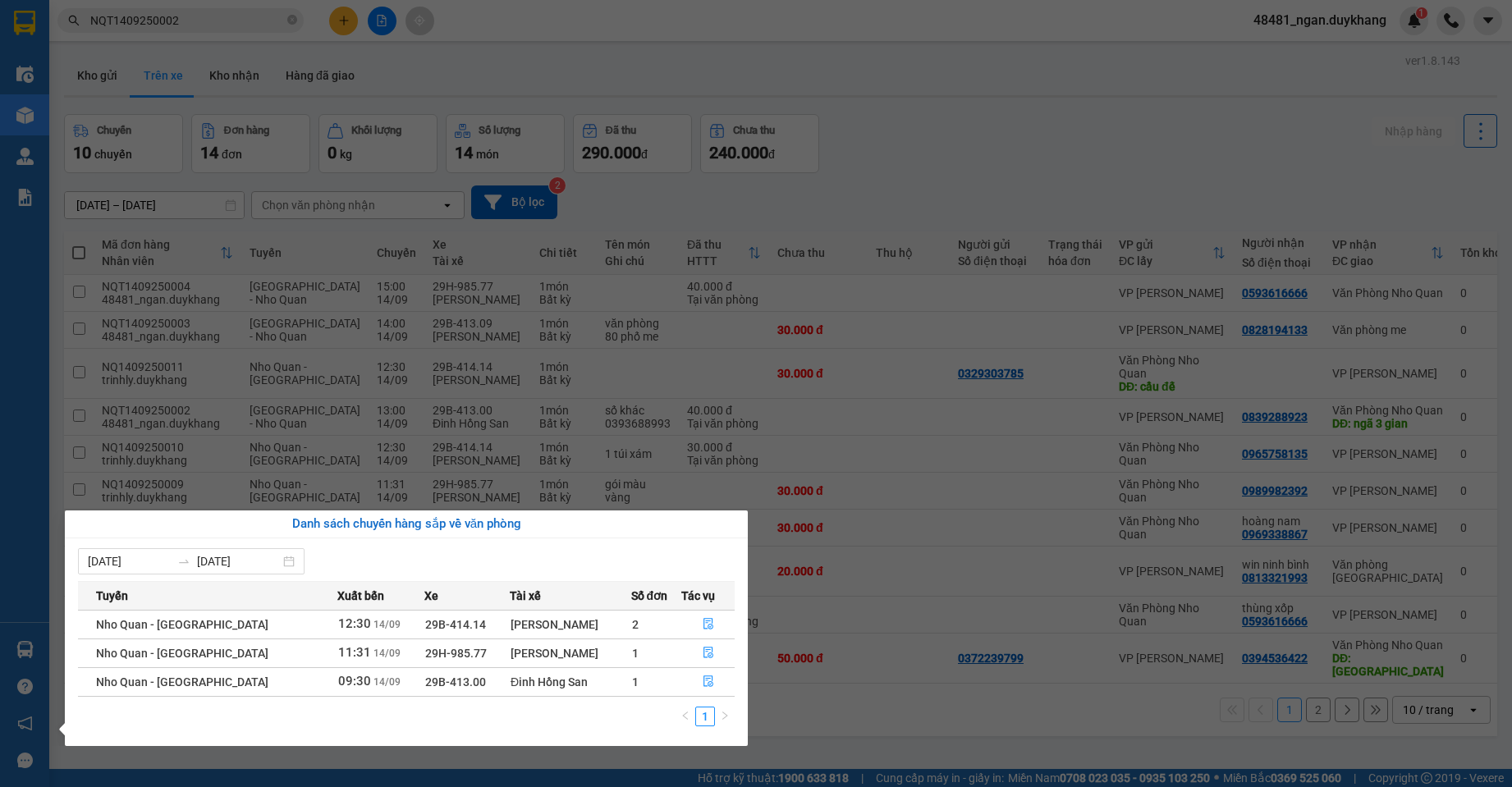
click at [908, 118] on section "Kết quả tìm kiếm ( 1 ) Bộ lọc Ngày tạo đơn gần nhất Mã ĐH Trạng thái Món hàng T…" at bounding box center [756, 394] width 1512 height 787
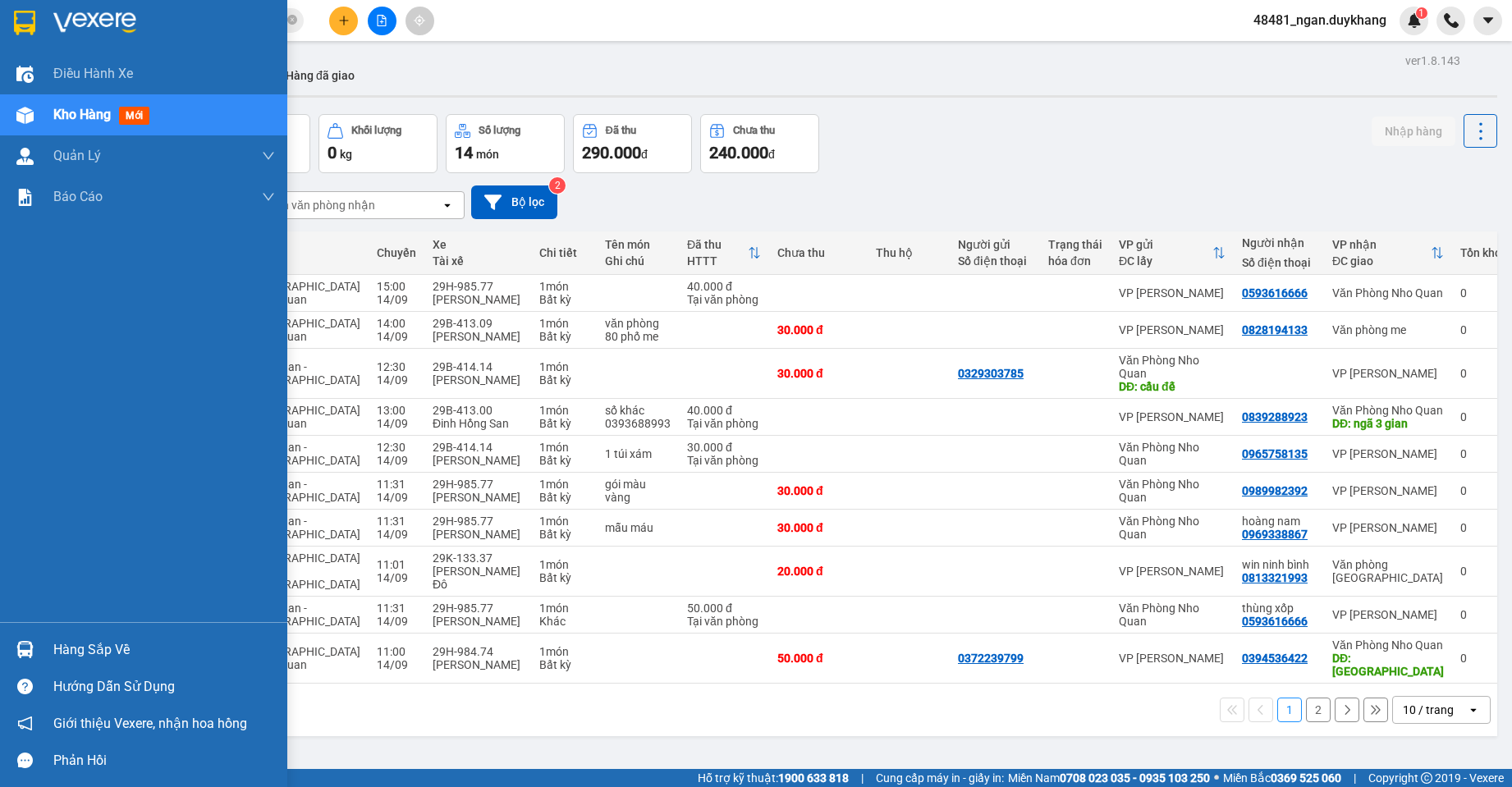
drag, startPoint x: 32, startPoint y: 650, endPoint x: 126, endPoint y: 647, distance: 94.0
click at [32, 649] on img at bounding box center [25, 650] width 18 height 18
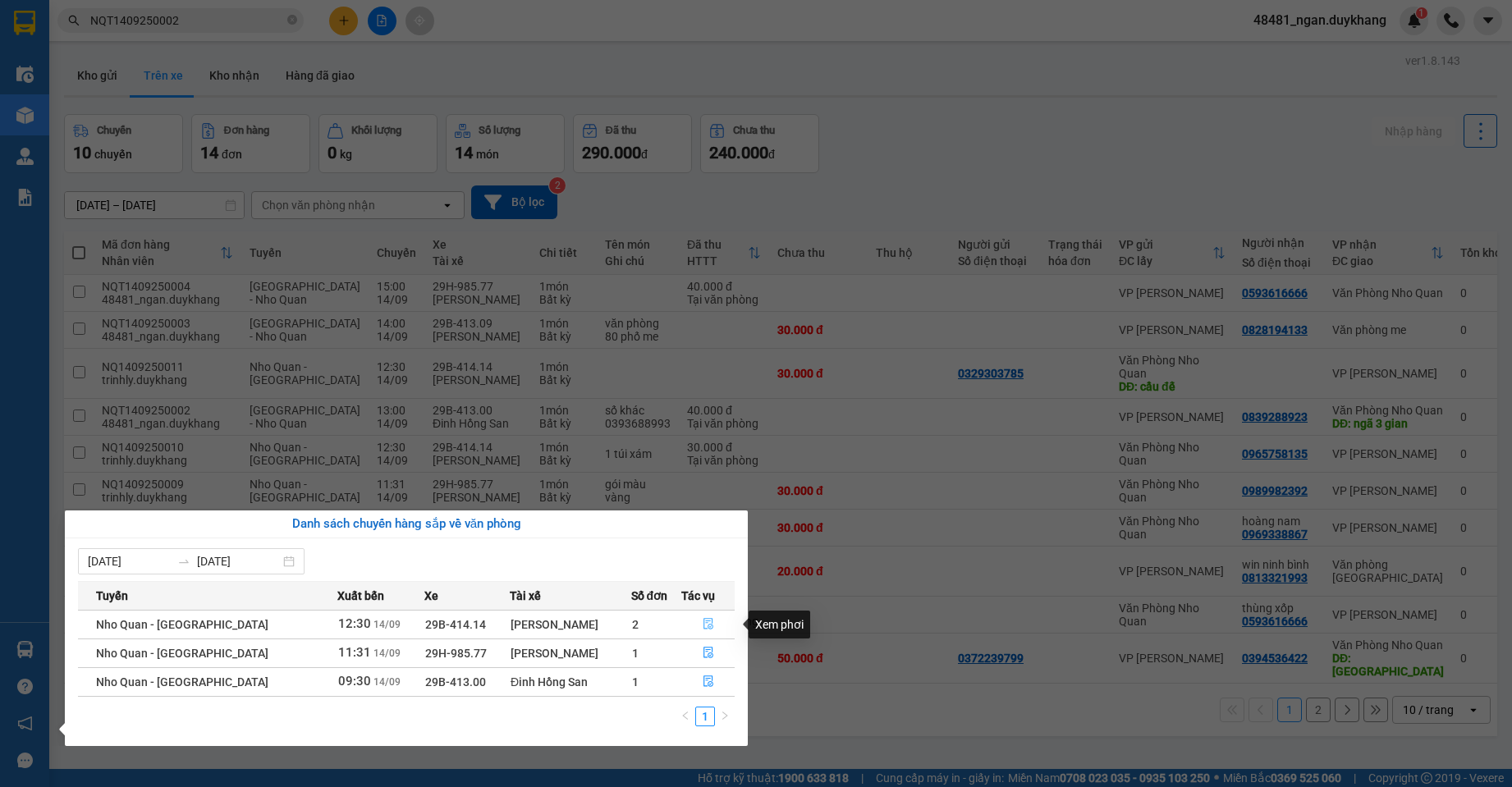
click at [704, 623] on icon "file-done" at bounding box center [708, 624] width 11 height 11
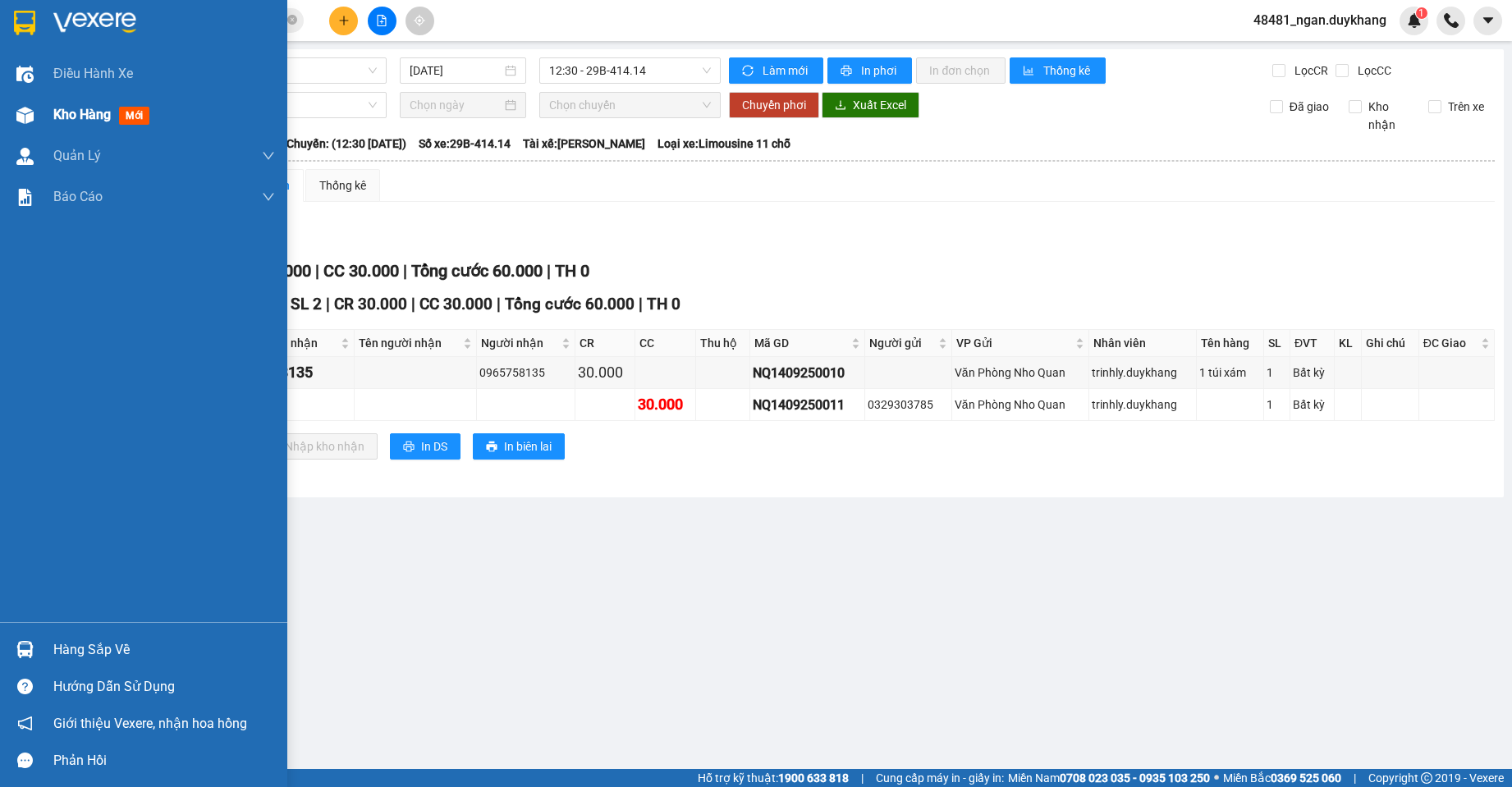
click at [26, 118] on img at bounding box center [25, 115] width 18 height 18
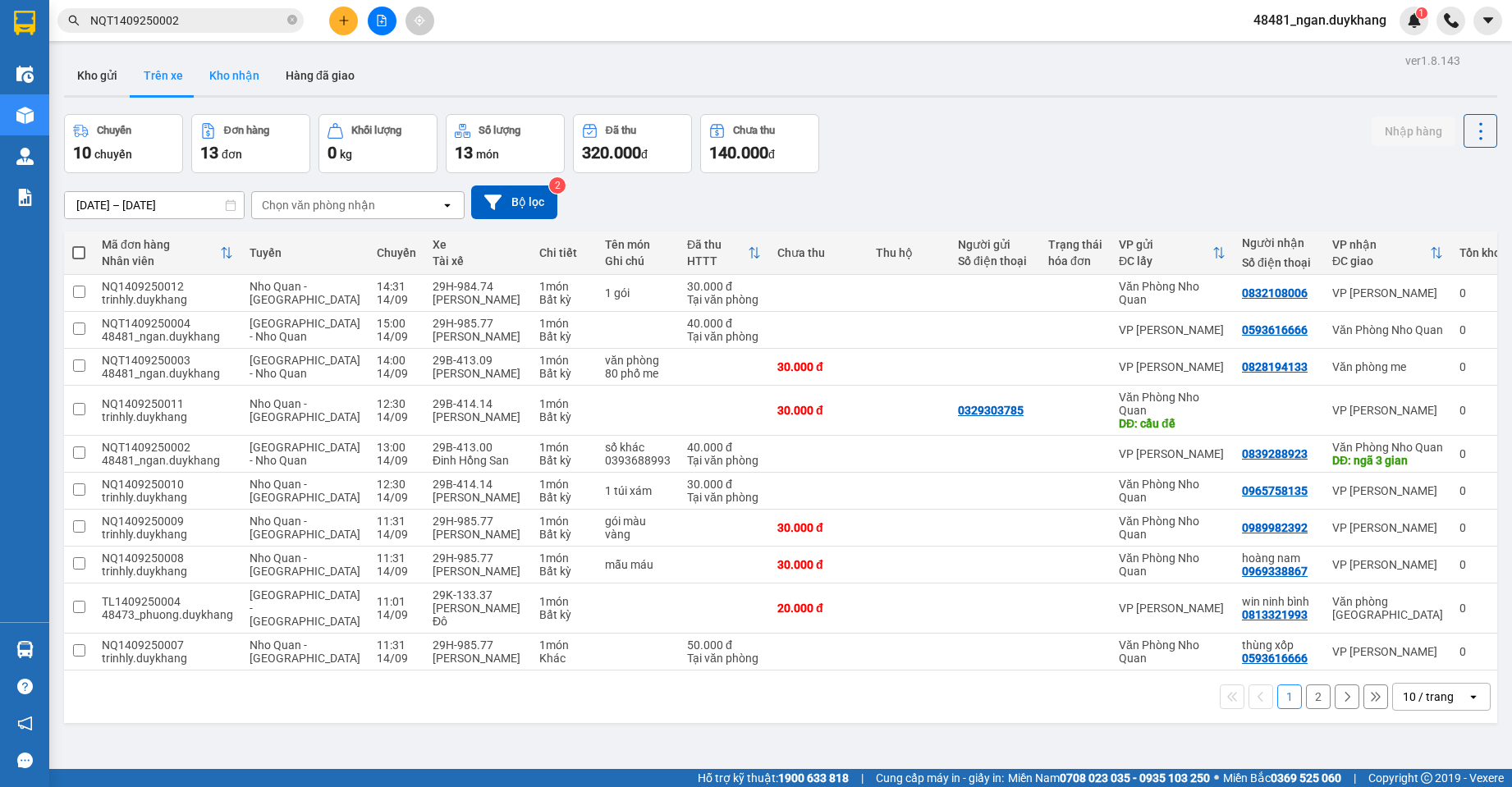
click at [238, 69] on button "Kho nhận" at bounding box center [234, 75] width 76 height 40
type input "[DATE] – [DATE]"
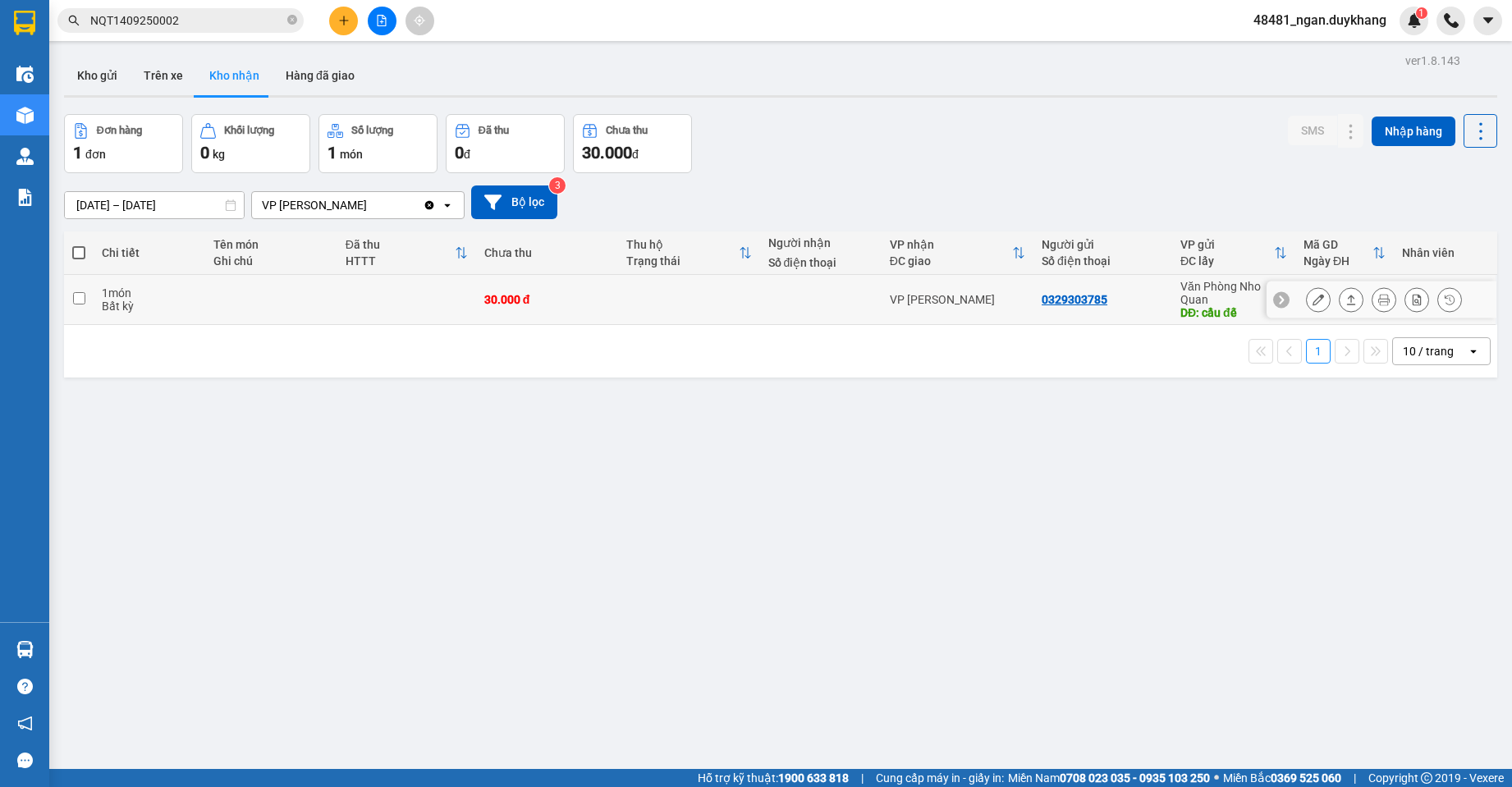
click at [1313, 300] on icon at bounding box center [1318, 299] width 11 height 11
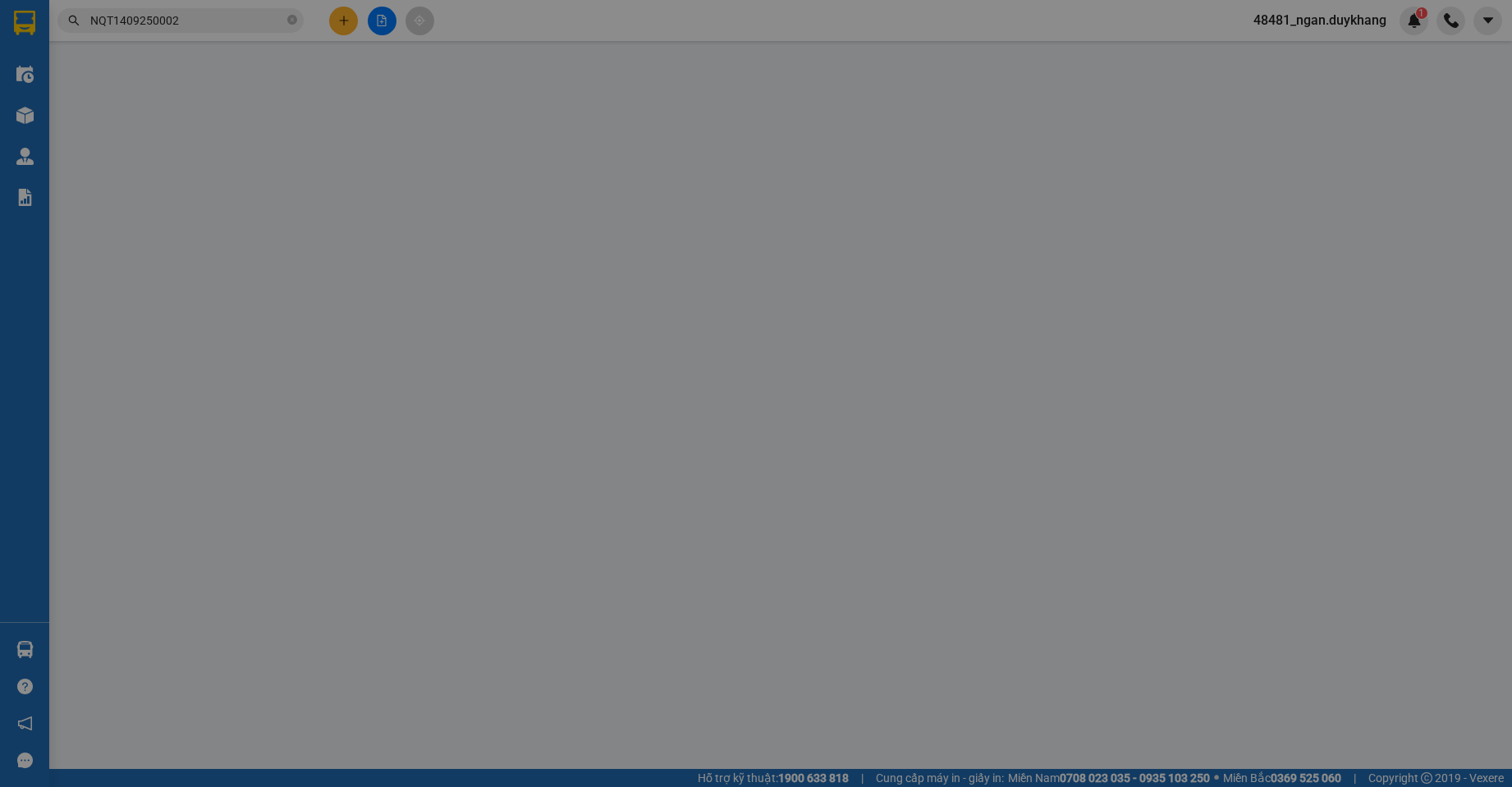
type input "0329303785"
type input "cầu đế"
type input "30.000"
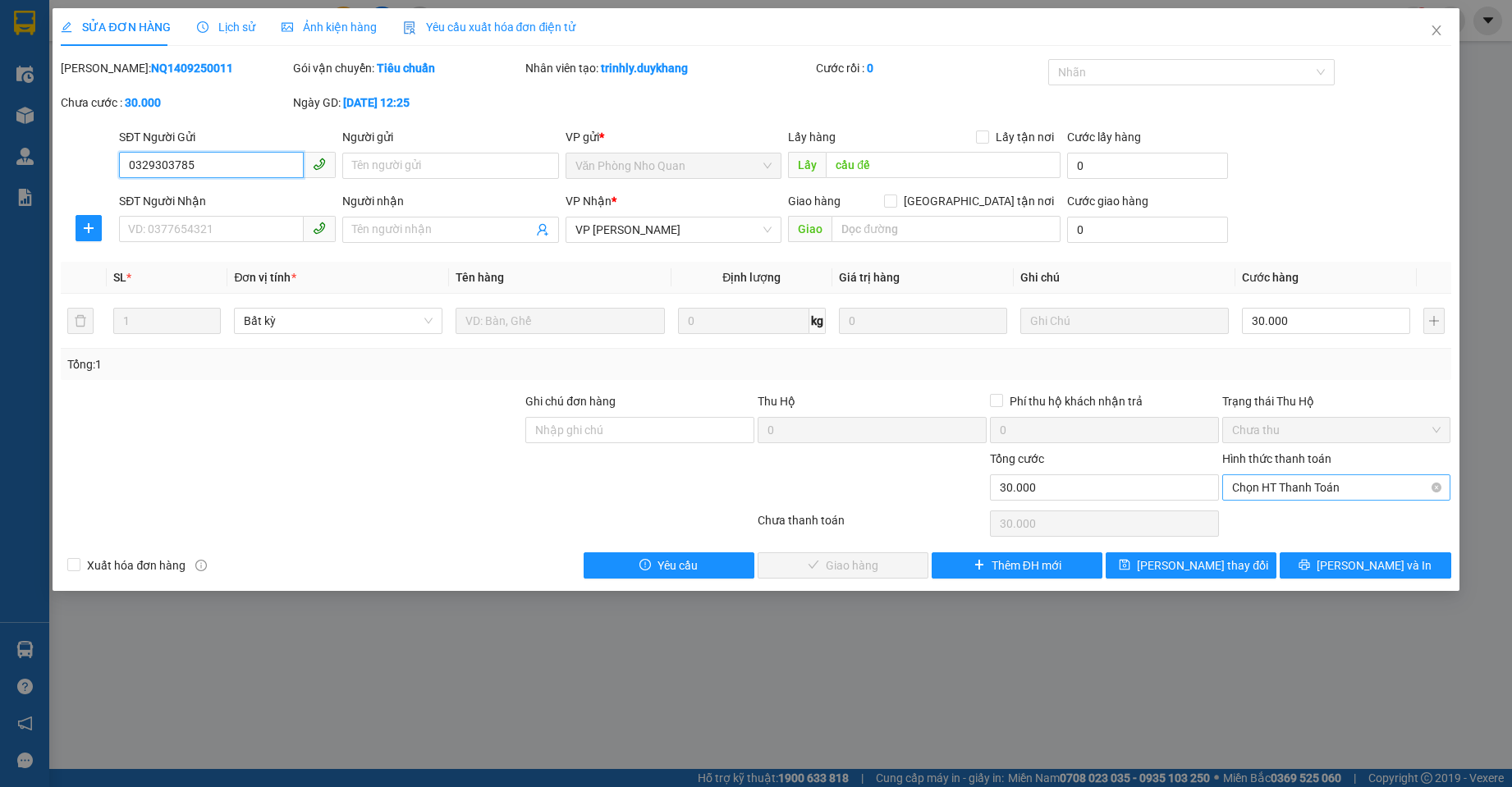
click at [1311, 492] on span "Chọn HT Thanh Toán" at bounding box center [1337, 487] width 209 height 25
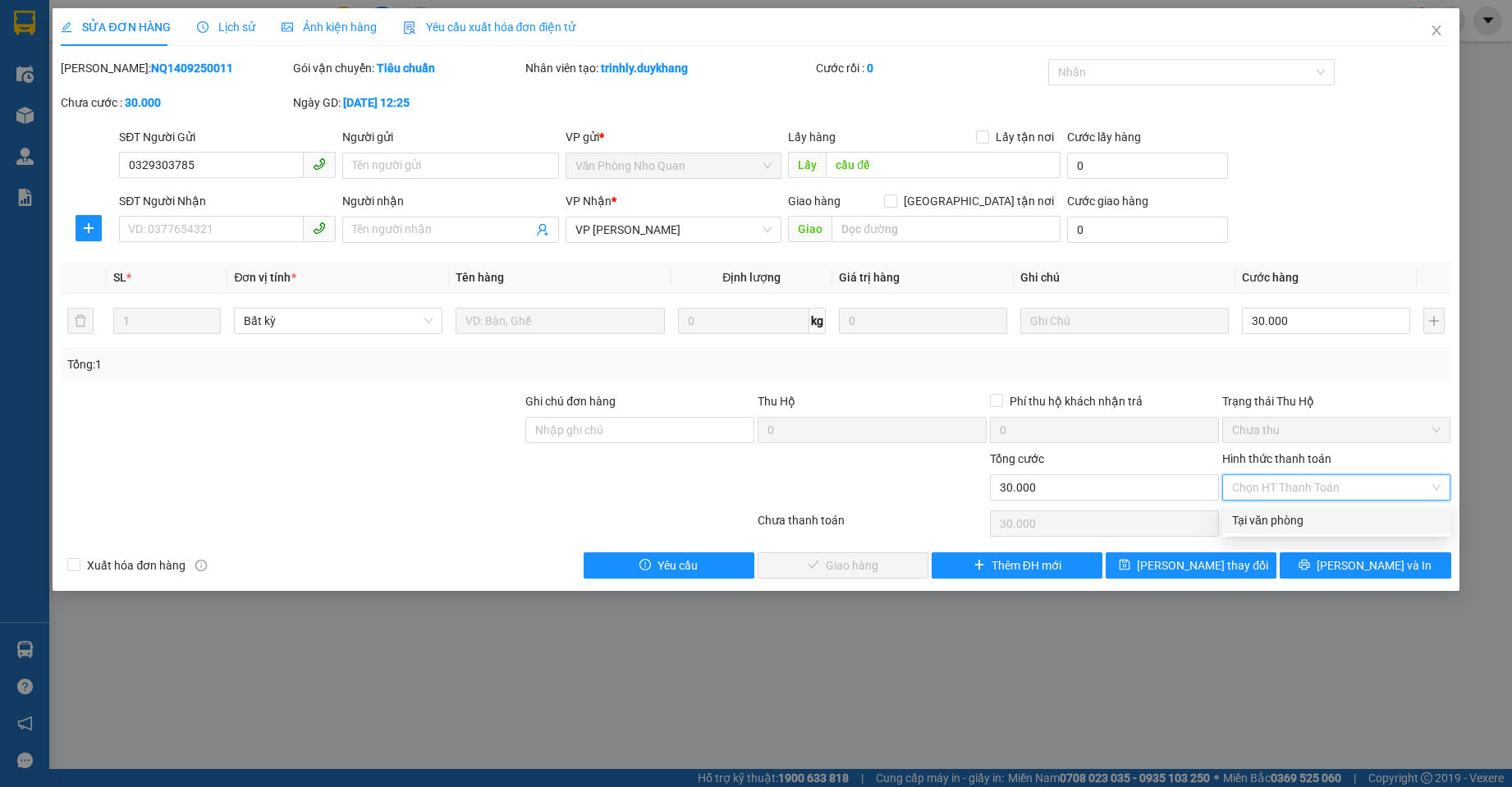
click at [1291, 515] on div "Tại văn phòng" at bounding box center [1337, 520] width 209 height 19
type input "0"
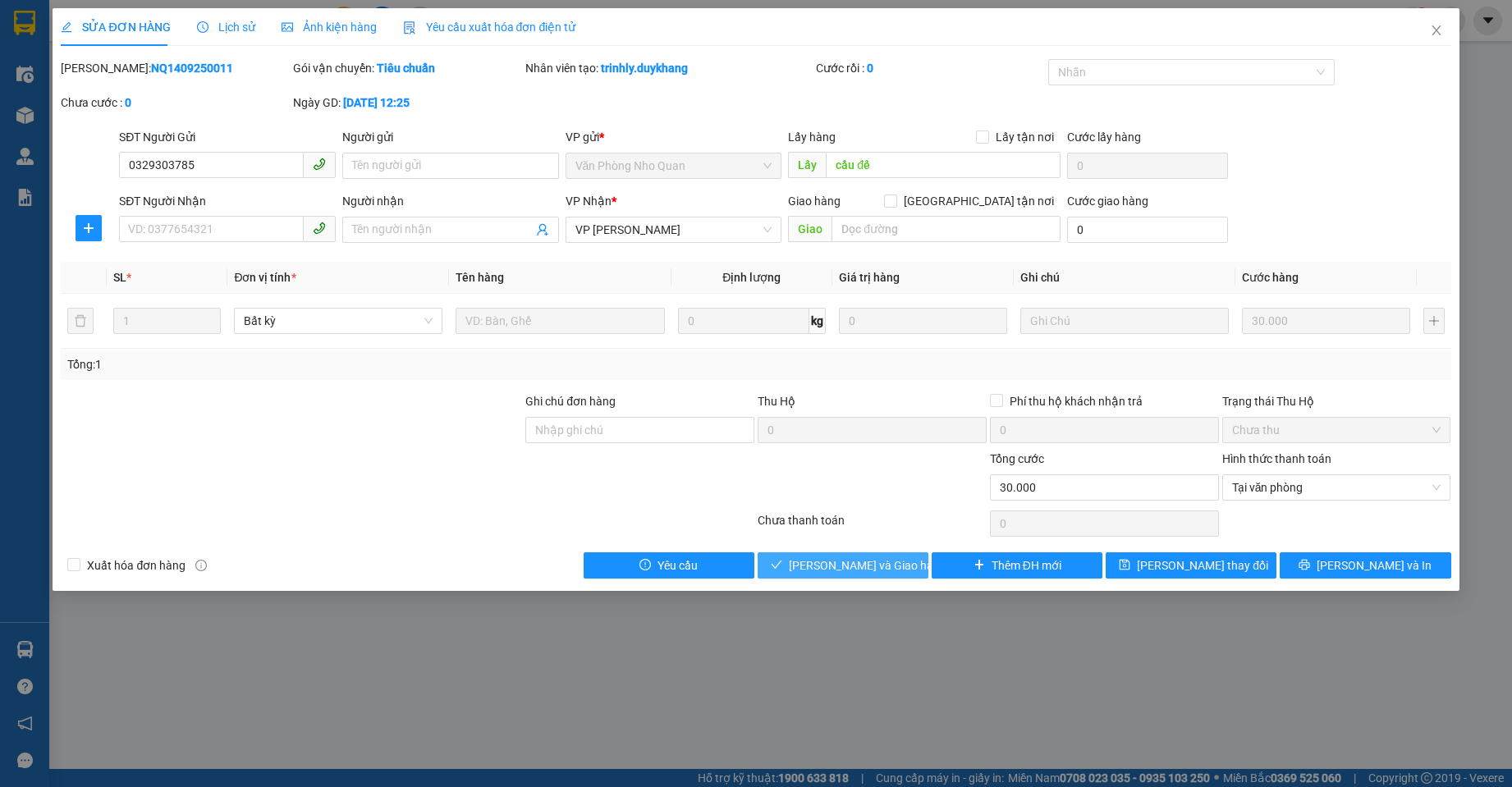
click at [881, 563] on span "[PERSON_NAME] và Giao hàng" at bounding box center [868, 566] width 157 height 19
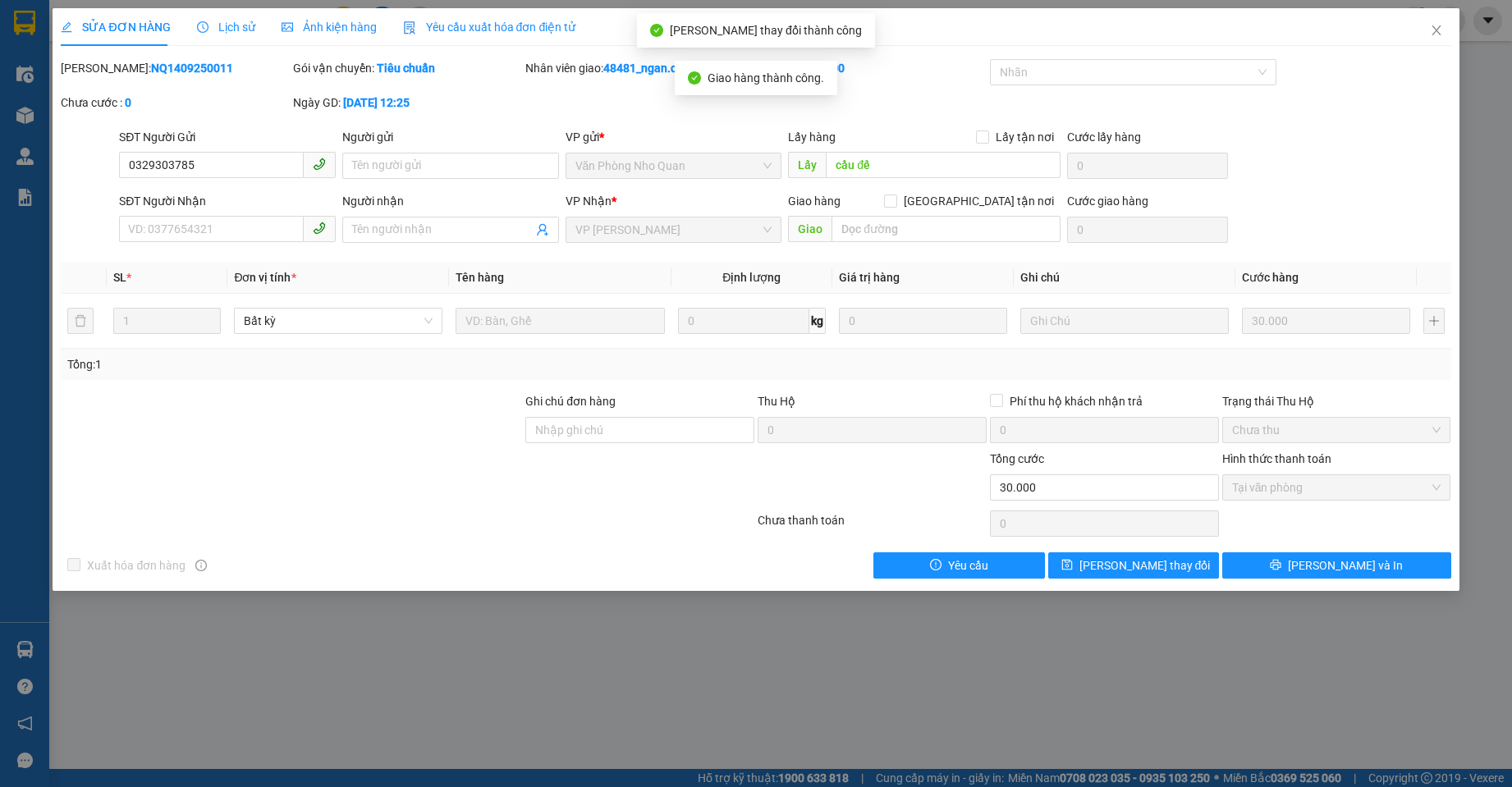
drag, startPoint x: 189, startPoint y: 68, endPoint x: 104, endPoint y: 69, distance: 85.0
click at [104, 69] on div "[PERSON_NAME]: NQ1409250011" at bounding box center [175, 69] width 229 height 19
copy b "NQ1409250011"
click at [1442, 32] on icon "close" at bounding box center [1437, 31] width 13 height 13
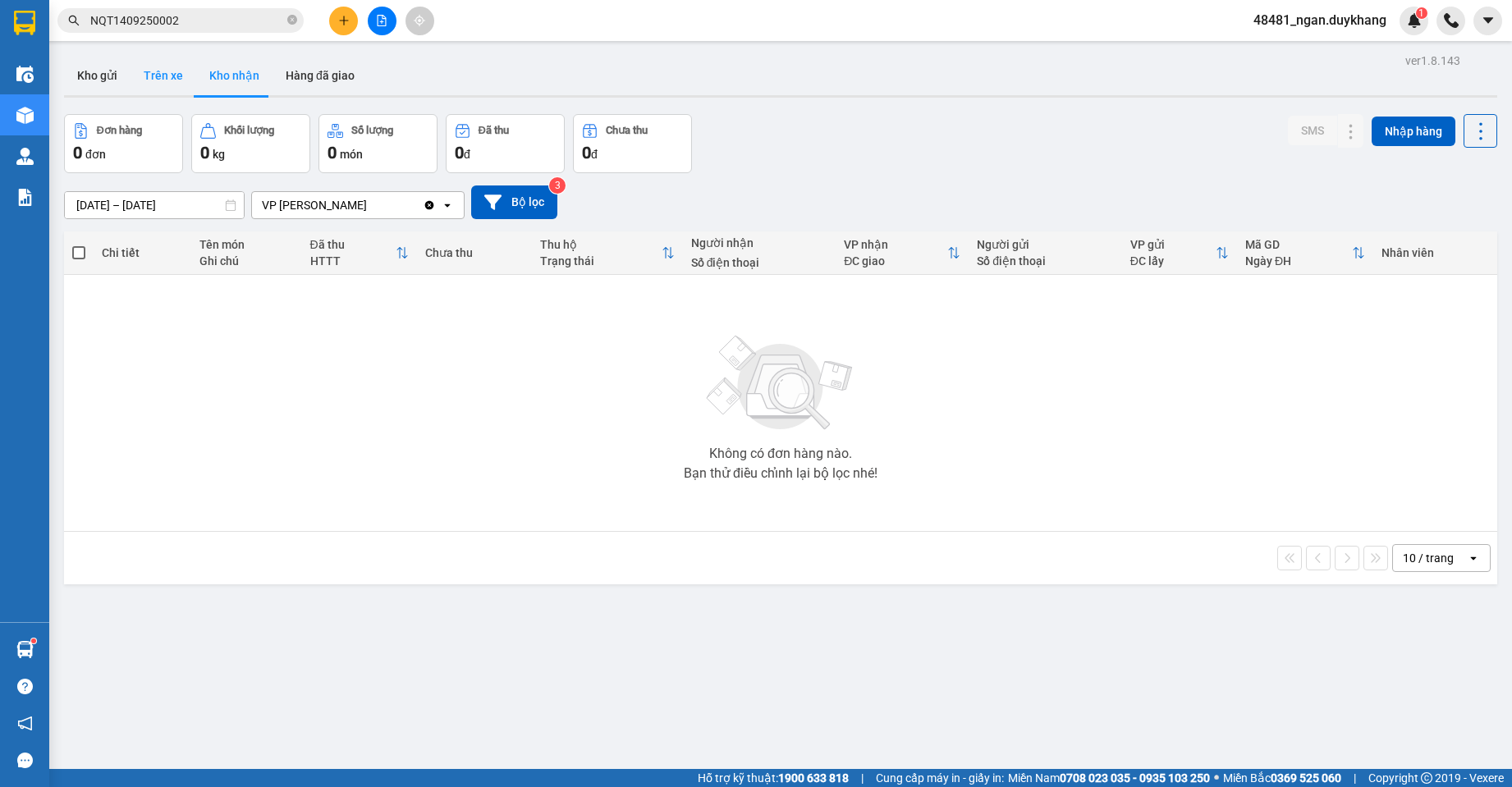
click at [155, 67] on button "Trên xe" at bounding box center [163, 75] width 66 height 40
type input "[DATE] – [DATE]"
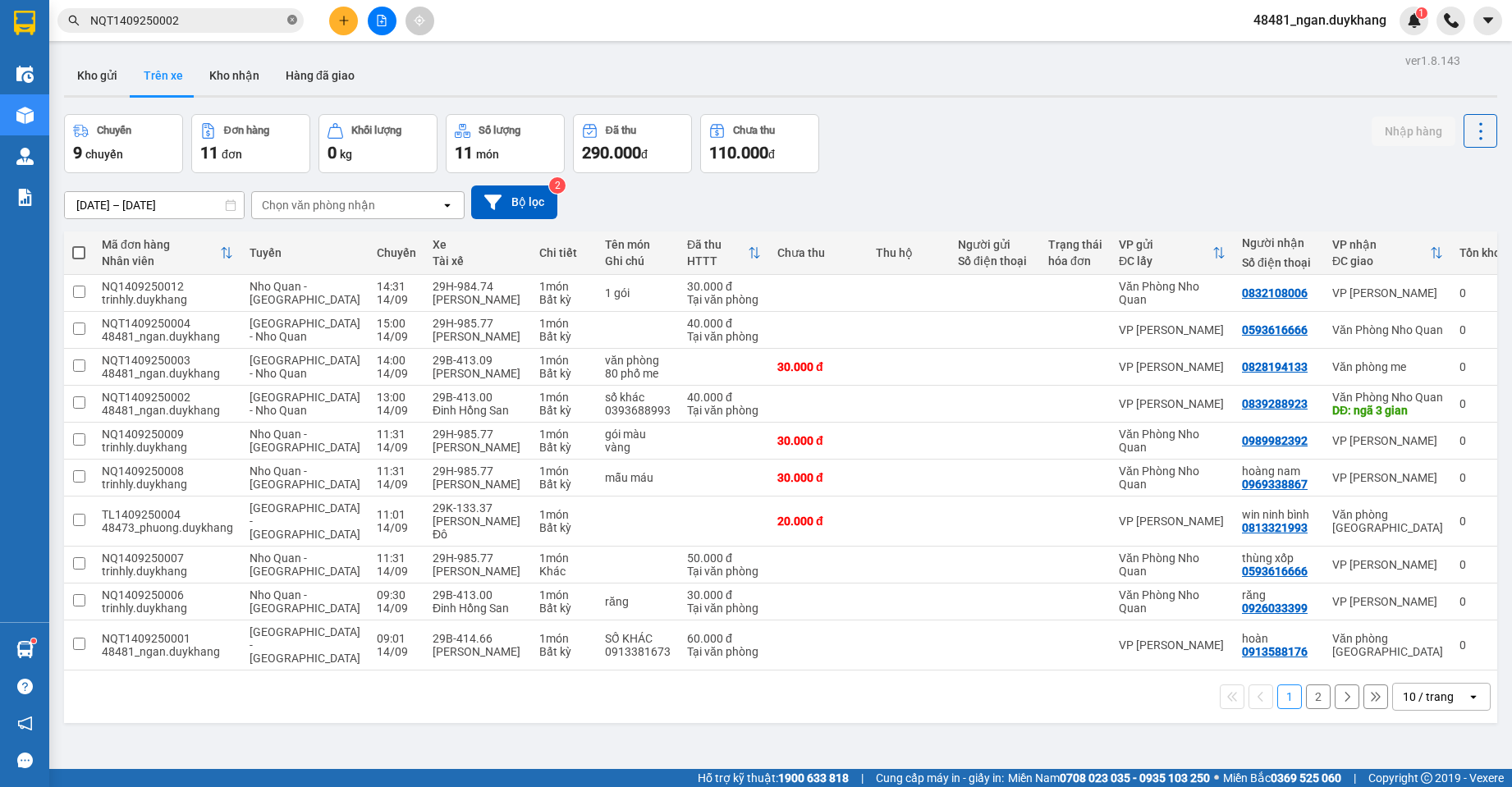
click at [294, 18] on icon "close-circle" at bounding box center [292, 19] width 10 height 10
click at [1131, 149] on div "Chuyến 9 chuyến Đơn hàng 11 đơn Khối lượng 0 kg Số lượng 11 món Đã thu 290.000 …" at bounding box center [781, 144] width 1433 height 59
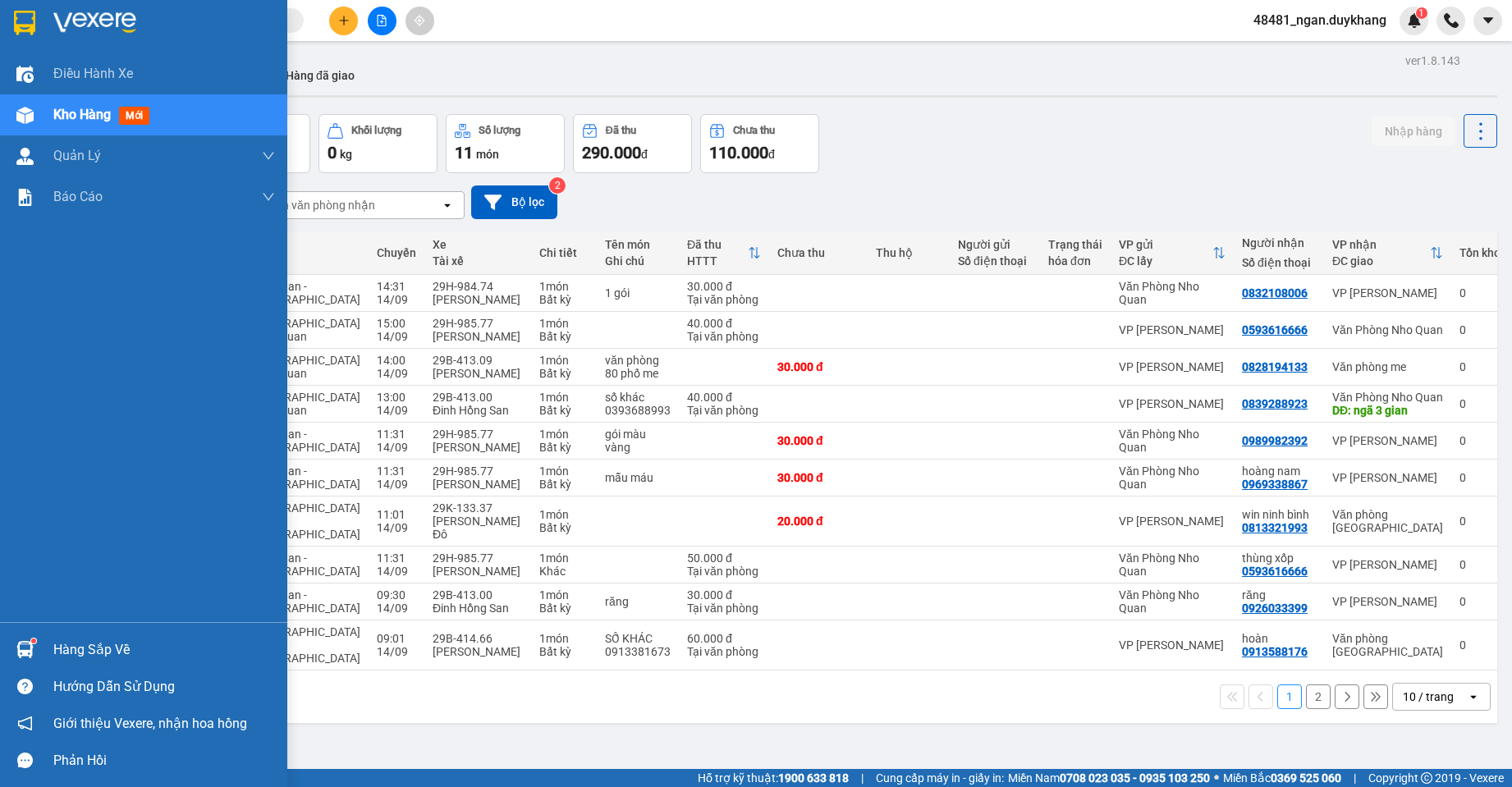
click at [39, 651] on div at bounding box center [25, 649] width 29 height 29
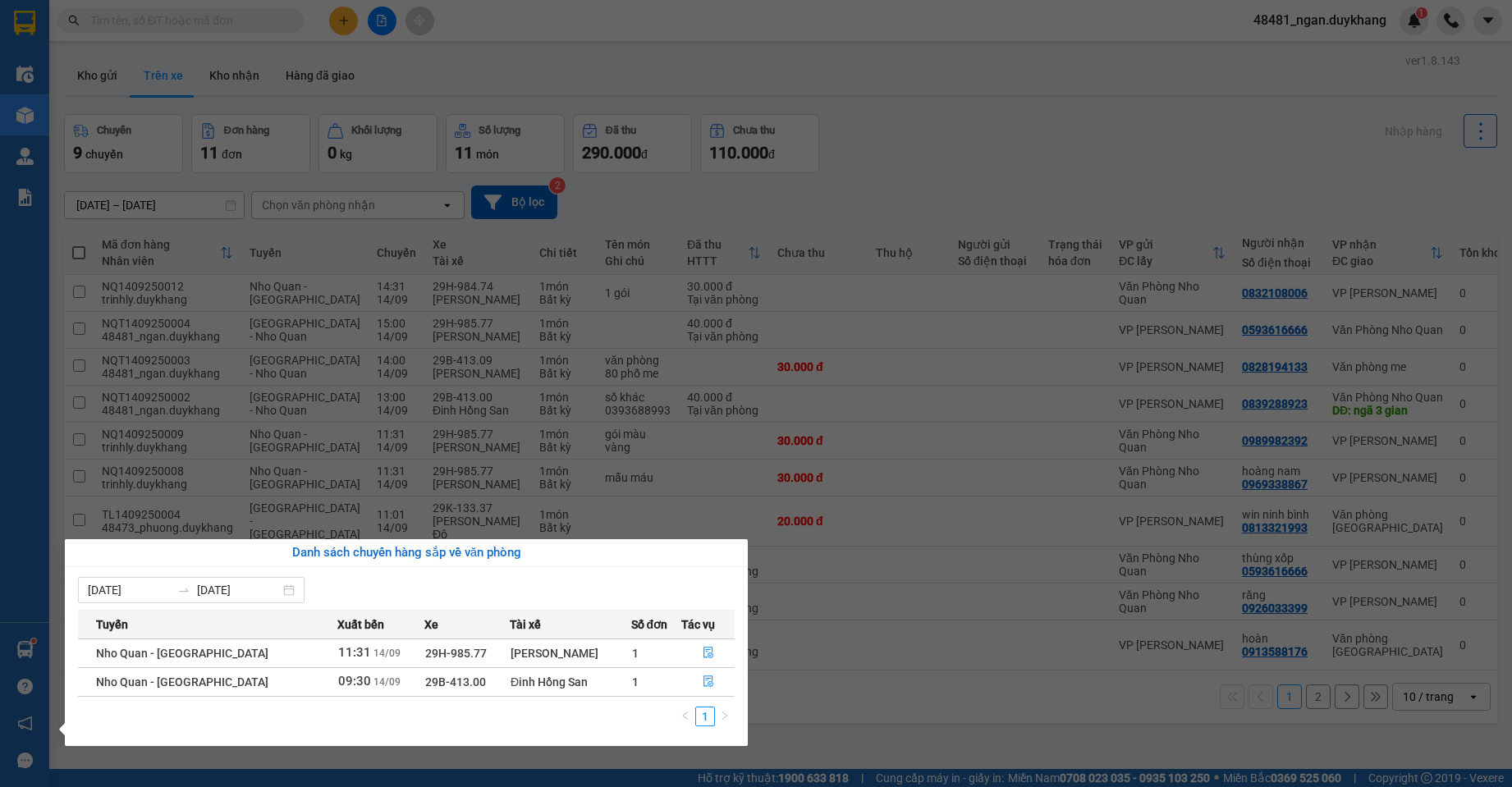
click at [886, 169] on section "Kết quả tìm kiếm ( 1 ) Bộ lọc Ngày tạo đơn gần nhất Mã ĐH Trạng thái Món hàng T…" at bounding box center [756, 394] width 1512 height 787
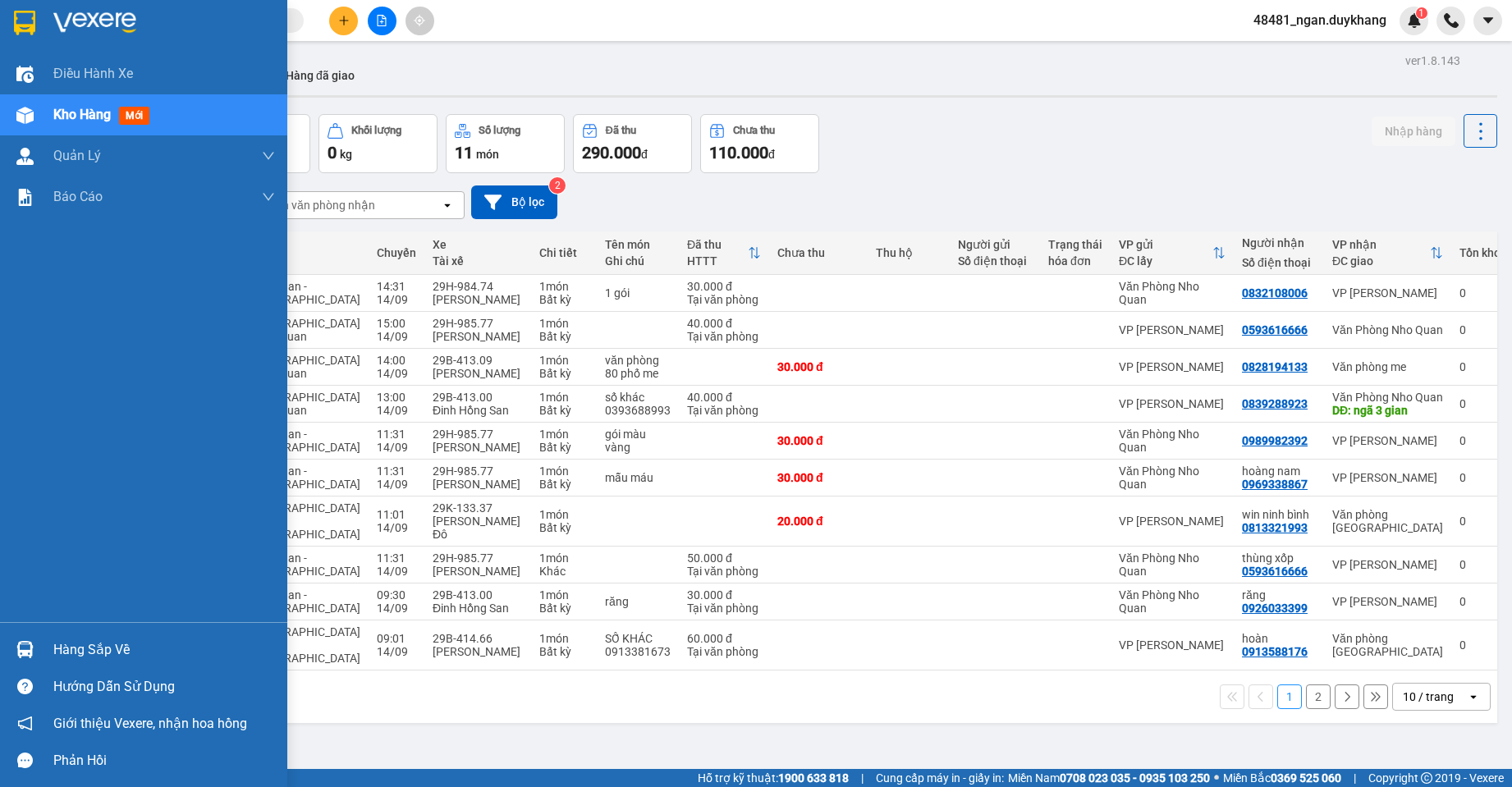
click at [21, 656] on img at bounding box center [25, 650] width 18 height 18
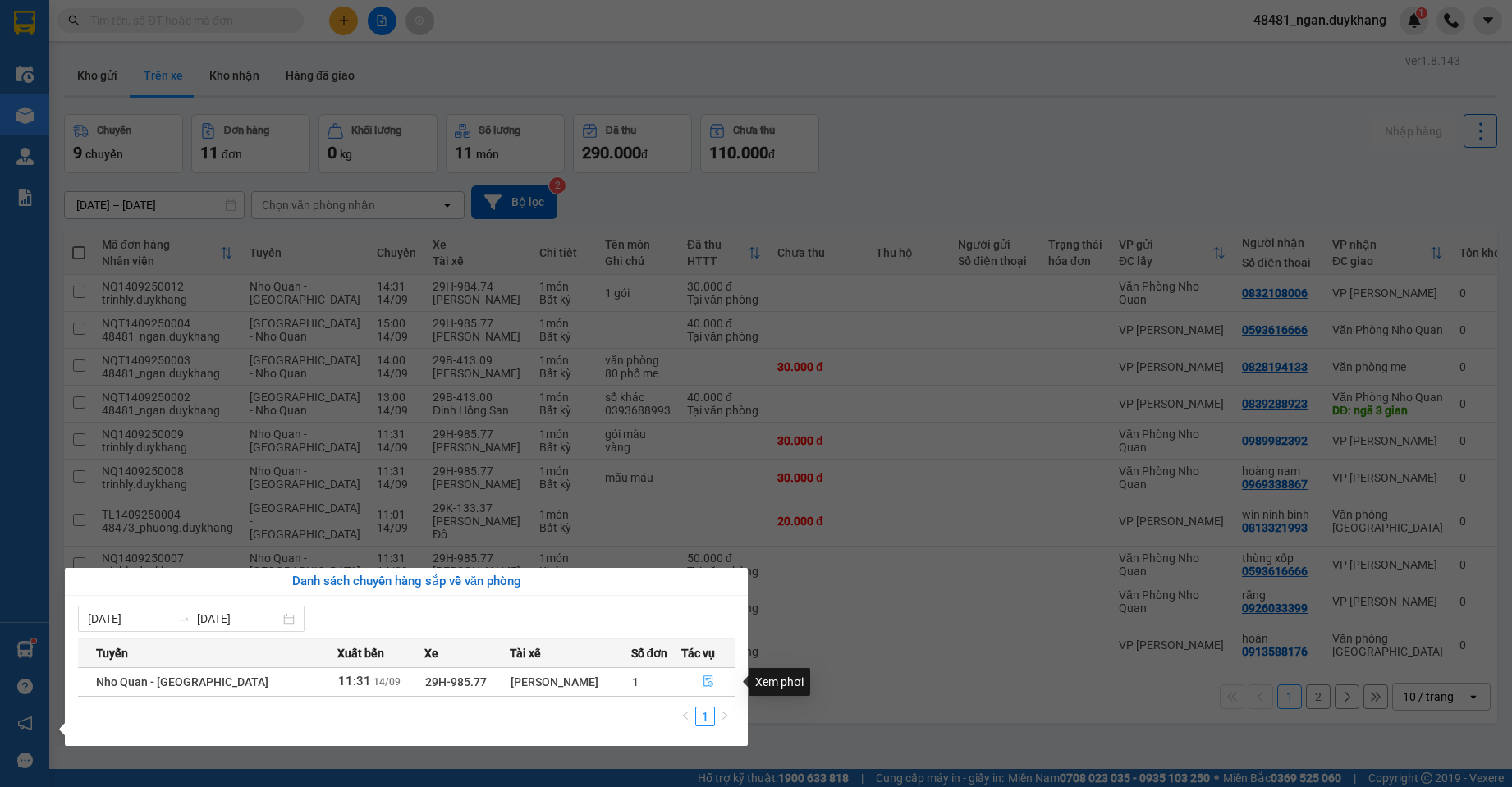
click at [703, 681] on icon "file-done" at bounding box center [708, 681] width 11 height 11
